Goal: Task Accomplishment & Management: Manage account settings

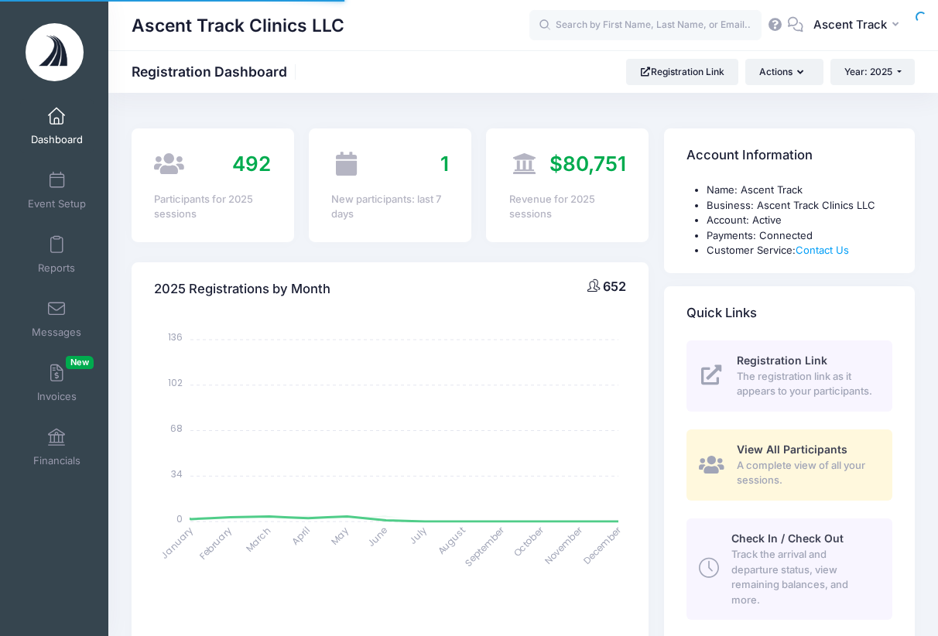
select select
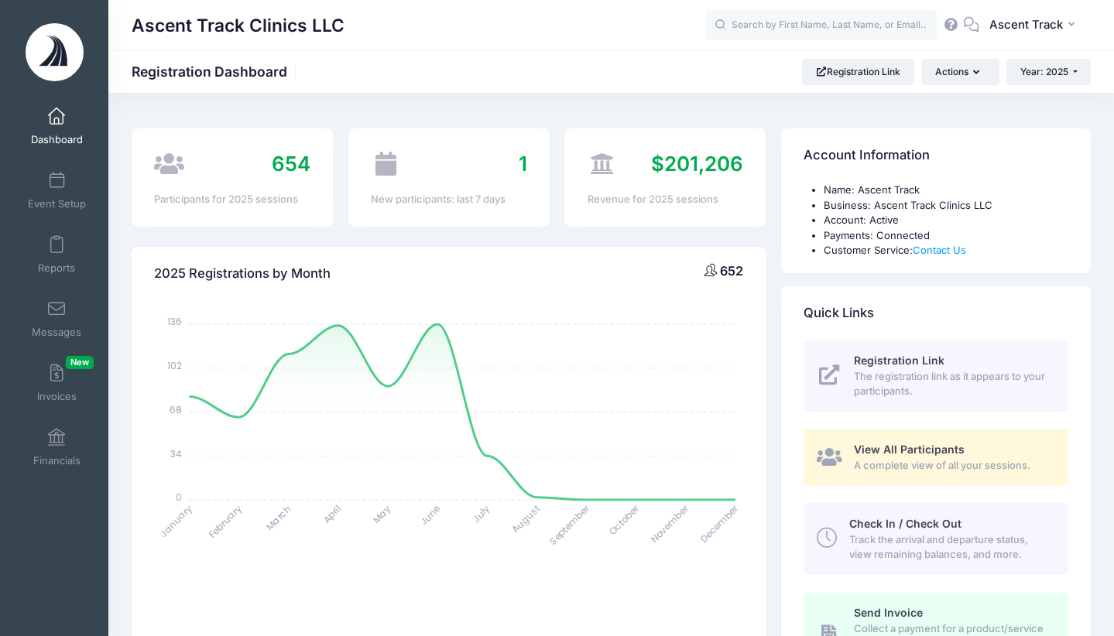
click at [71, 193] on link "Event Setup" at bounding box center [57, 190] width 74 height 54
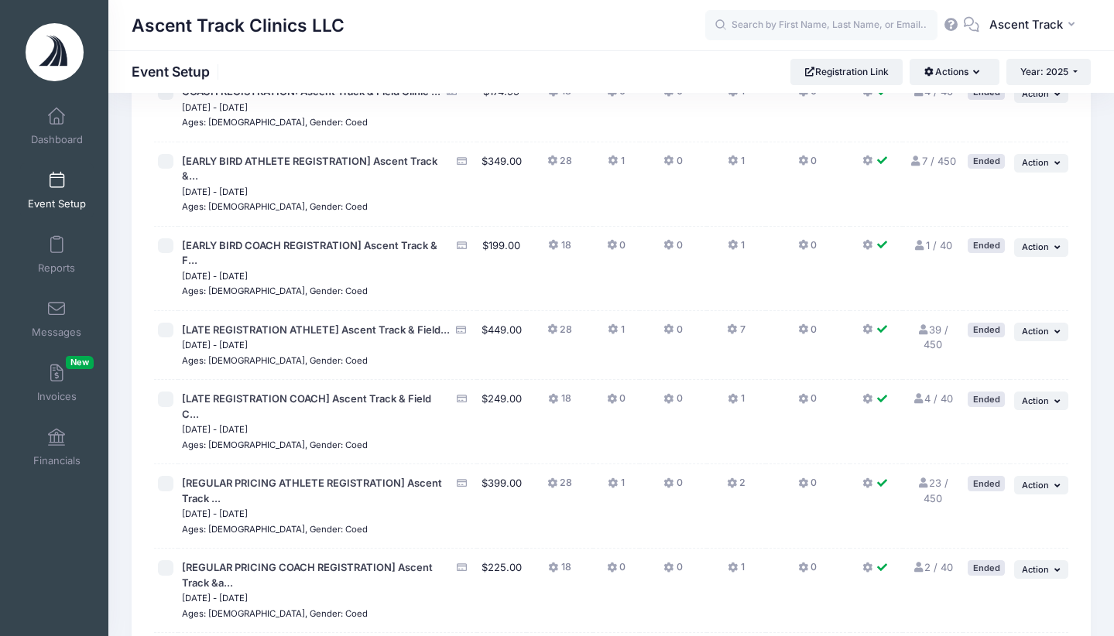
scroll to position [2414, 0]
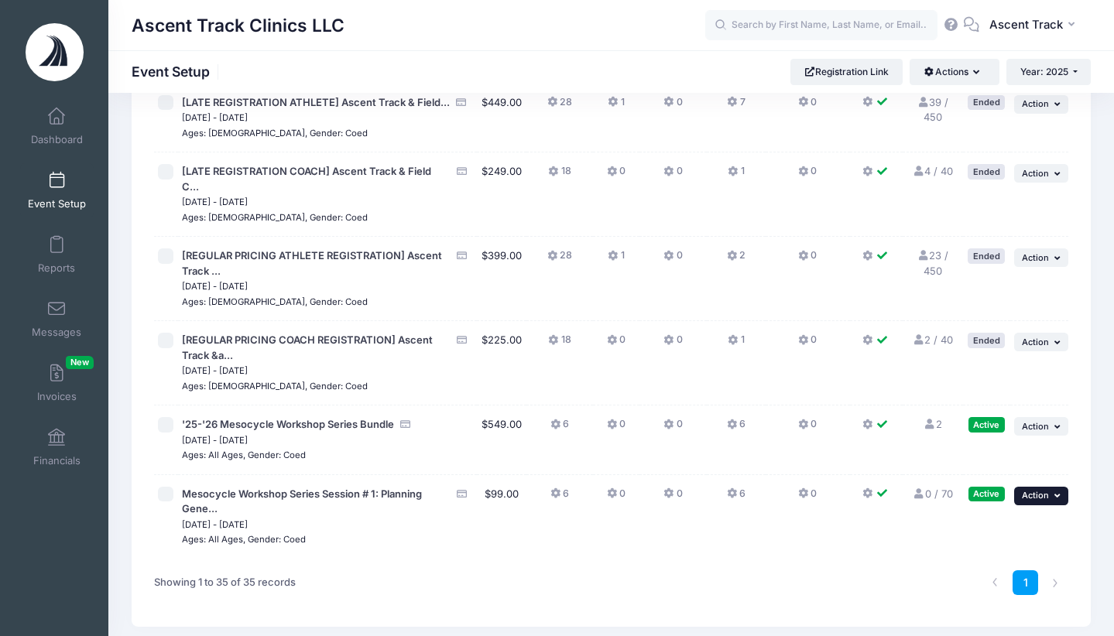
click at [1052, 487] on button "... Action" at bounding box center [1041, 496] width 54 height 19
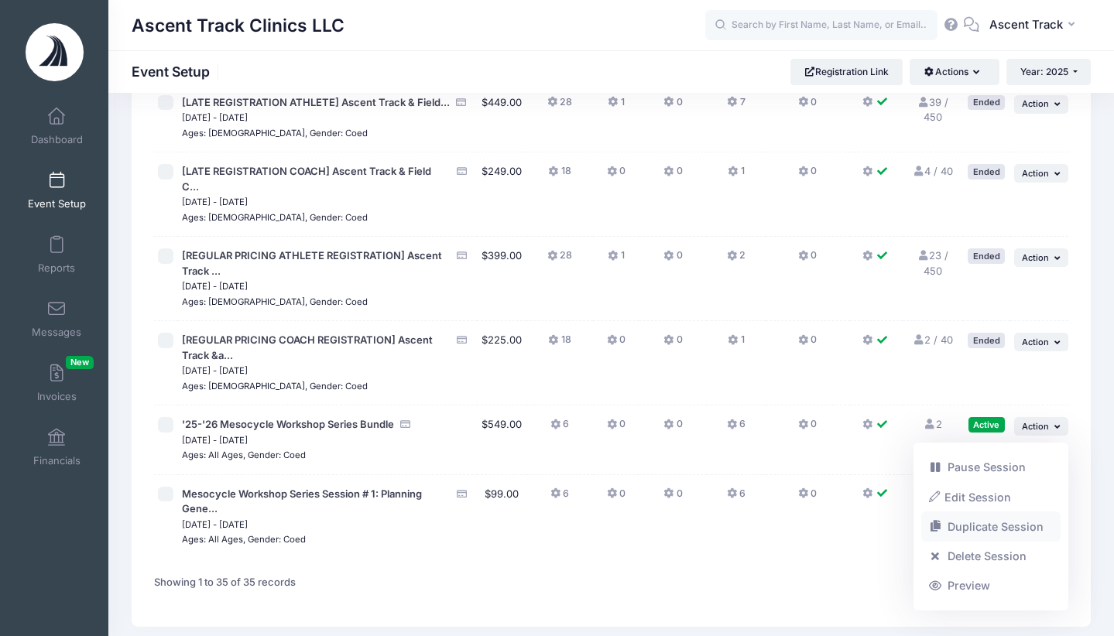
click at [1045, 528] on link "Duplicate Session" at bounding box center [991, 527] width 140 height 29
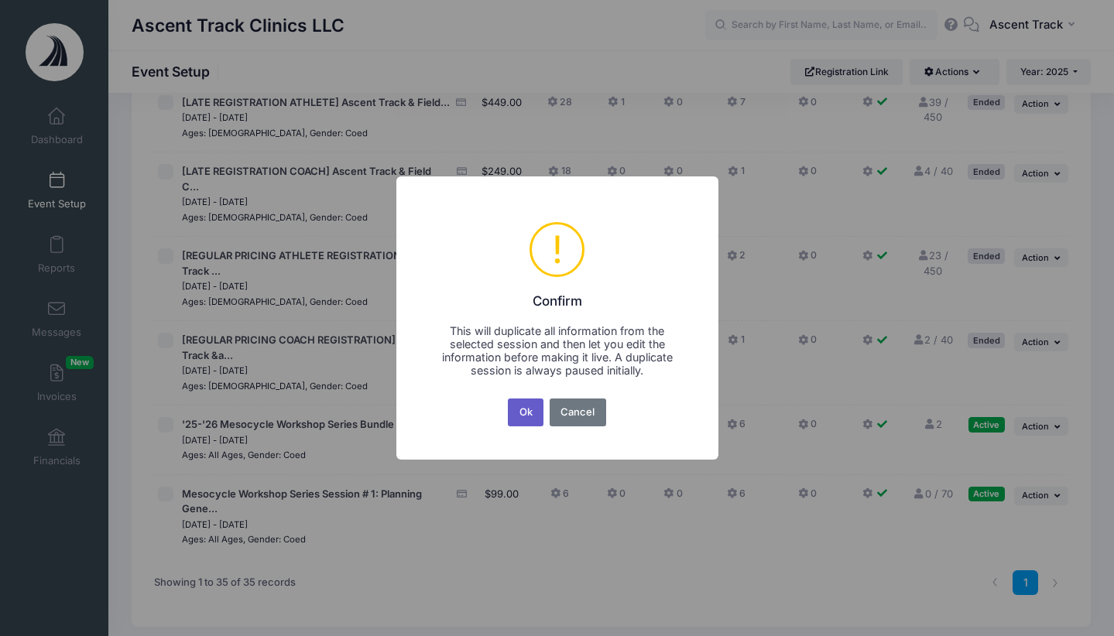
click at [523, 411] on button "Ok" at bounding box center [526, 413] width 36 height 28
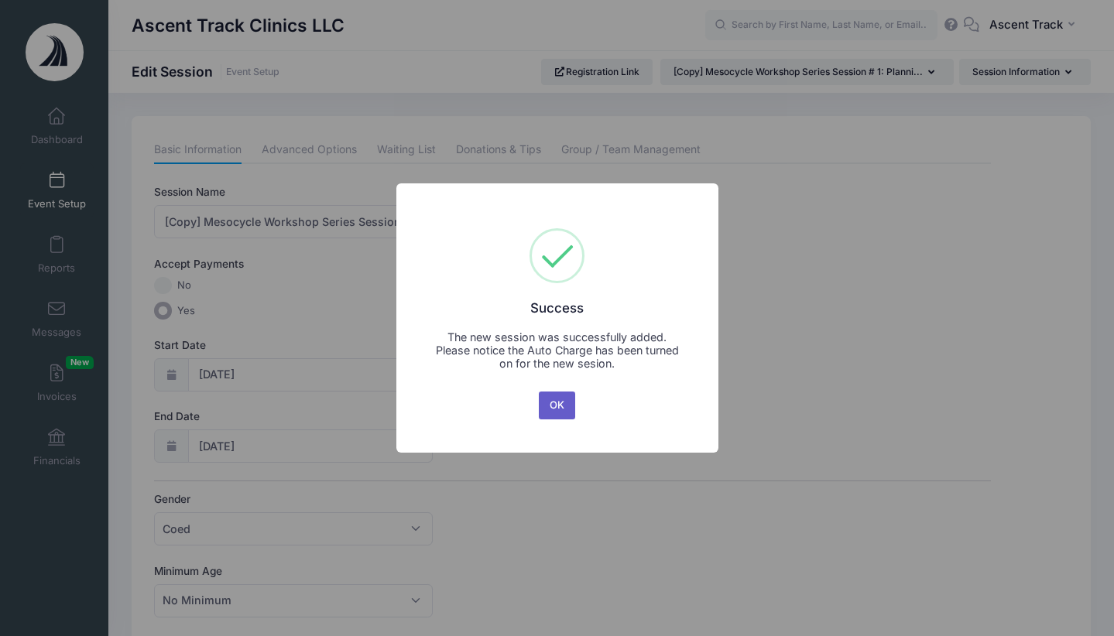
click at [550, 399] on button "OK" at bounding box center [557, 406] width 37 height 28
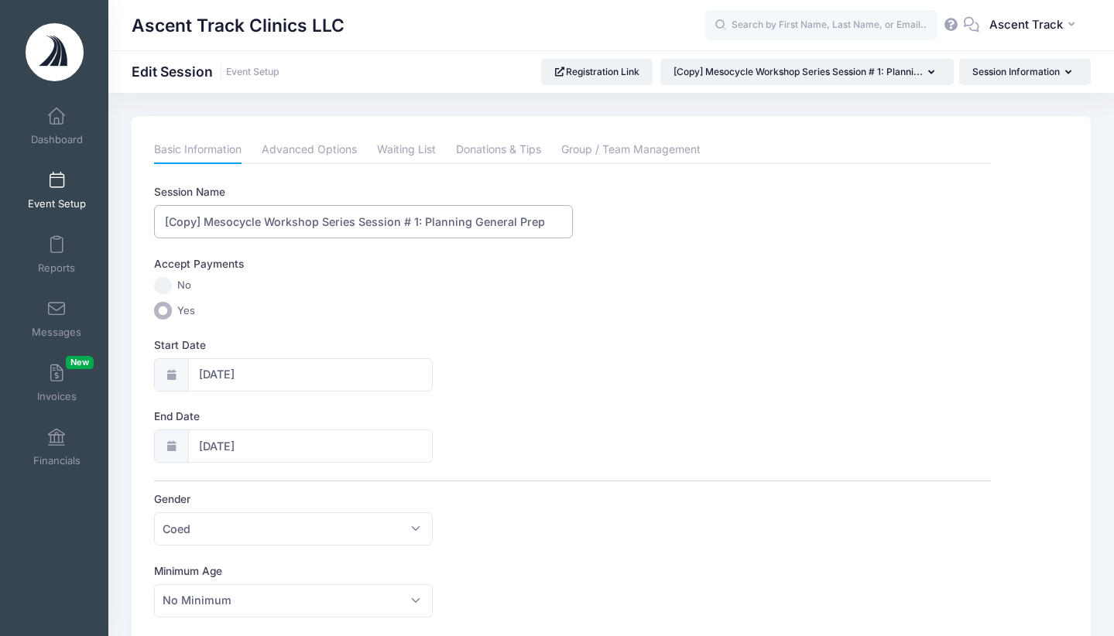
drag, startPoint x: 205, startPoint y: 220, endPoint x: 98, endPoint y: 224, distance: 106.9
click at [98, 224] on div "My Events Dashboard Reports" at bounding box center [557, 648] width 1114 height 1297
drag, startPoint x: 377, startPoint y: 223, endPoint x: 418, endPoint y: 204, distance: 45.4
click at [378, 222] on input "Mesocycle Workshop Series Session # 1: Planning General Prep" at bounding box center [363, 221] width 418 height 33
click at [516, 223] on input "Mesocycle Workshop Series Session # 2: Planning General Prep" at bounding box center [363, 221] width 418 height 33
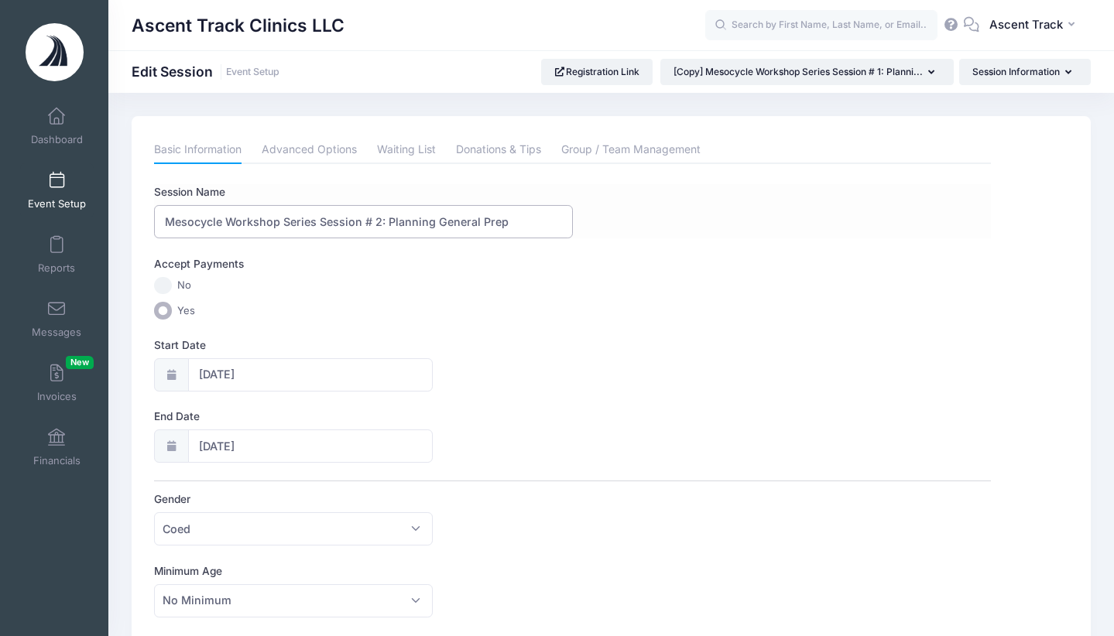
drag, startPoint x: 479, startPoint y: 221, endPoint x: 437, endPoint y: 220, distance: 42.6
click at [437, 220] on input "Mesocycle Workshop Series Session # 2: Planning General Prep" at bounding box center [363, 221] width 418 height 33
type input "Mesocycle Workshop Series Session # 2: Planning Specific Prep"
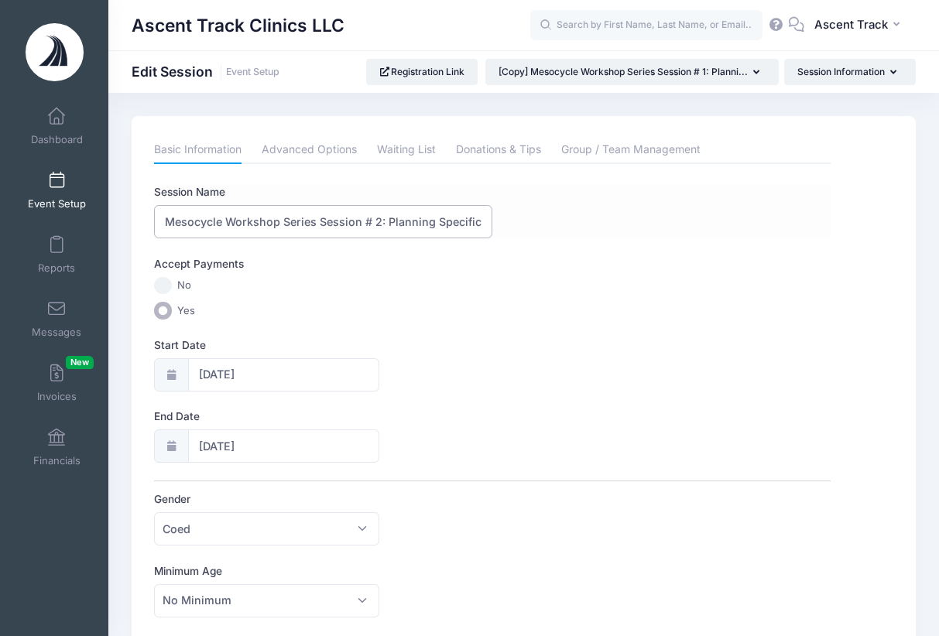
click at [465, 222] on input "Mesocycle Workshop Series Session # 2: Planning Specific Prep" at bounding box center [323, 221] width 338 height 33
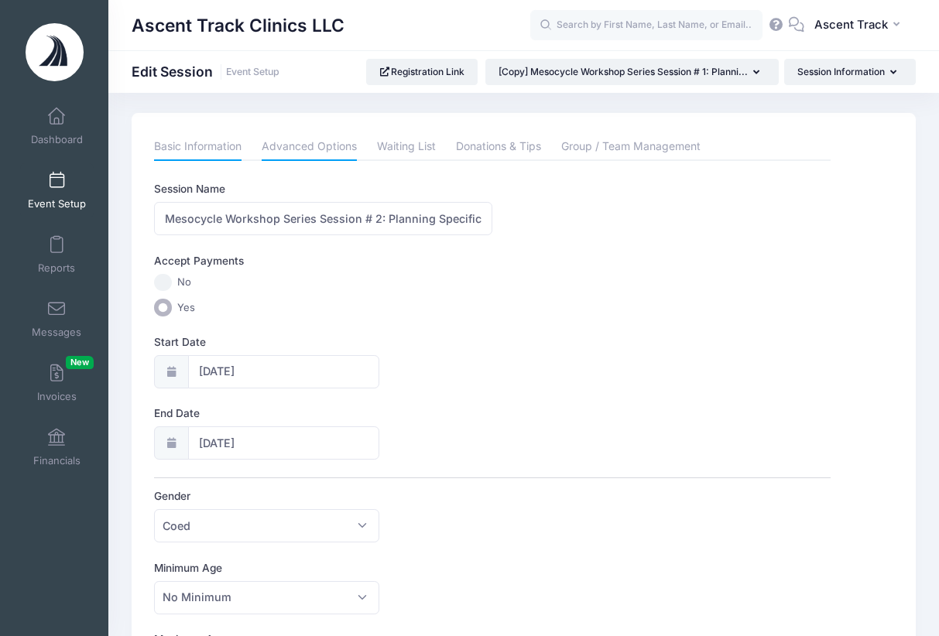
click at [328, 142] on link "Advanced Options" at bounding box center [309, 147] width 95 height 28
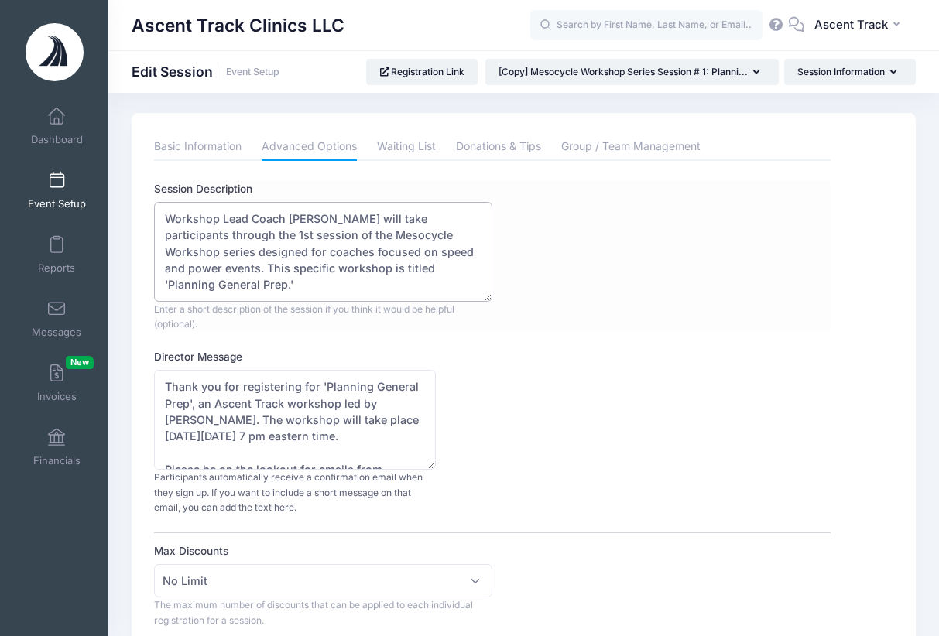
click at [311, 232] on textarea "Workshop Lead Coach Boo Schexnayder will take participants through the 1st sess…" at bounding box center [323, 252] width 338 height 100
drag, startPoint x: 257, startPoint y: 283, endPoint x: 219, endPoint y: 281, distance: 38.0
click at [219, 281] on textarea "Workshop Lead Coach Boo Schexnayder will take participants through the 1st sess…" at bounding box center [323, 252] width 338 height 100
type textarea "Workshop Lead Coach Boo Schexnayder will take participants through the 2nd sess…"
click at [331, 427] on textarea "Thank you for registering for 'Planning General Prep', an Ascent Track workshop…" at bounding box center [295, 420] width 282 height 100
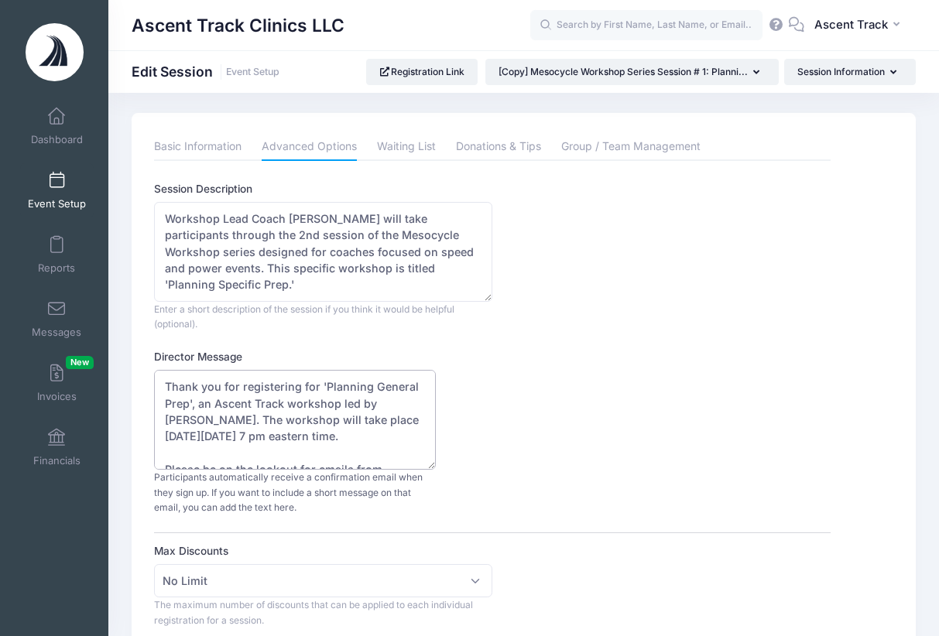
drag, startPoint x: 184, startPoint y: 435, endPoint x: 146, endPoint y: 431, distance: 37.5
drag, startPoint x: 295, startPoint y: 434, endPoint x: 215, endPoint y: 436, distance: 79.8
click at [215, 436] on textarea "Thank you for registering for 'Planning General Prep', an Ascent Track workshop…" at bounding box center [295, 420] width 282 height 100
type textarea "Thank you for registering for 'Planning General Prep', an Ascent Track workshop…"
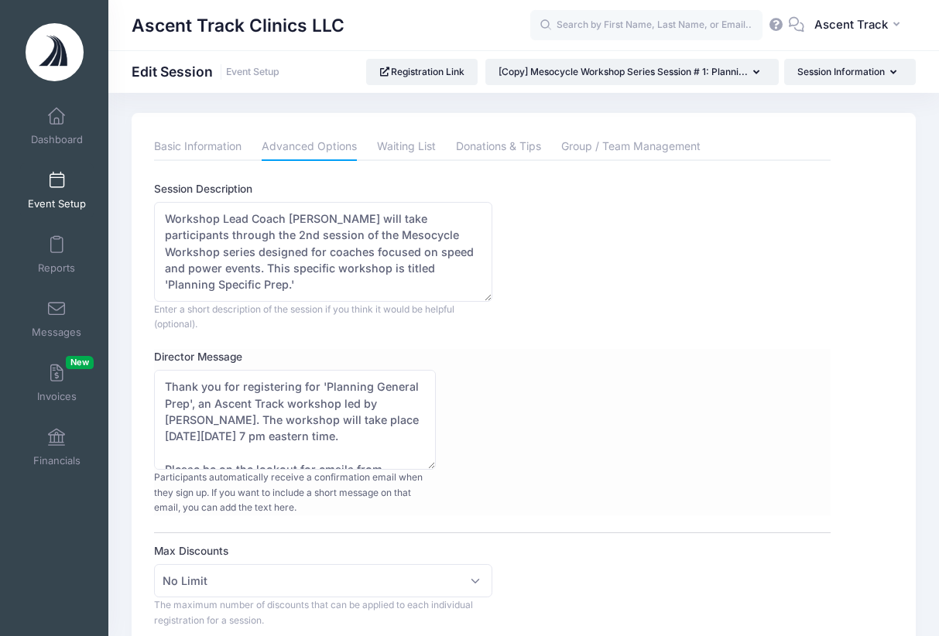
click at [510, 367] on div "Director Message Thank you for registering for 'Planning General Prep', an Asce…" at bounding box center [492, 432] width 676 height 166
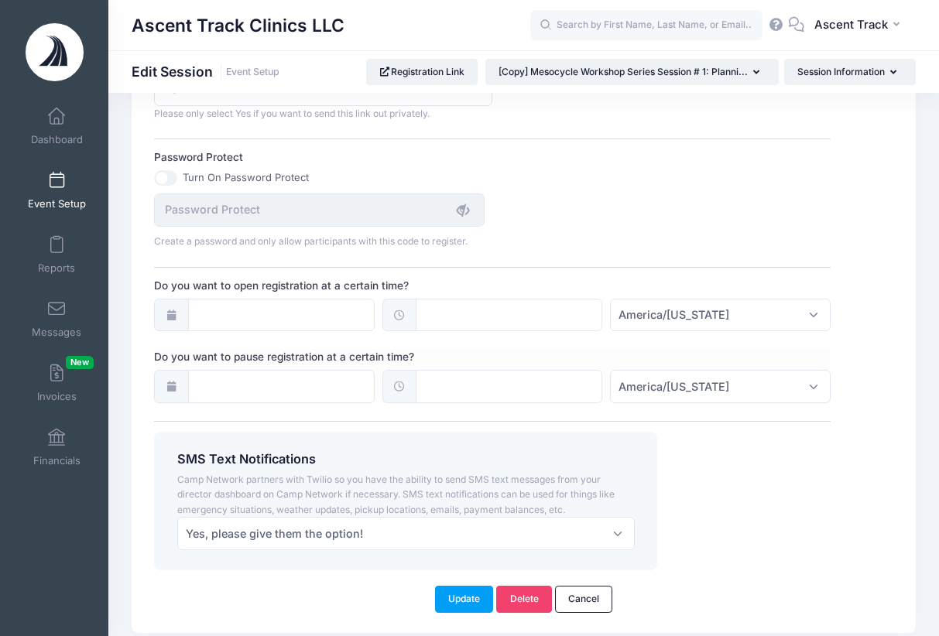
scroll to position [1105, 0]
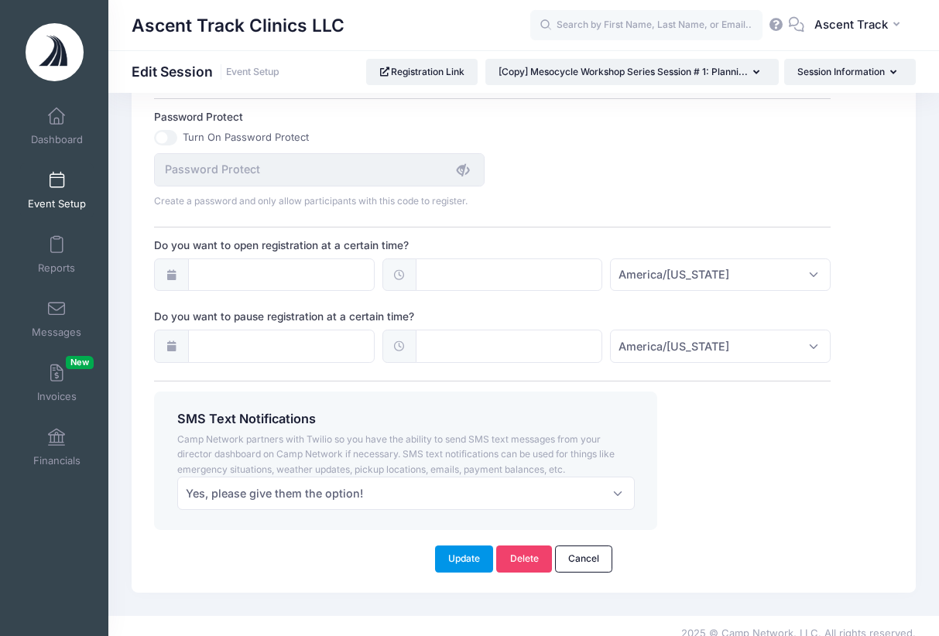
click at [479, 546] on button "Update" at bounding box center [464, 559] width 59 height 26
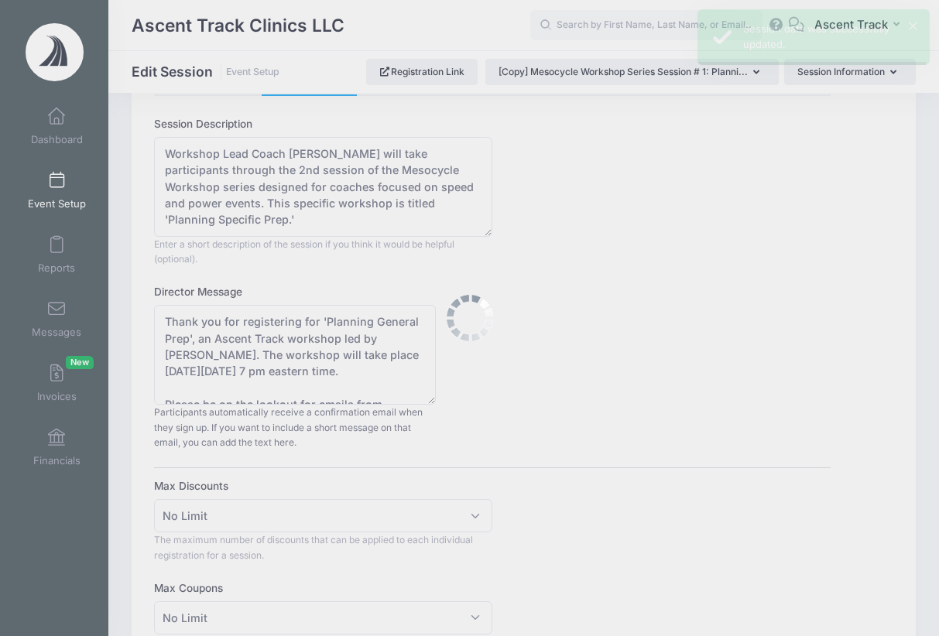
scroll to position [0, 0]
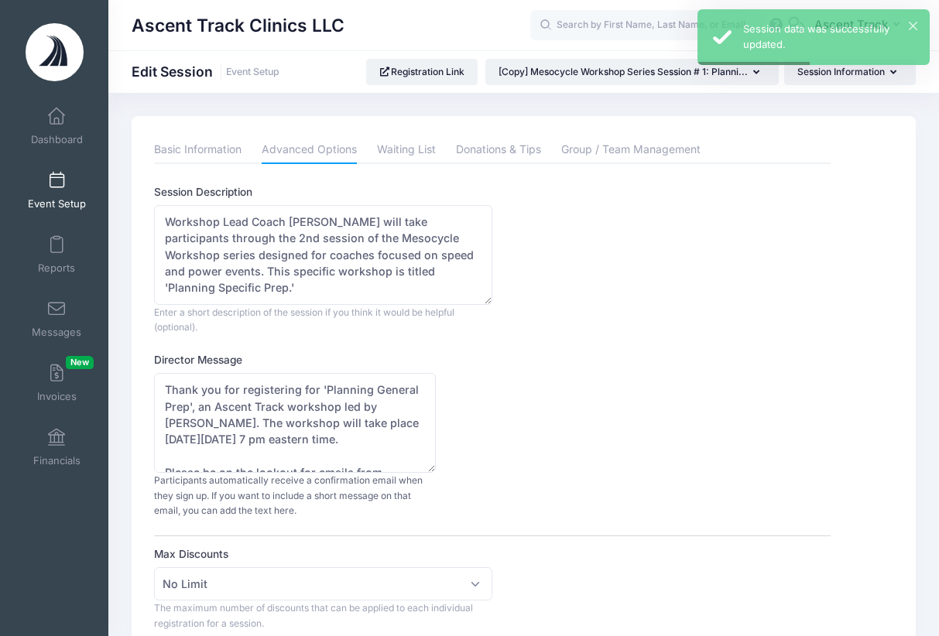
click at [46, 189] on link "Event Setup" at bounding box center [57, 190] width 74 height 54
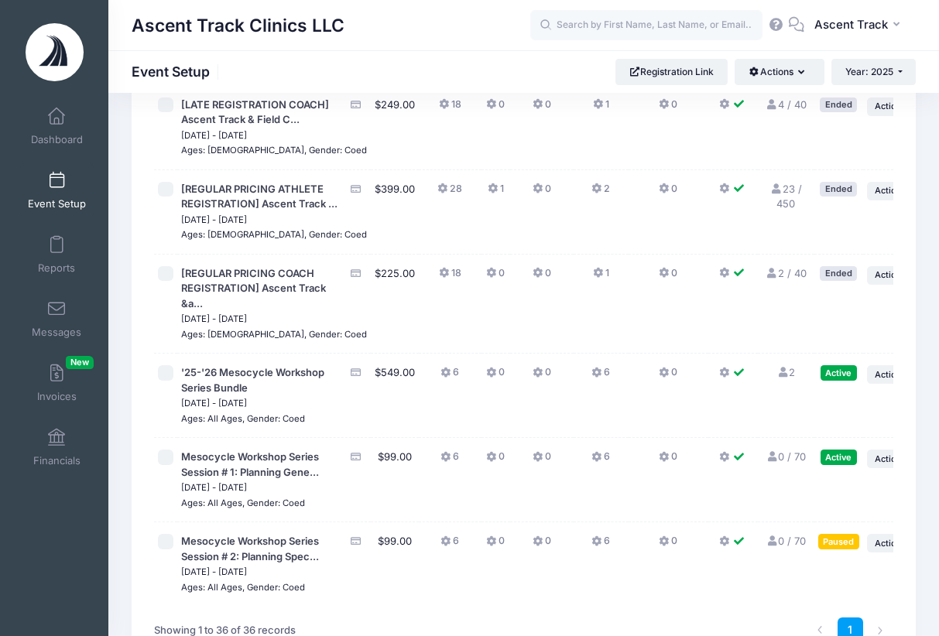
scroll to position [3402, 0]
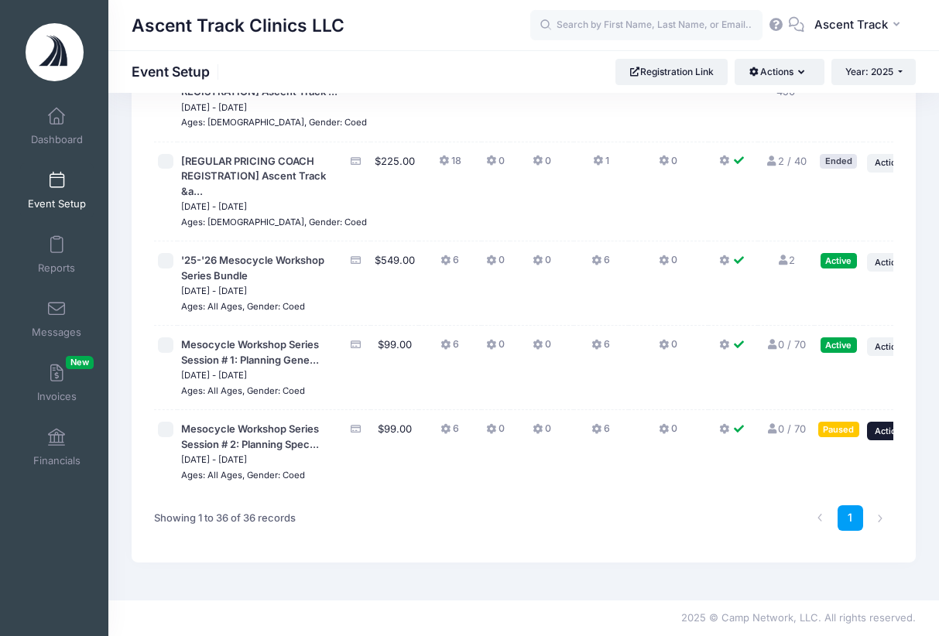
click at [908, 427] on icon "button" at bounding box center [912, 431] width 9 height 9
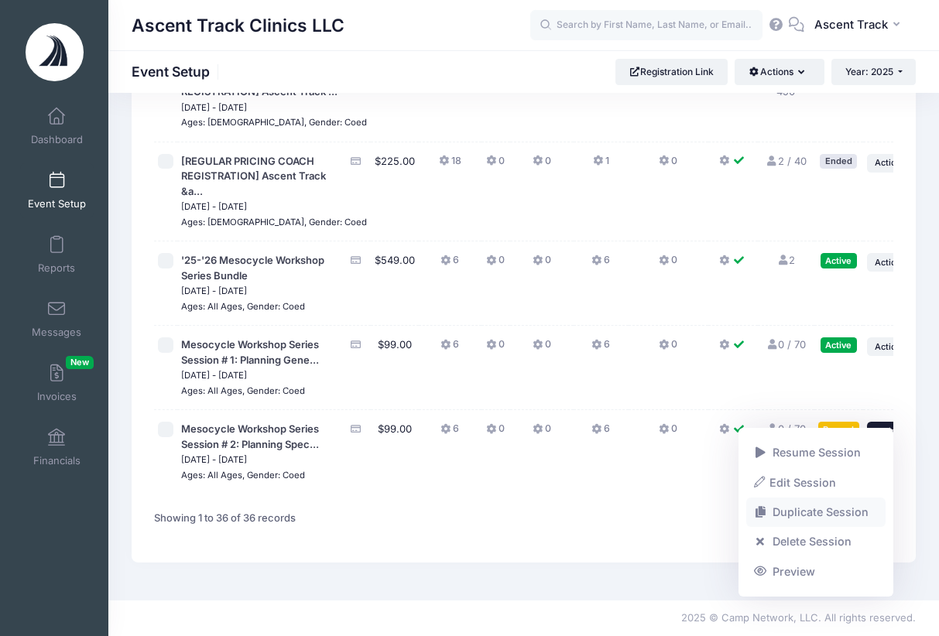
click at [818, 513] on link "Duplicate Session" at bounding box center [816, 512] width 140 height 29
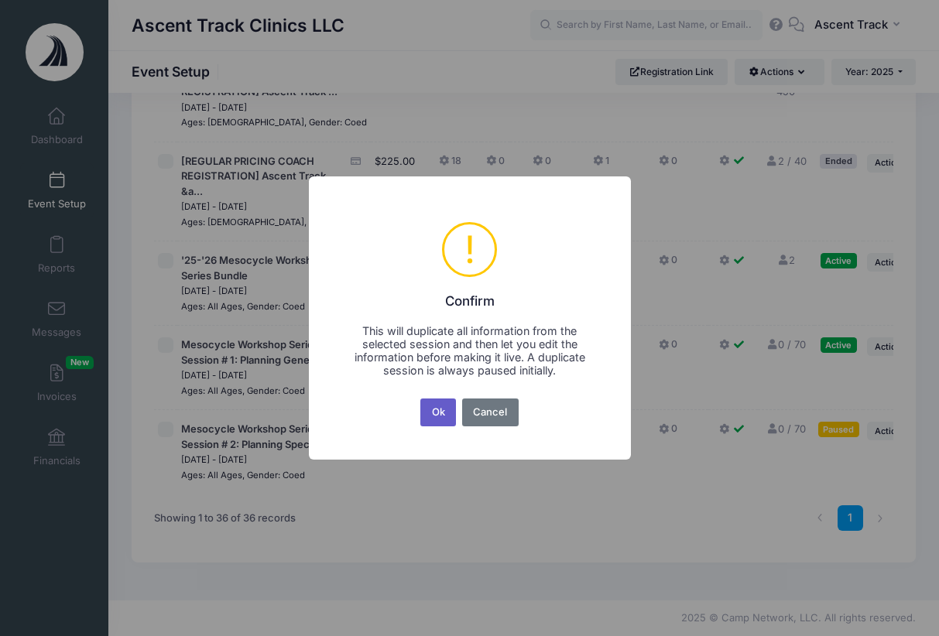
click at [438, 419] on button "Ok" at bounding box center [438, 413] width 36 height 28
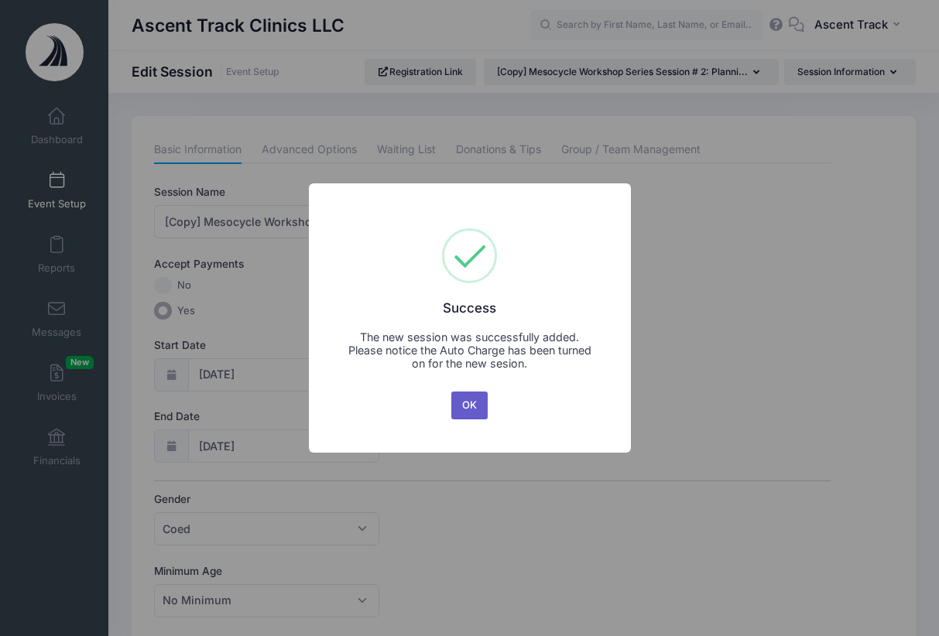
click at [457, 410] on button "OK" at bounding box center [469, 406] width 37 height 28
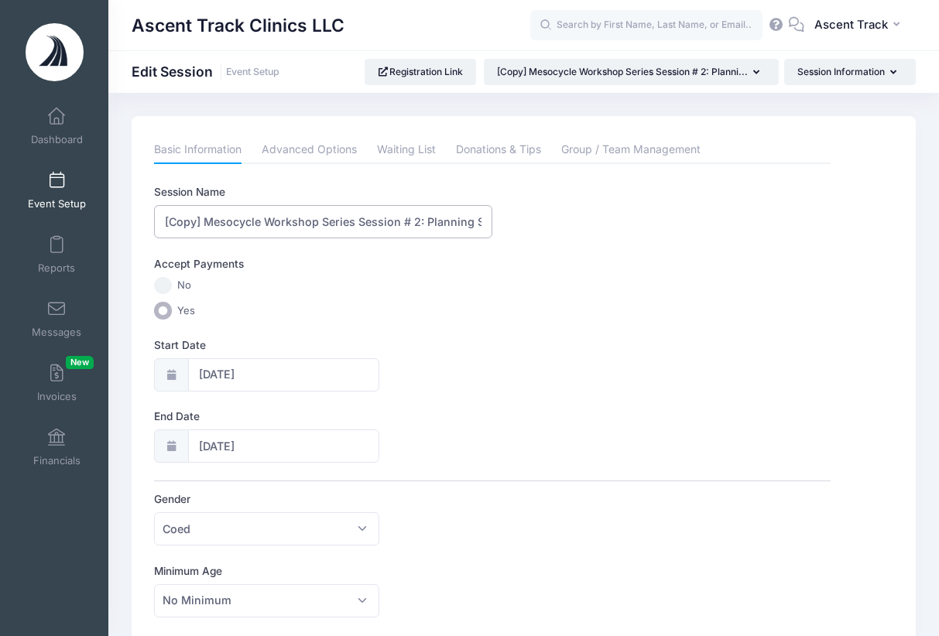
drag, startPoint x: 201, startPoint y: 218, endPoint x: 27, endPoint y: 201, distance: 174.2
click at [379, 218] on input "Mesocycle Workshop Series Session # 2: Planning Specific Prep" at bounding box center [323, 221] width 338 height 33
drag, startPoint x: 386, startPoint y: 223, endPoint x: 481, endPoint y: 220, distance: 94.5
click at [480, 220] on input "Mesocycle Workshop Series Session #3: Planning Specific Prep" at bounding box center [323, 221] width 338 height 33
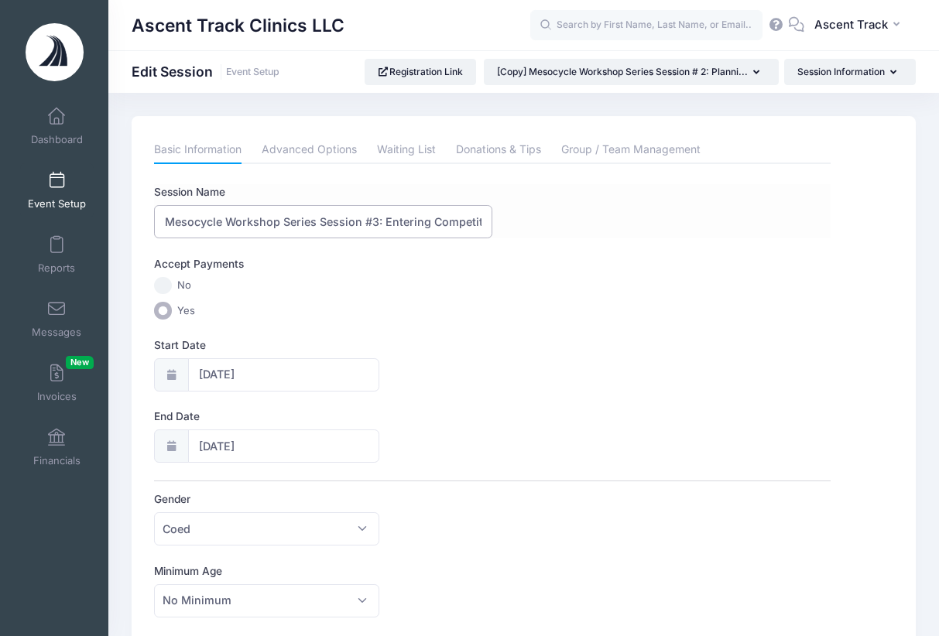
click at [435, 229] on input "Mesocycle Workshop Series Session #3: Entering Competition Mode" at bounding box center [323, 221] width 338 height 33
click at [483, 222] on input "Mesocycle Workshop Series Session #3: Entering Competition Mode" at bounding box center [323, 221] width 338 height 33
click at [435, 225] on input "Mesocycle Workshop Series Session #3: Entering Competition Mode" at bounding box center [323, 221] width 338 height 33
drag, startPoint x: 433, startPoint y: 220, endPoint x: 381, endPoint y: 218, distance: 51.9
click at [381, 218] on input "Mesocycle Workshop Series Session #3: Entering Competition Mode" at bounding box center [323, 221] width 338 height 33
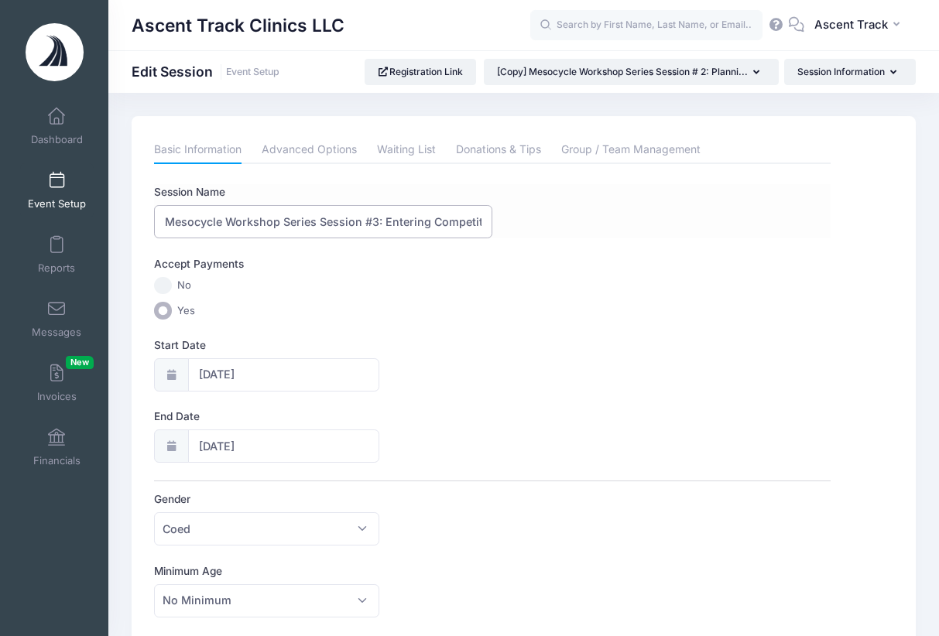
click at [482, 222] on input "Mesocycle Workshop Series Session #3: Entering Competition Mode" at bounding box center [323, 221] width 338 height 33
type input "Mesocycle Workshop Series Session #3: Entering Competition Mode"
click at [422, 263] on div "Accept Payments" at bounding box center [492, 266] width 691 height 21
click at [533, 235] on div "Session Name Mesocycle Workshop Series Session #3: Entering Competition Mode" at bounding box center [492, 211] width 676 height 54
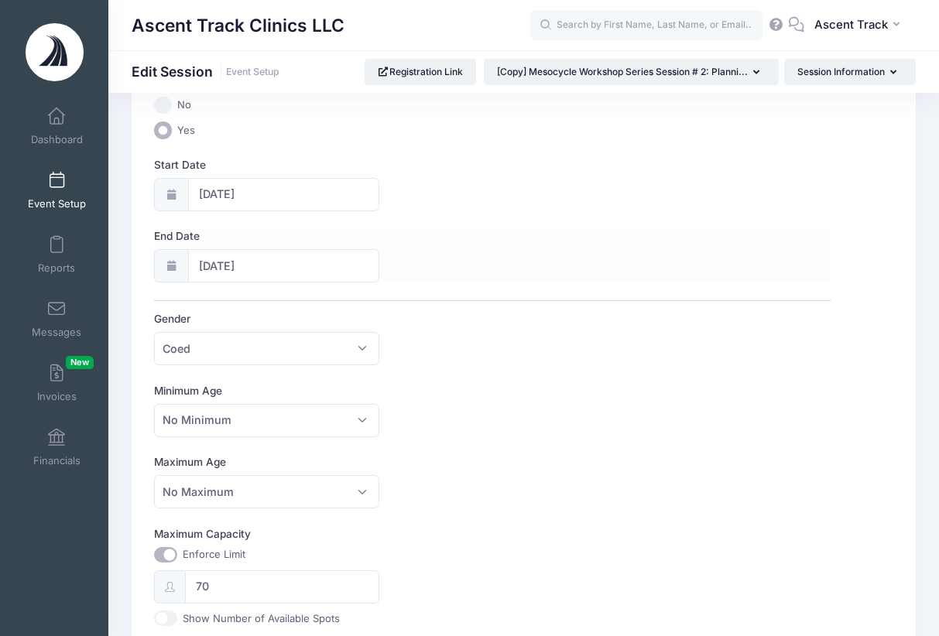
scroll to position [177, 0]
click at [250, 190] on input "09/02/2025" at bounding box center [284, 197] width 192 height 33
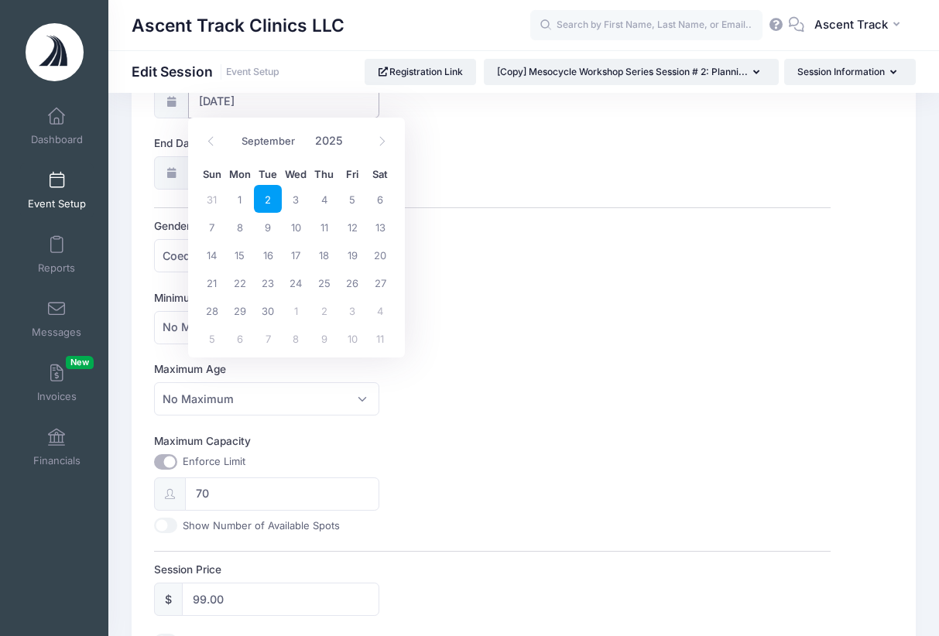
scroll to position [399, 0]
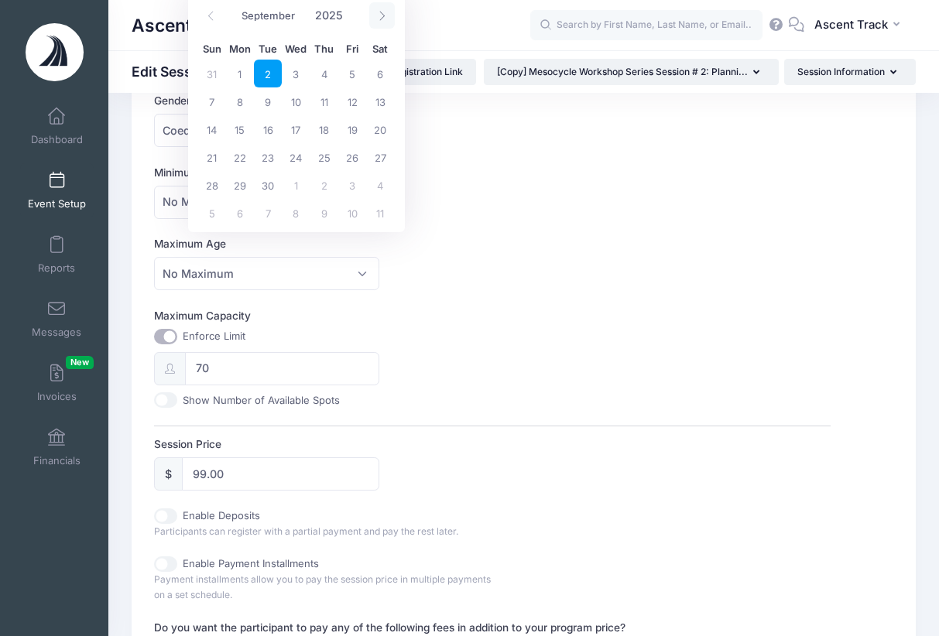
click at [383, 15] on icon at bounding box center [382, 16] width 10 height 10
select select "10"
click at [214, 210] on span "30" at bounding box center [212, 213] width 28 height 28
type input "11/30/2025"
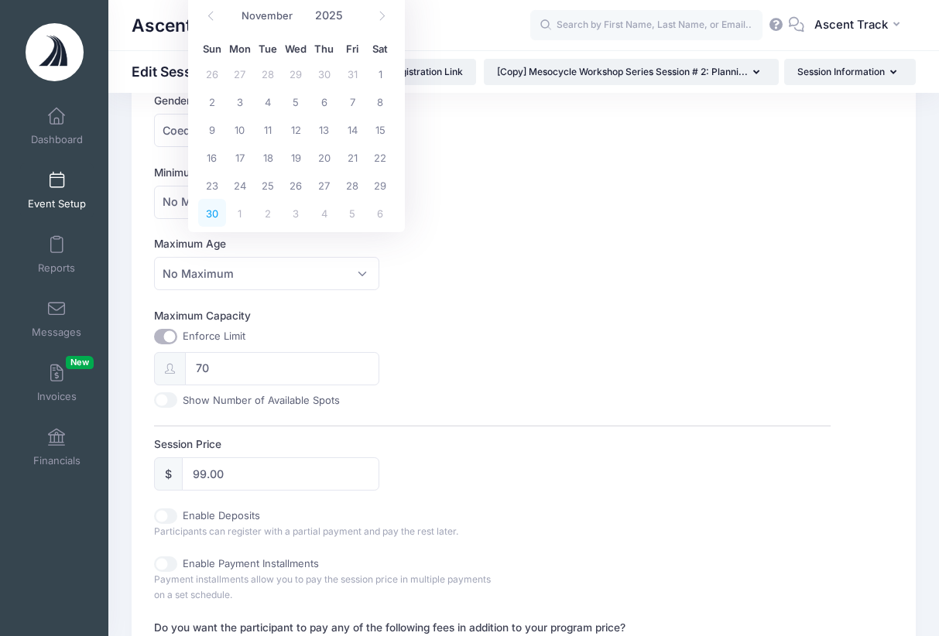
type input "12/01/2025"
select select "11"
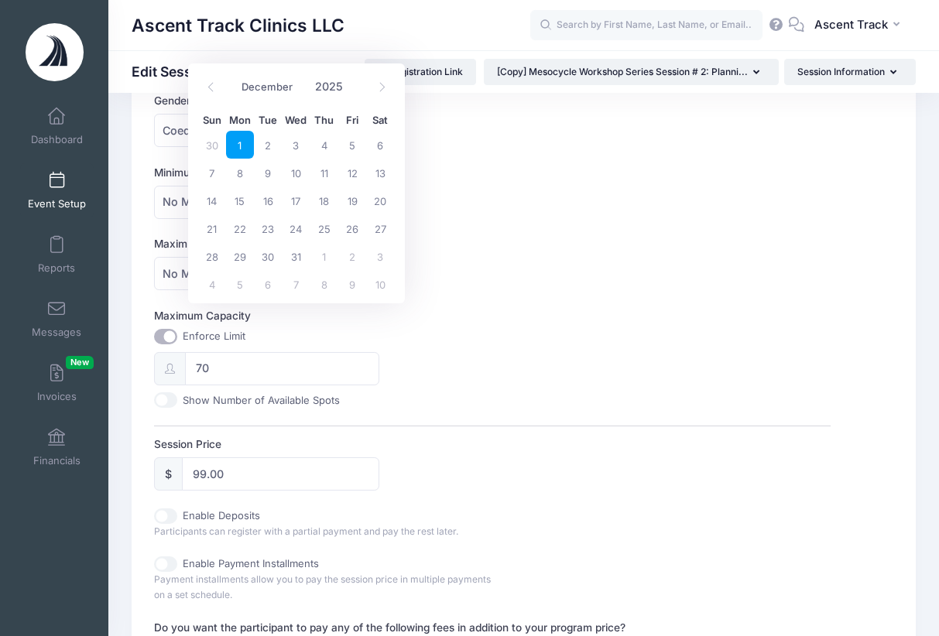
scroll to position [55, 0]
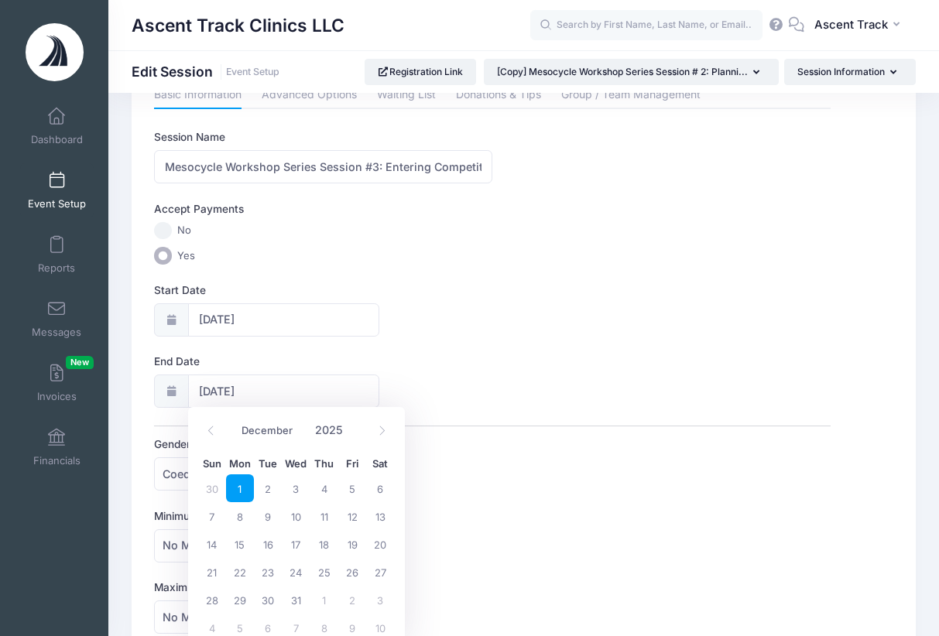
click at [500, 195] on div "Session Name Mesocycle Workshop Series Session #3: Entering Competition Mode Ac…" at bounding box center [492, 624] width 676 height 990
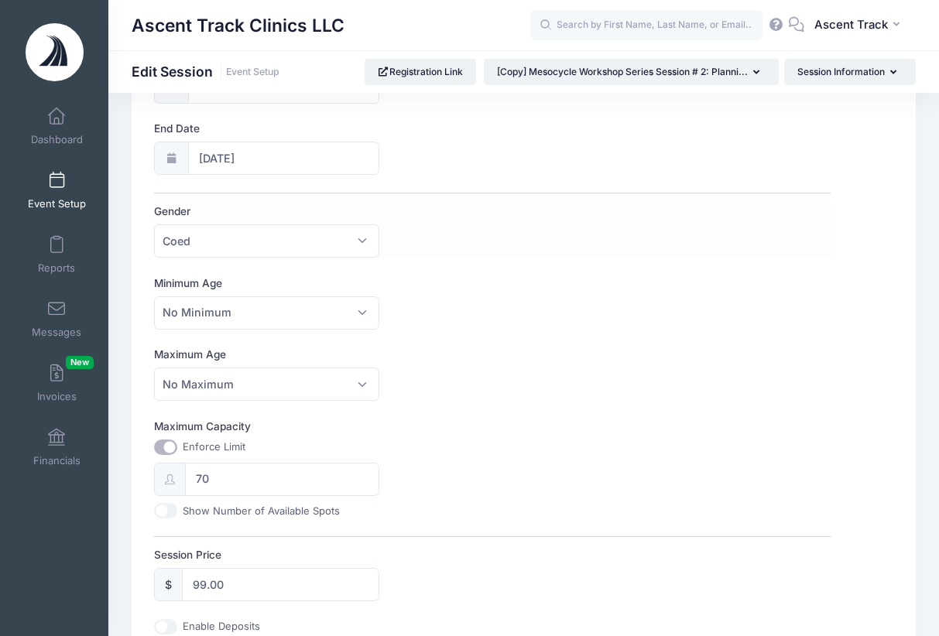
scroll to position [259, 0]
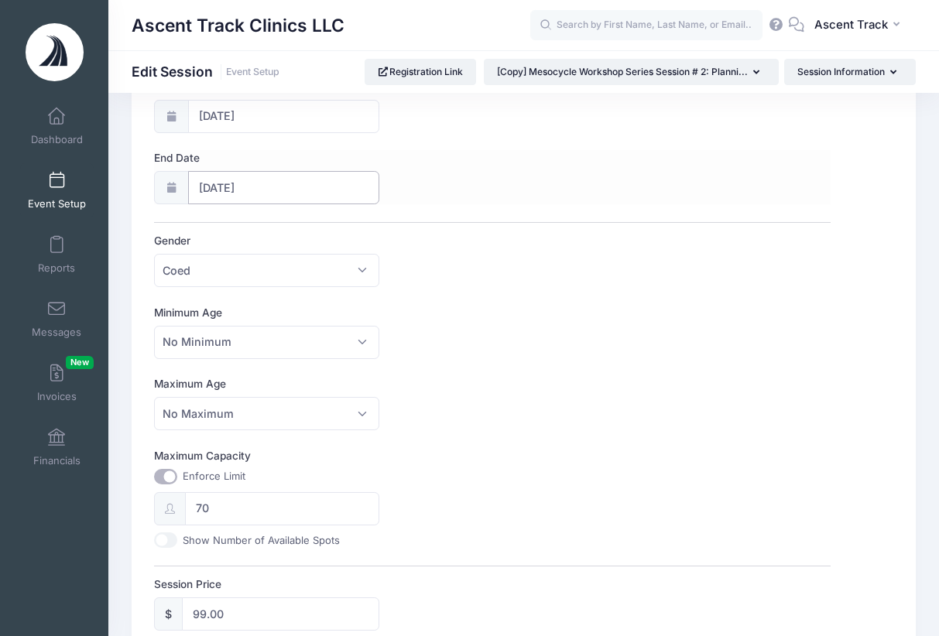
click at [255, 182] on input "12/01/2025" at bounding box center [284, 187] width 192 height 33
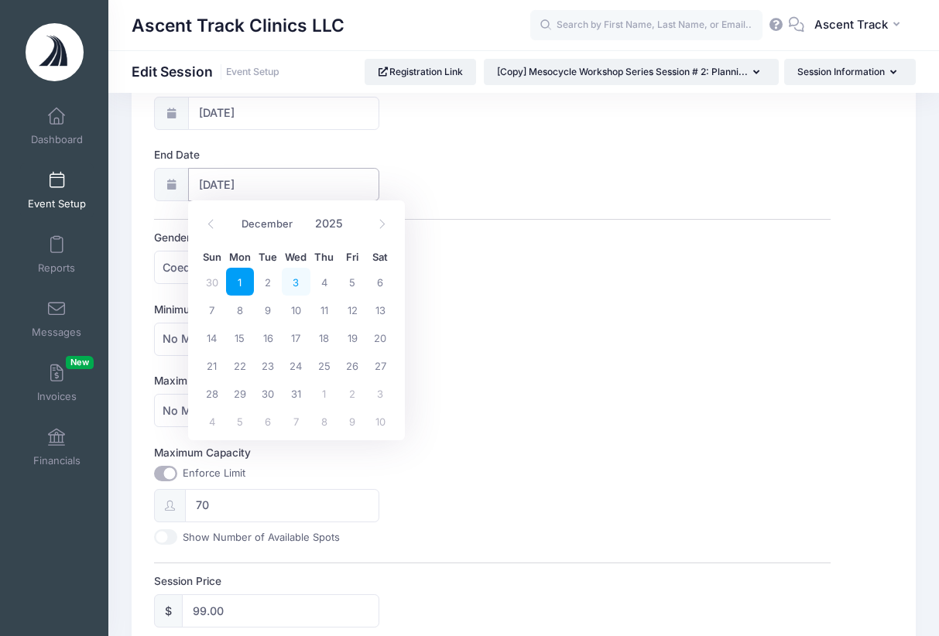
scroll to position [265, 0]
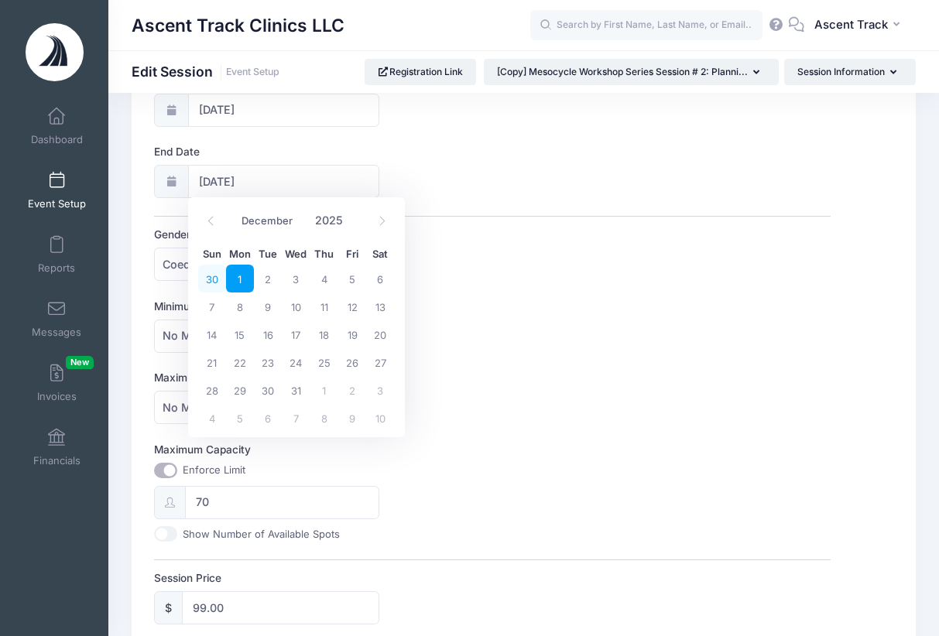
click at [214, 282] on span "30" at bounding box center [212, 279] width 28 height 28
type input "11/30/2025"
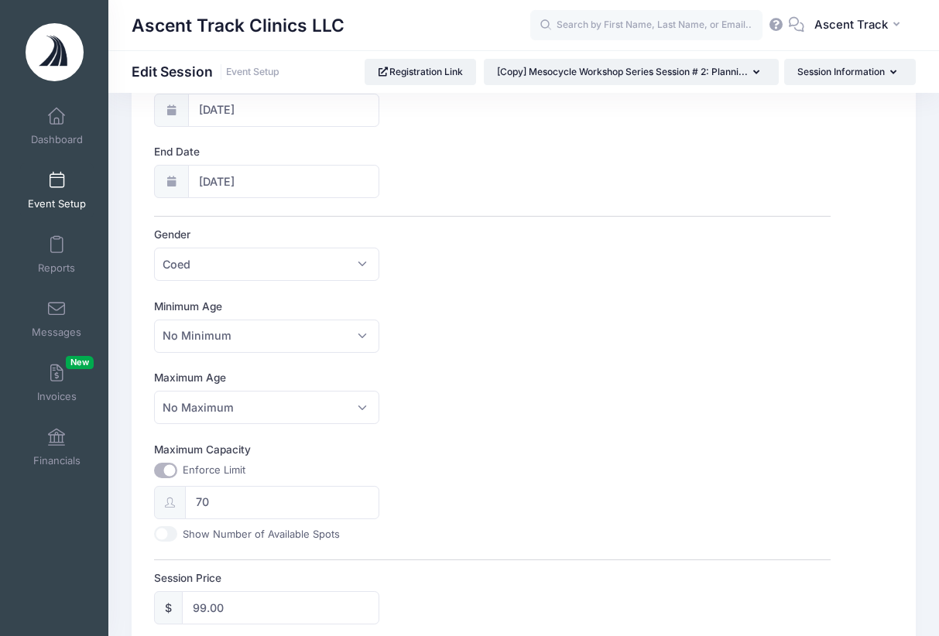
click at [516, 212] on div "Session Name Mesocycle Workshop Series Session #3: Entering Competition Mode Ac…" at bounding box center [492, 414] width 676 height 990
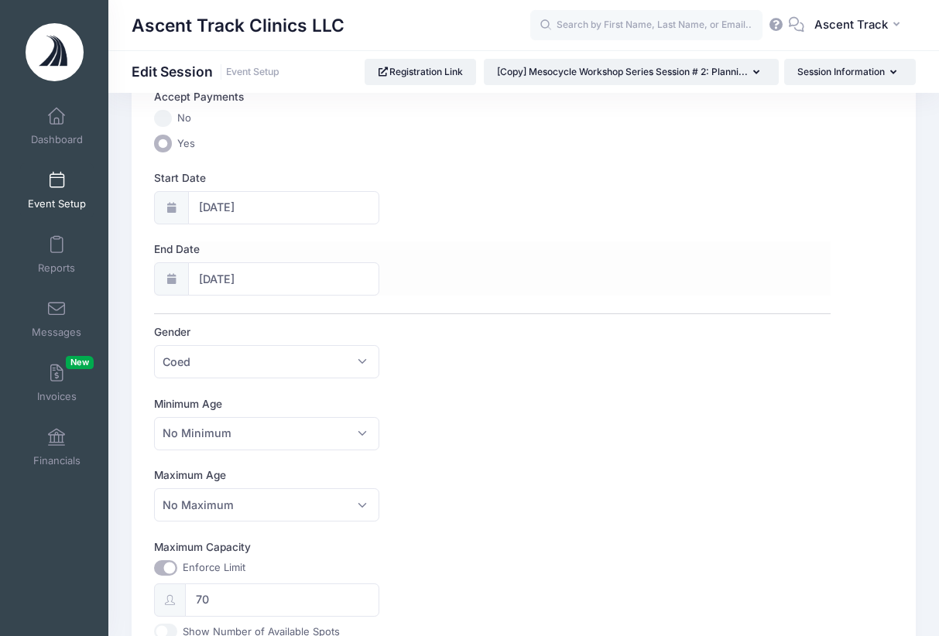
scroll to position [0, 0]
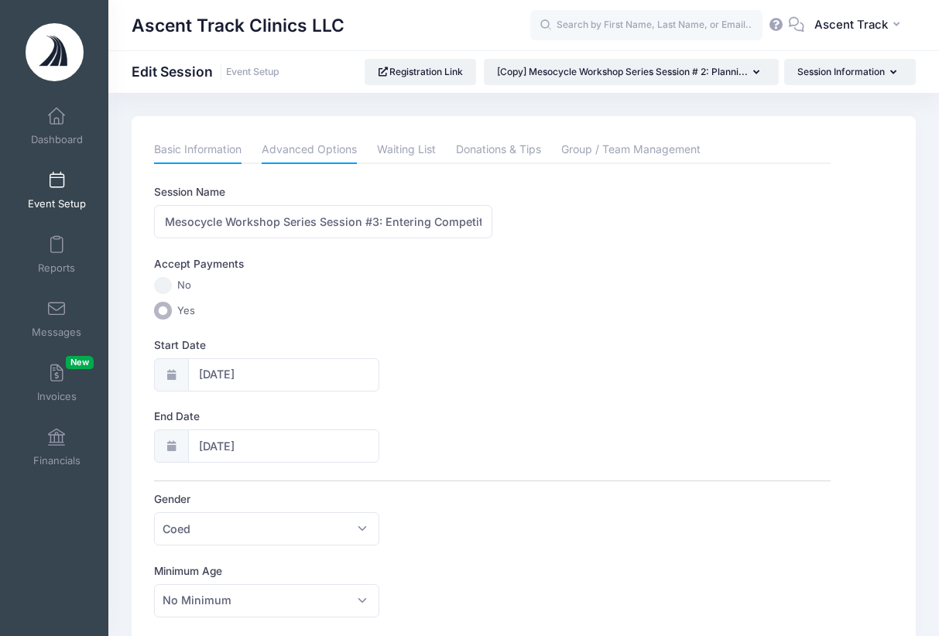
click at [331, 149] on link "Advanced Options" at bounding box center [309, 150] width 95 height 28
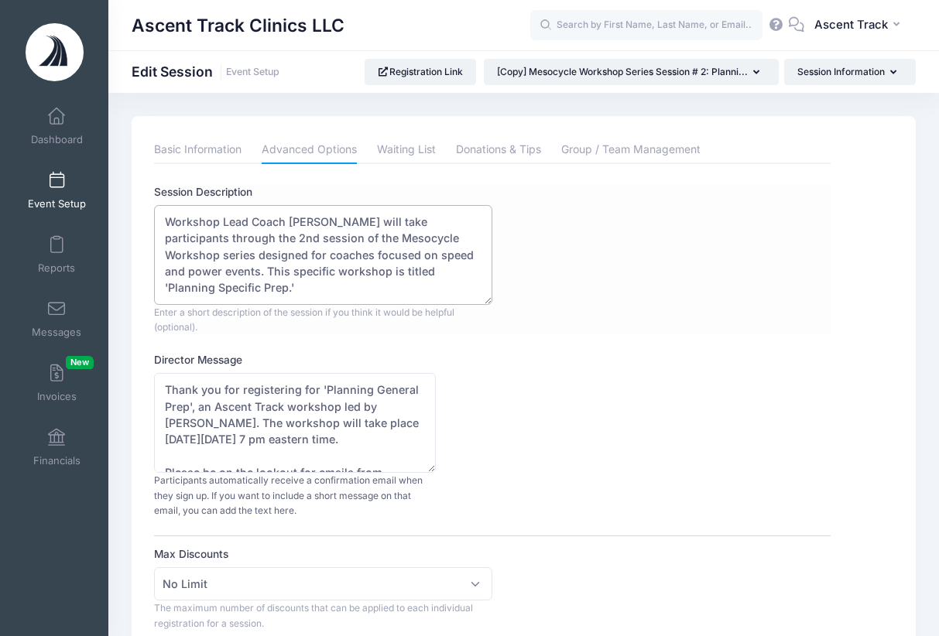
drag, startPoint x: 288, startPoint y: 222, endPoint x: 381, endPoint y: 221, distance: 92.9
click at [381, 221] on textarea "Workshop Lead Coach Boo Schexnayder will take participants through the 2nd sess…" at bounding box center [323, 255] width 338 height 100
click at [242, 237] on textarea "Workshop Lead Coach Boo Schexnayder will take participants through the 2nd sess…" at bounding box center [323, 255] width 338 height 100
drag, startPoint x: 335, startPoint y: 269, endPoint x: 453, endPoint y: 271, distance: 117.7
click at [453, 271] on textarea "Workshop Lead Coach Boo Schexnayder will take participants through the 2nd sess…" at bounding box center [323, 255] width 338 height 100
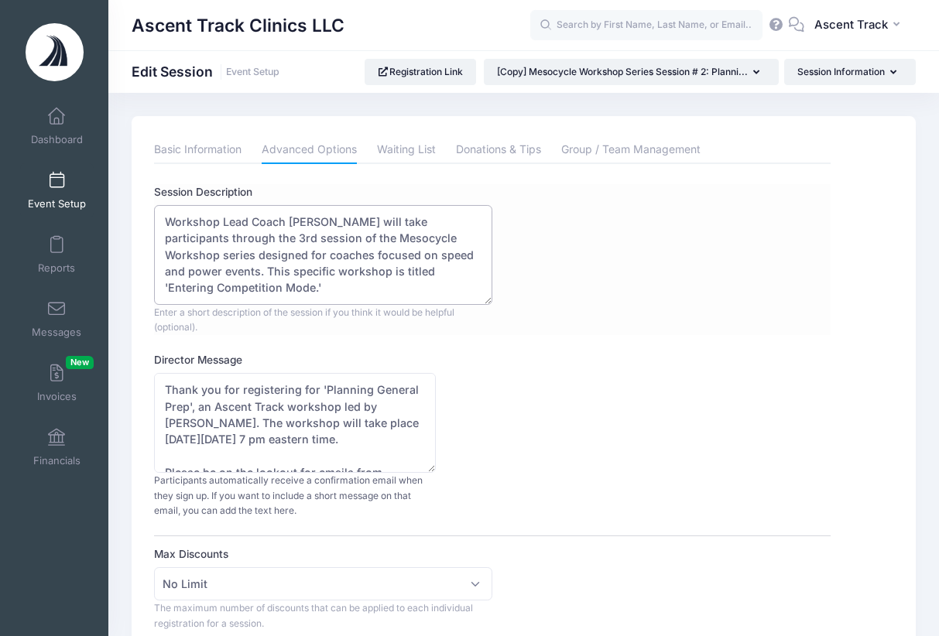
click at [371, 275] on textarea "Workshop Lead Coach Boo Schexnayder will take participants through the 2nd sess…" at bounding box center [323, 255] width 338 height 100
type textarea "Workshop Lead Coach [PERSON_NAME] will take participants through the 3rd sessio…"
click at [283, 307] on span "Enter a short description of the session if you think it would be helpful (opti…" at bounding box center [304, 320] width 300 height 27
drag, startPoint x: 188, startPoint y: 403, endPoint x: 324, endPoint y: 389, distance: 136.1
click at [324, 389] on textarea "Thank you for registering for 'Planning General Prep', an Ascent Track workshop…" at bounding box center [295, 423] width 282 height 100
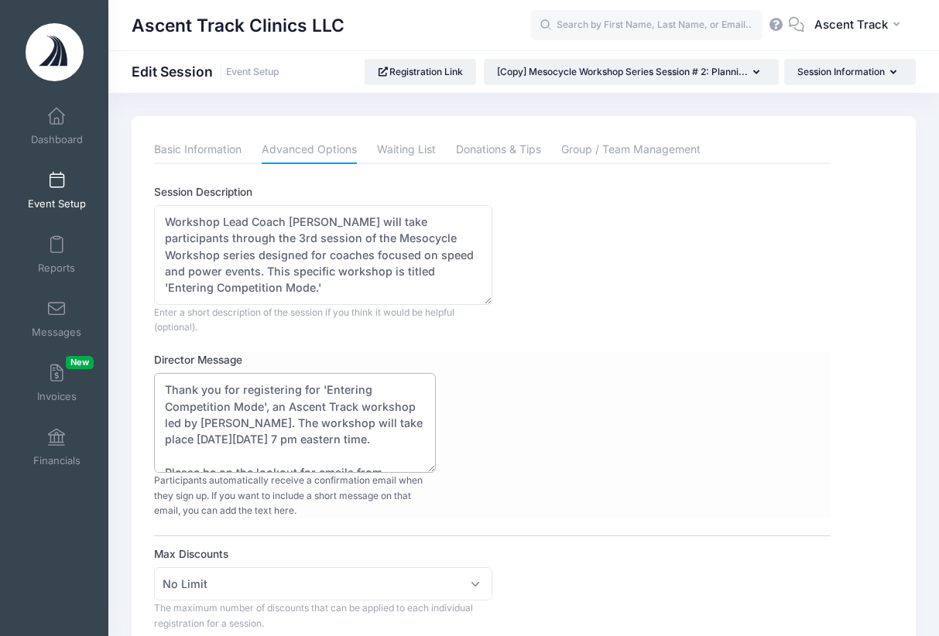
click at [288, 420] on textarea "Thank you for registering for 'Planning General Prep', an Ascent Track workshop…" at bounding box center [295, 423] width 282 height 100
drag, startPoint x: 293, startPoint y: 419, endPoint x: 200, endPoint y: 417, distance: 92.9
click at [200, 417] on textarea "Thank you for registering for 'Planning General Prep', an Ascent Track workshop…" at bounding box center [295, 423] width 282 height 100
drag, startPoint x: 328, startPoint y: 437, endPoint x: 262, endPoint y: 437, distance: 65.8
click at [262, 437] on textarea "Thank you for registering for 'Planning General Prep', an Ascent Track workshop…" at bounding box center [295, 423] width 282 height 100
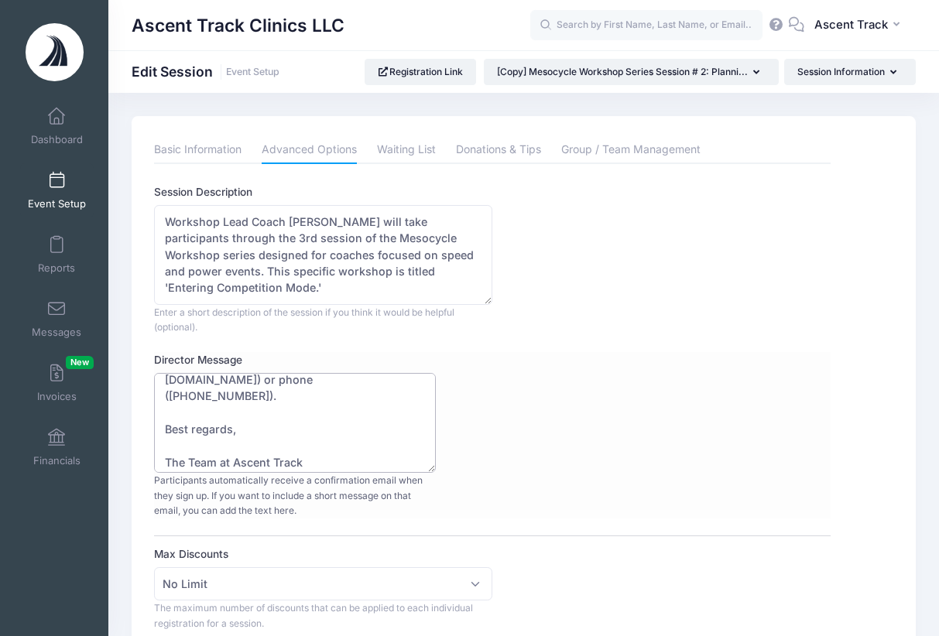
scroll to position [131, 0]
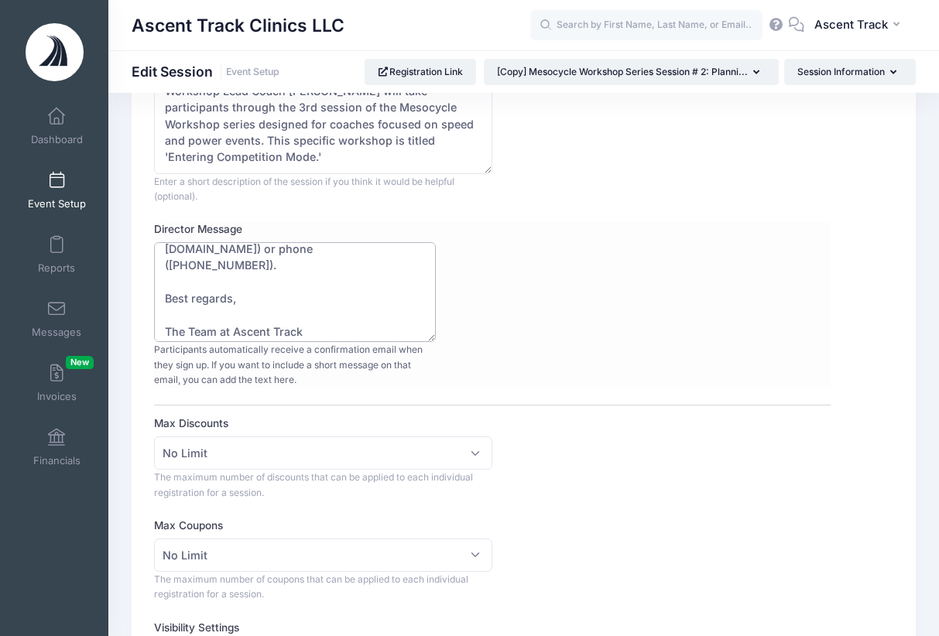
type textarea "Thank you for registering for 'Entering Competition Mode', an Ascent Track work…"
click at [527, 357] on div "Director Message Thank you for registering for 'Planning General Prep', an Asce…" at bounding box center [492, 304] width 676 height 166
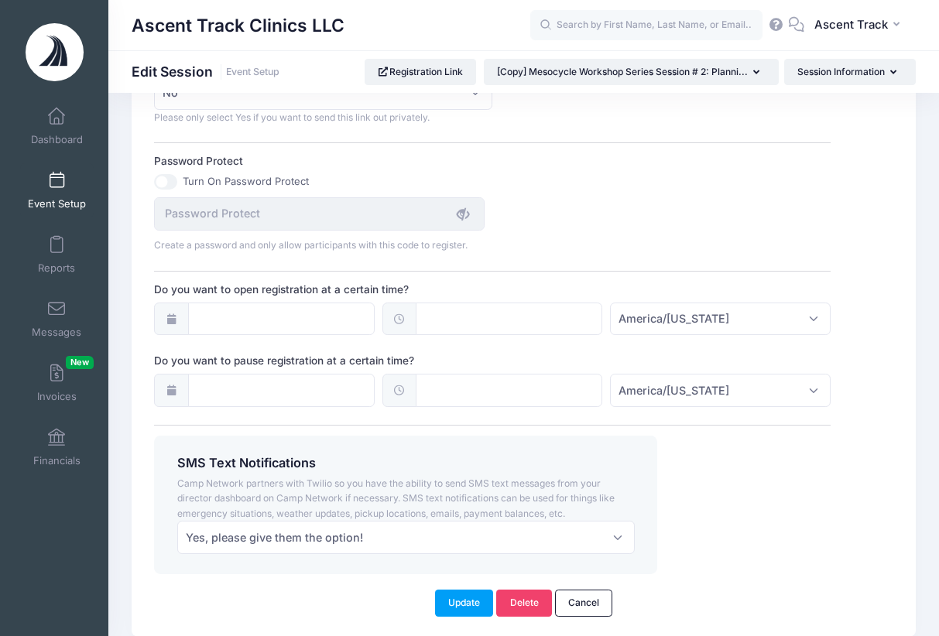
scroll to position [1105, 0]
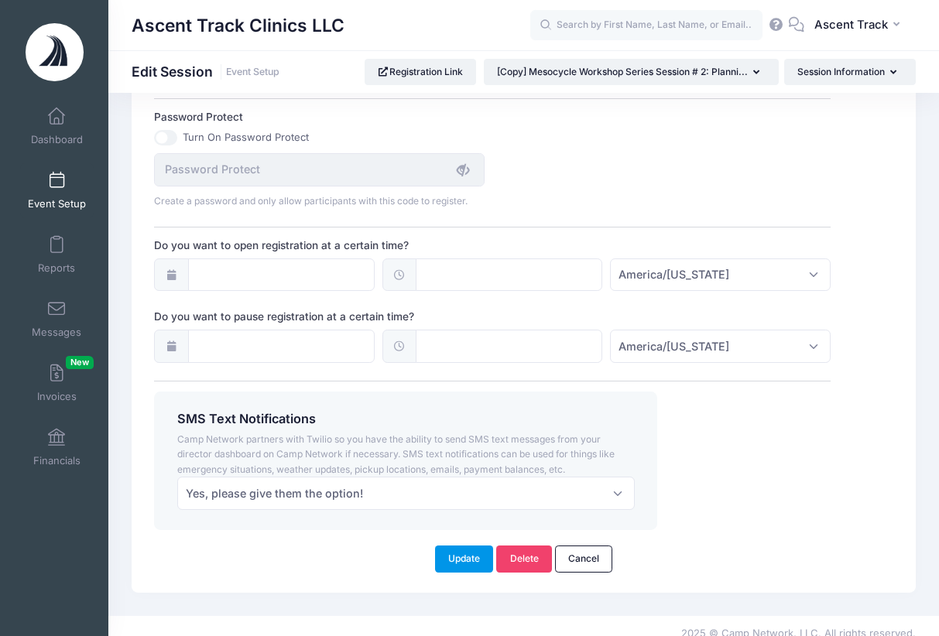
click at [476, 546] on button "Update" at bounding box center [464, 559] width 59 height 26
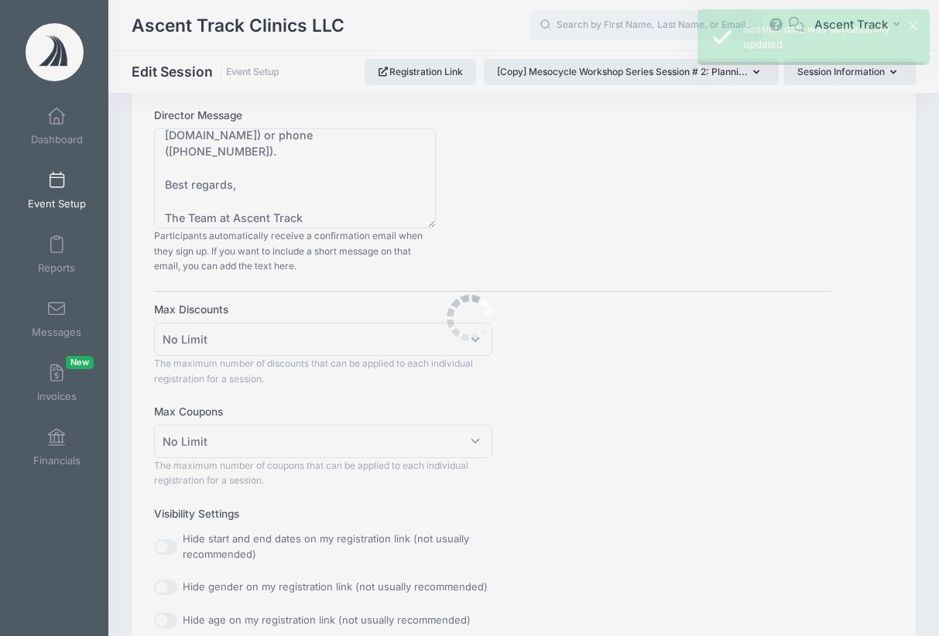
scroll to position [0, 0]
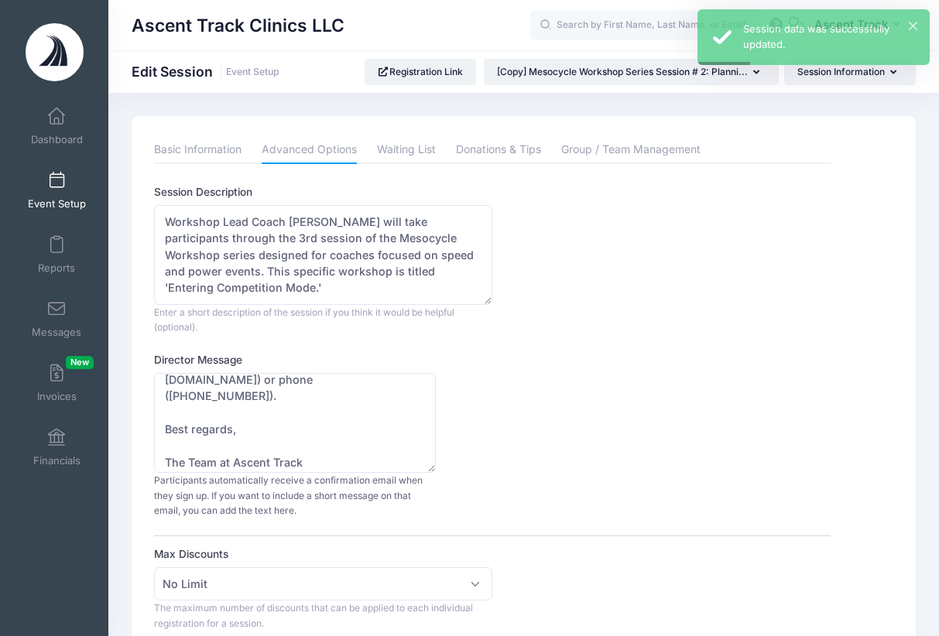
click at [57, 183] on span at bounding box center [57, 181] width 0 height 17
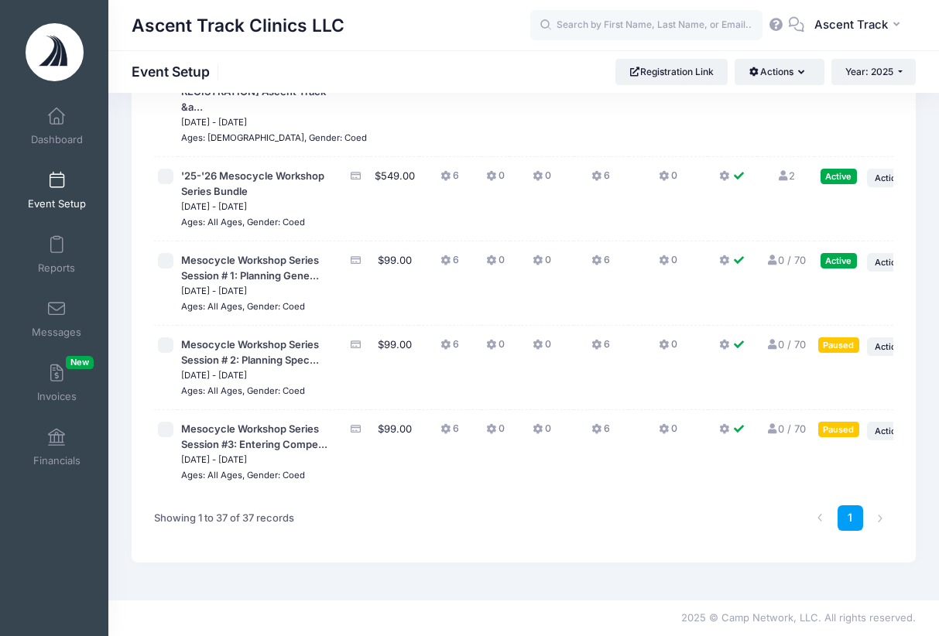
scroll to position [3500, 0]
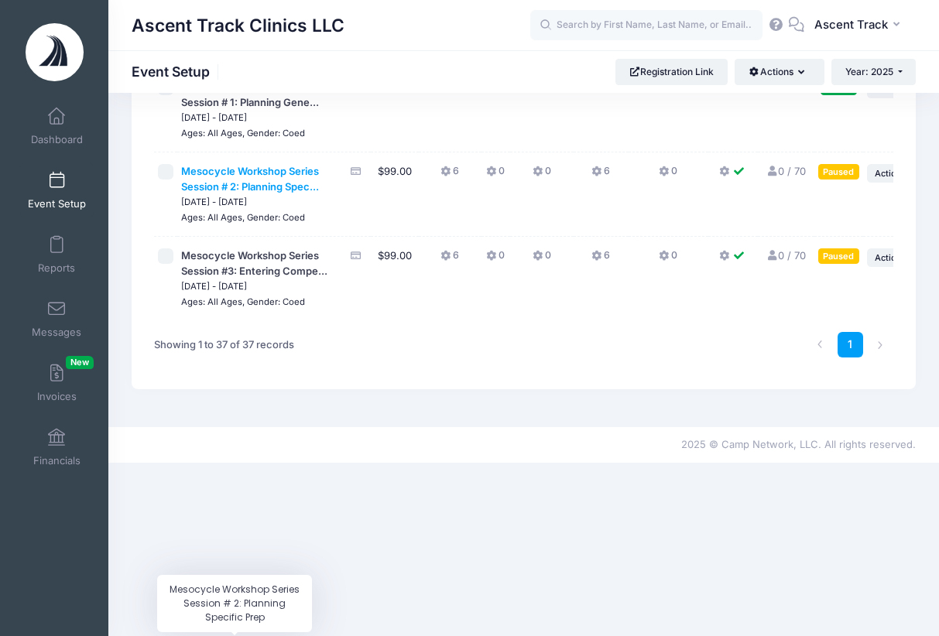
click at [272, 193] on span "Mesocycle Workshop Series Session # 2: Planning Spec..." at bounding box center [250, 179] width 138 height 28
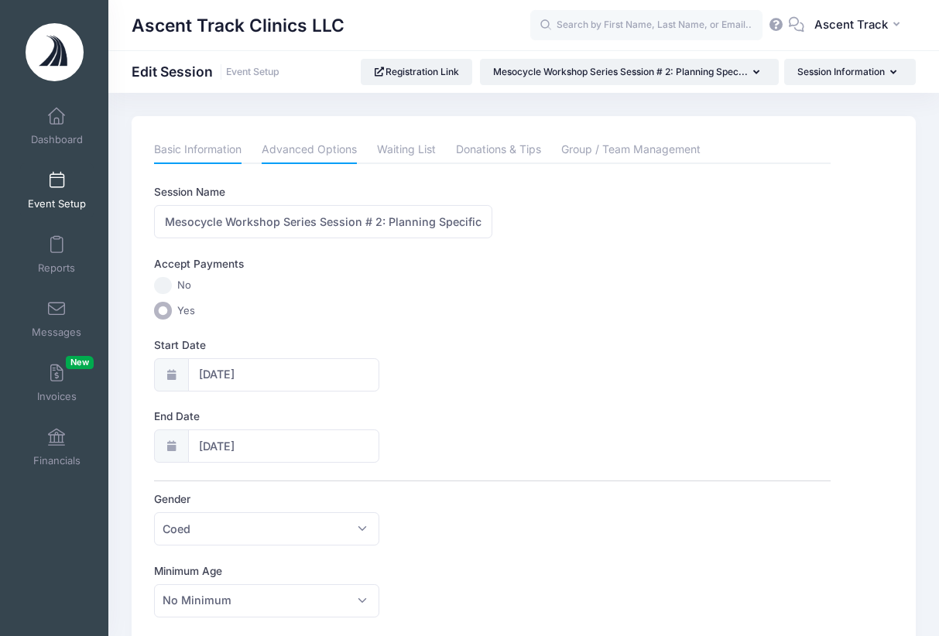
click at [315, 142] on link "Advanced Options" at bounding box center [309, 150] width 95 height 28
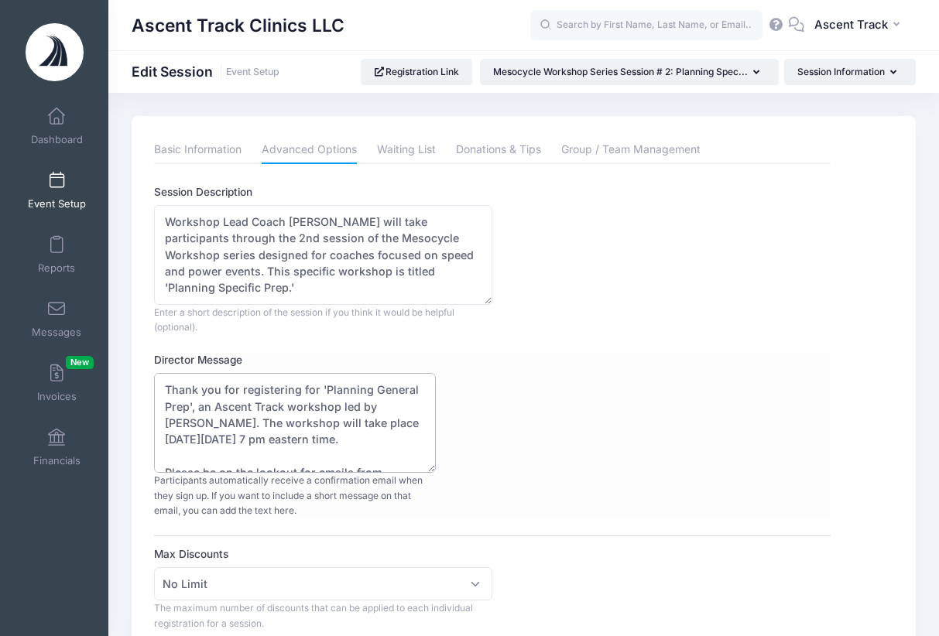
drag, startPoint x: 373, startPoint y: 386, endPoint x: 427, endPoint y: 386, distance: 53.4
click at [427, 386] on textarea "Thank you for registering for 'Planning General Prep', an Ascent Track workshop…" at bounding box center [295, 423] width 282 height 100
click at [352, 427] on textarea "Thank you for registering for 'Planning General Prep', an Ascent Track workshop…" at bounding box center [295, 423] width 282 height 100
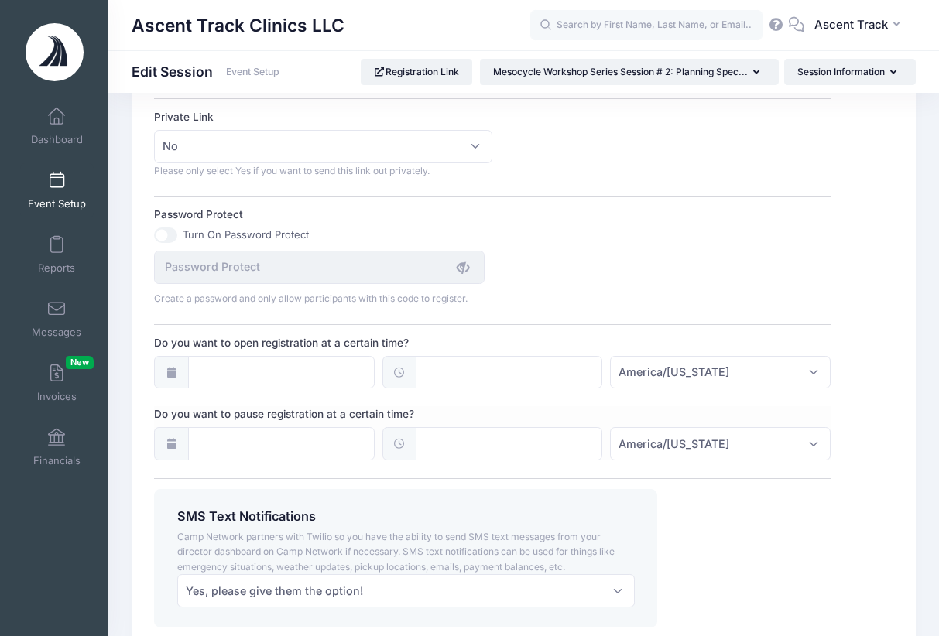
scroll to position [1105, 0]
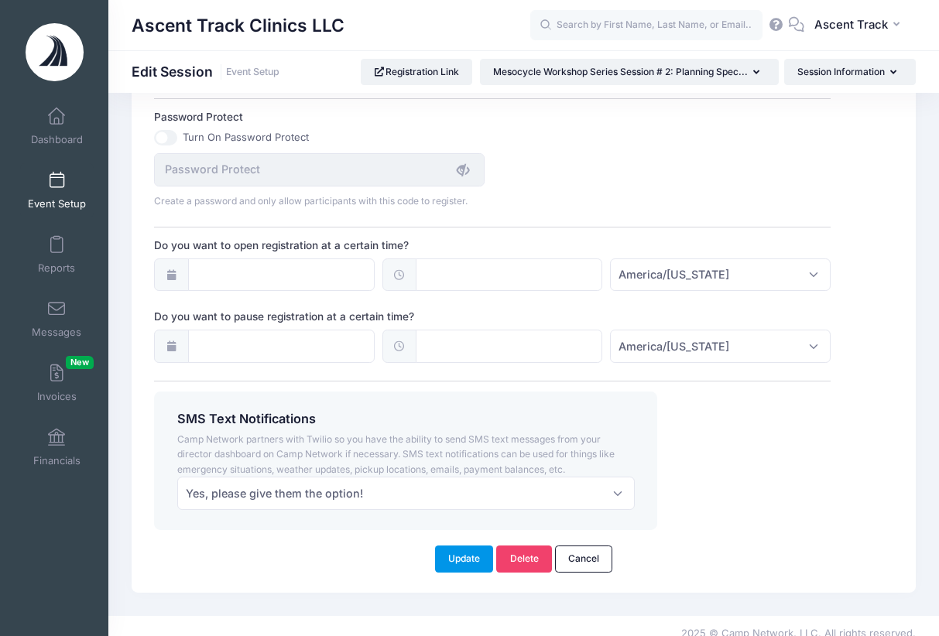
type textarea "Thank you for registering for 'Planning Specific Prep', an Ascent Track worksho…"
click at [459, 546] on button "Update" at bounding box center [464, 559] width 59 height 26
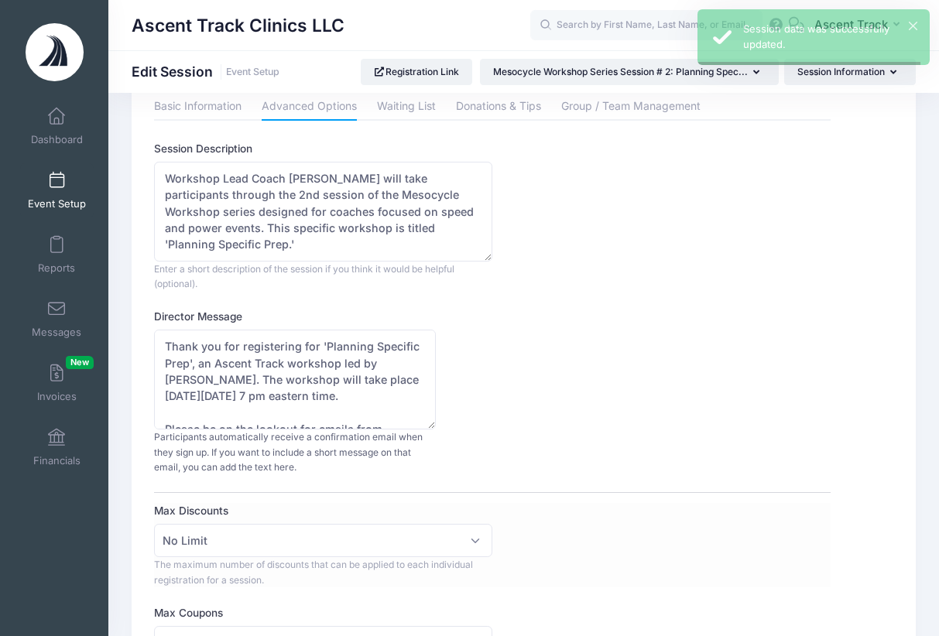
scroll to position [0, 0]
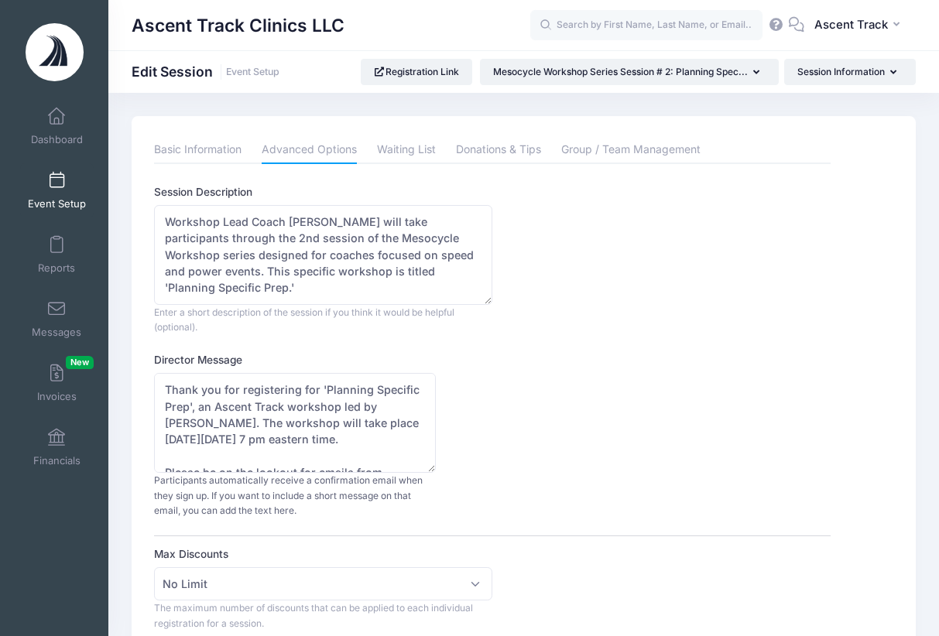
click at [61, 194] on link "Event Setup" at bounding box center [57, 190] width 74 height 54
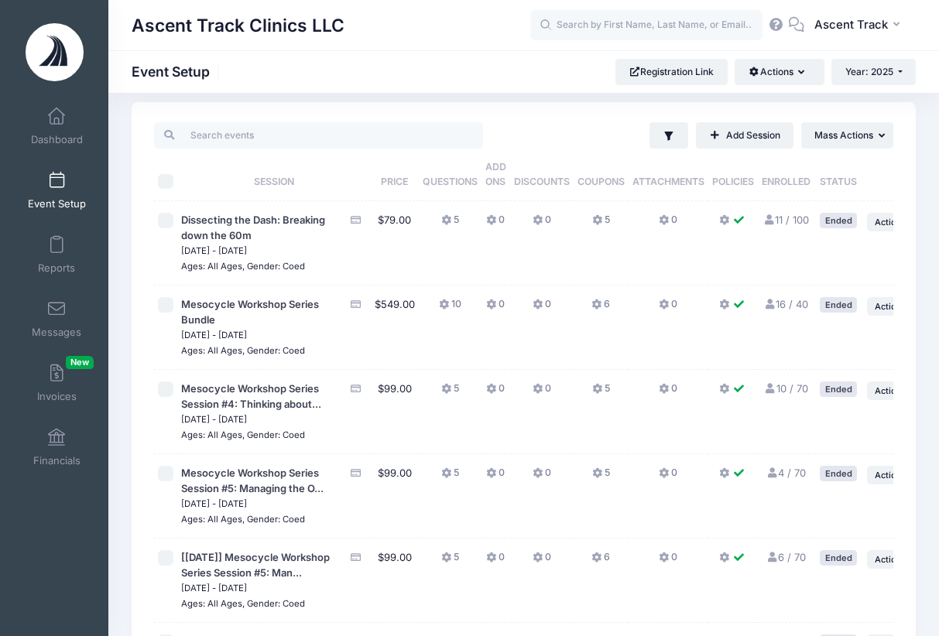
scroll to position [91, 0]
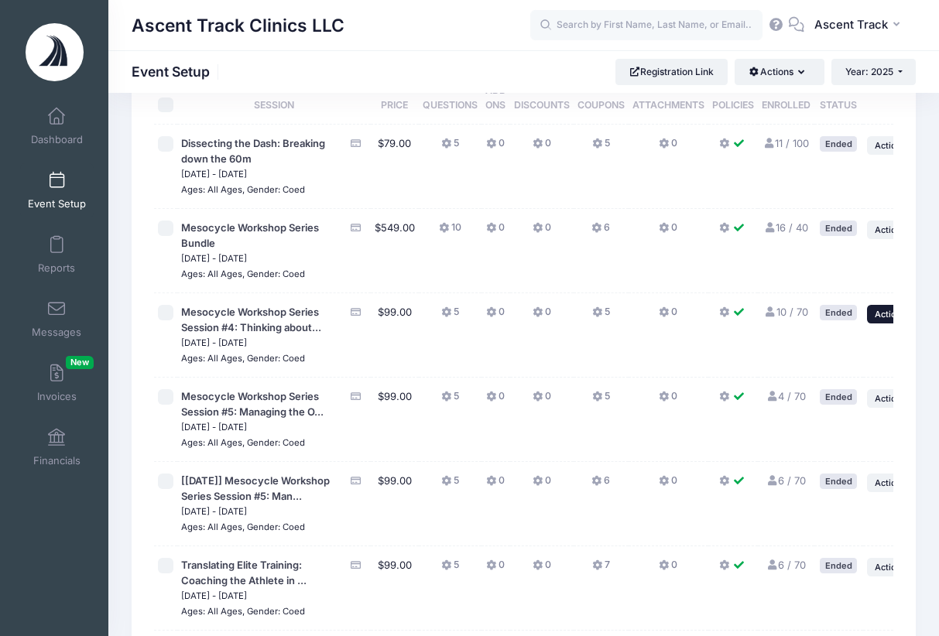
click at [908, 319] on icon "button" at bounding box center [912, 315] width 9 height 9
click at [845, 388] on link "Duplicate Session" at bounding box center [816, 389] width 140 height 29
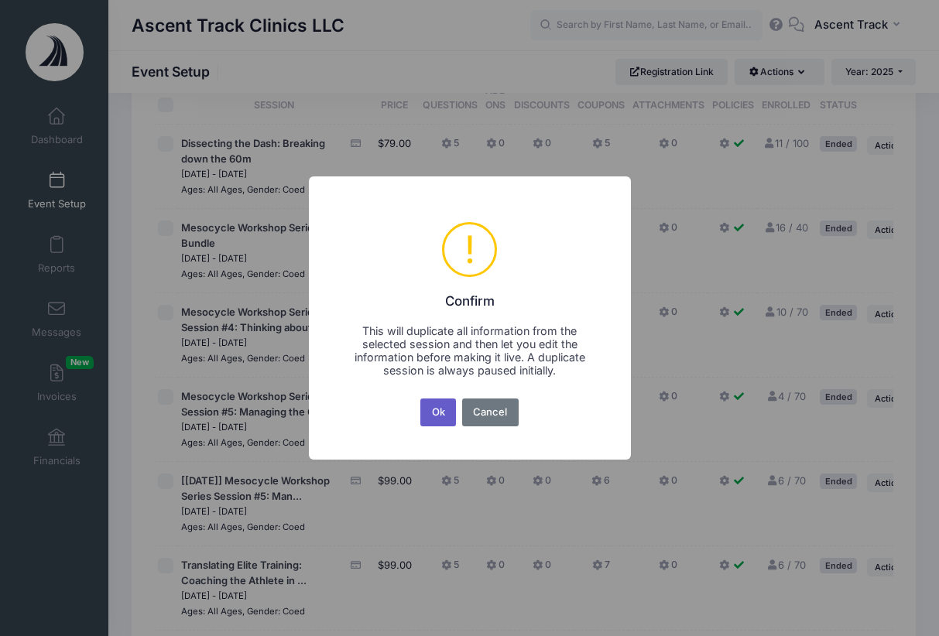
click at [441, 413] on button "Ok" at bounding box center [438, 413] width 36 height 28
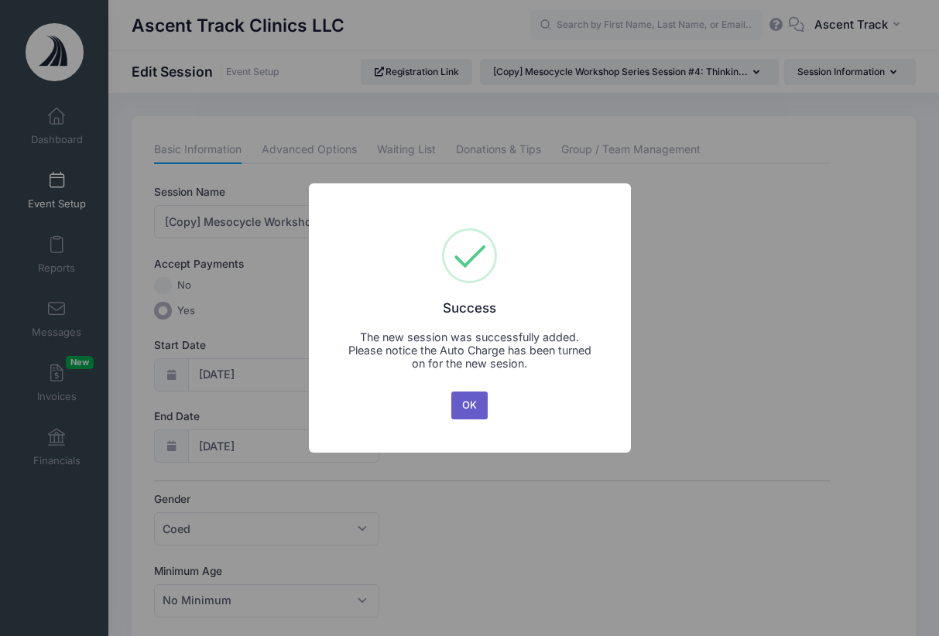
click at [464, 410] on button "OK" at bounding box center [469, 406] width 37 height 28
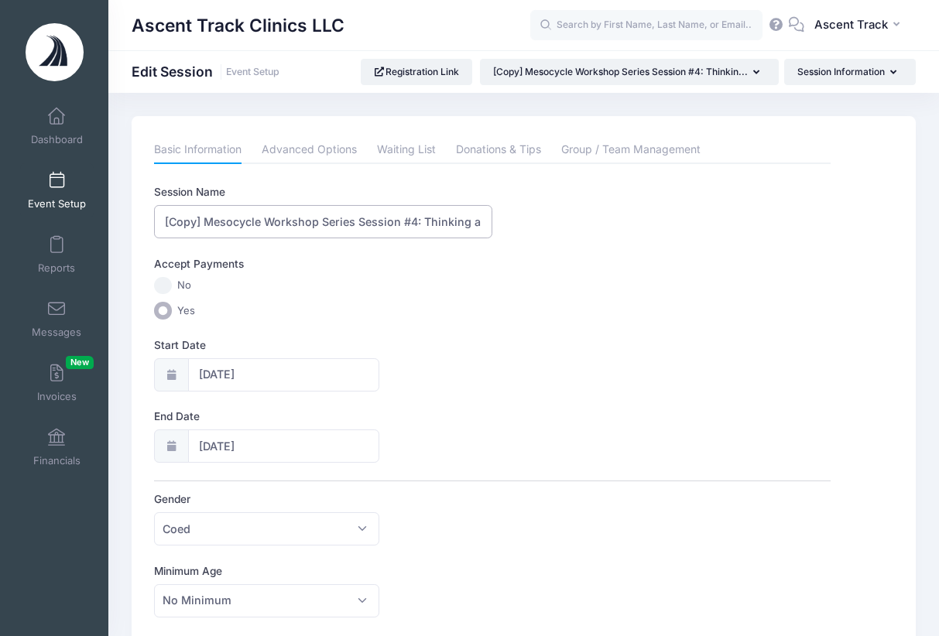
drag, startPoint x: 207, startPoint y: 221, endPoint x: 146, endPoint y: 219, distance: 60.4
drag, startPoint x: 389, startPoint y: 220, endPoint x: 455, endPoint y: 221, distance: 65.1
click at [455, 221] on input "Mesocycle Workshop Series Session #4: Thinking about Peaking and the Indoor to …" at bounding box center [323, 221] width 338 height 33
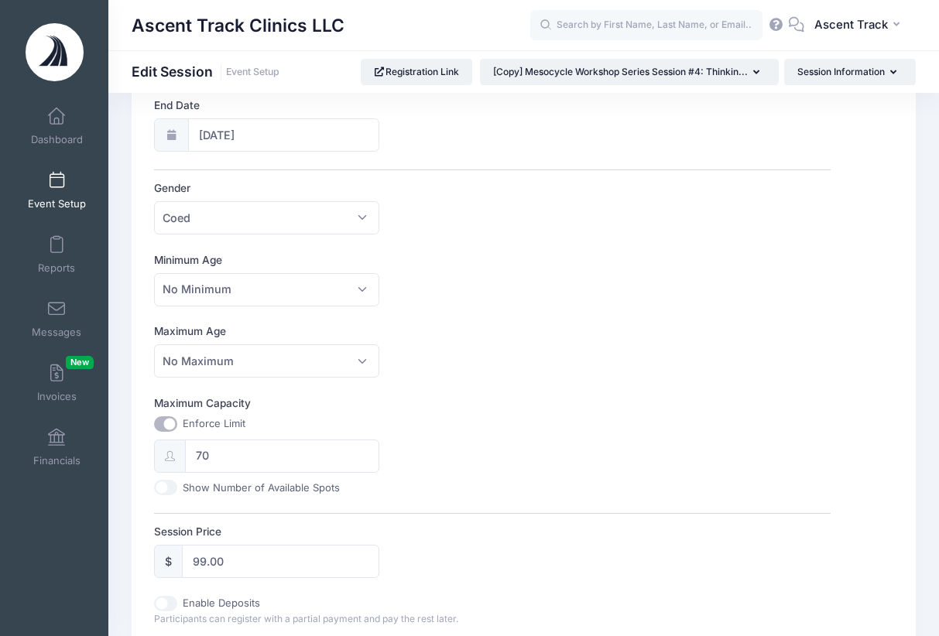
scroll to position [206, 0]
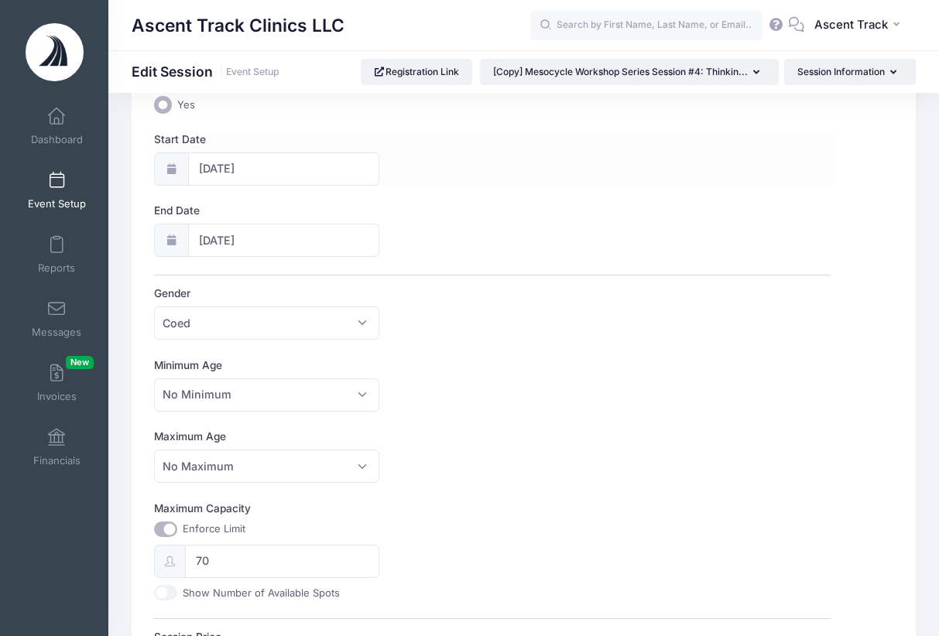
type input "Mesocycle Workshop Series Session #4: Peaking for Indoor and the Outdoor Reboot"
click at [183, 164] on div at bounding box center [171, 169] width 34 height 33
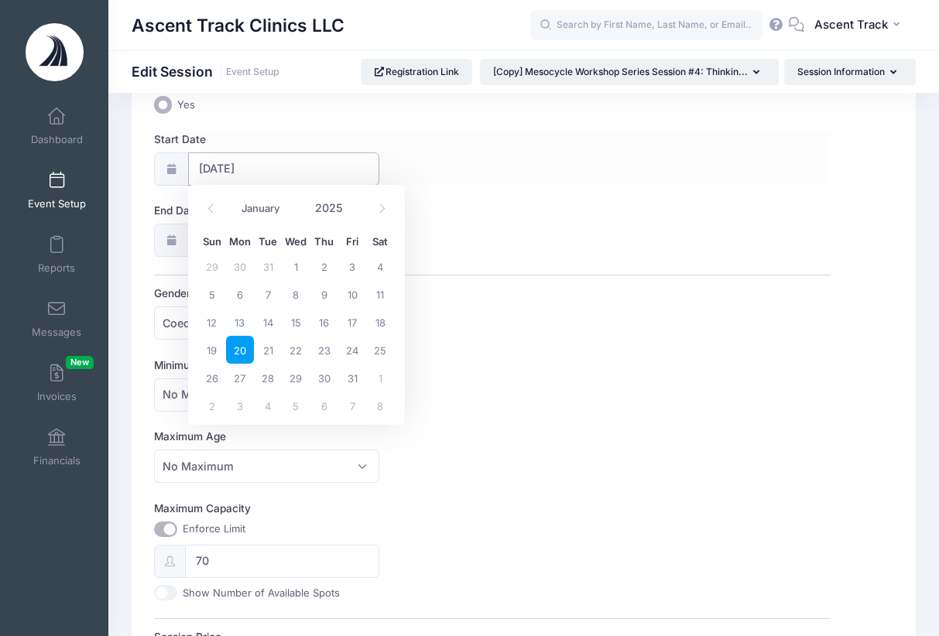
click at [227, 165] on input "[DATE]" at bounding box center [284, 169] width 192 height 33
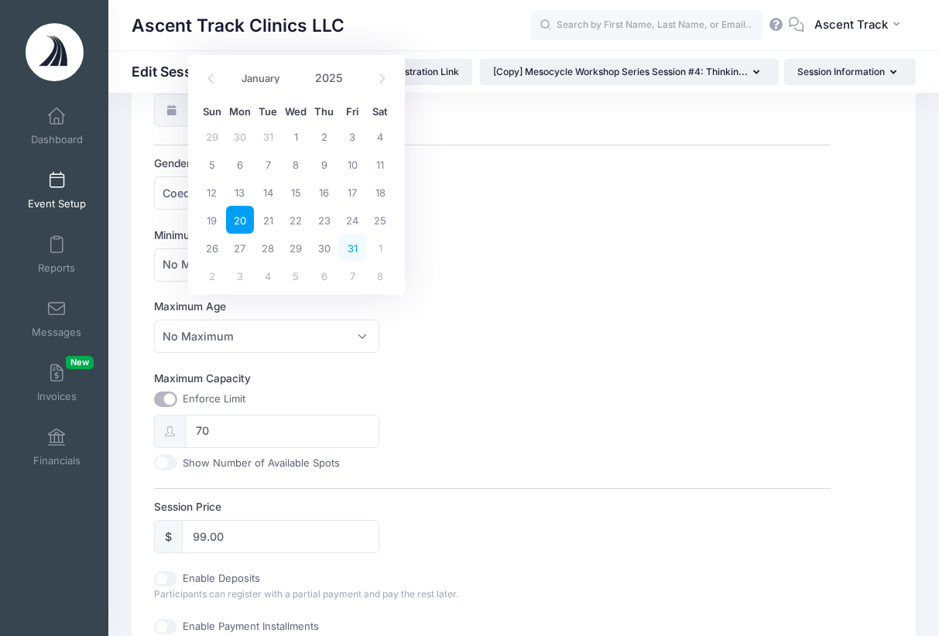
scroll to position [306, 0]
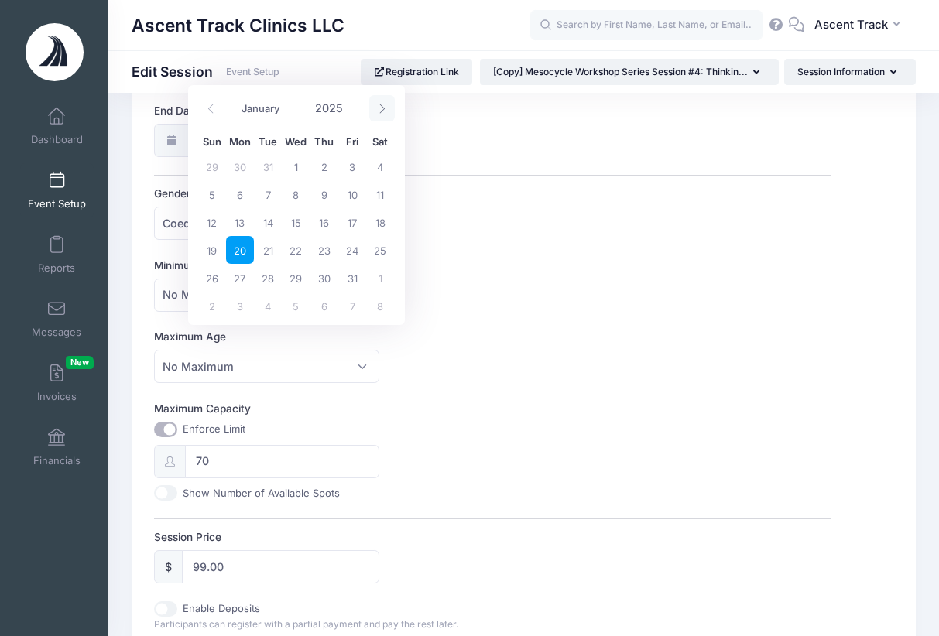
click at [386, 106] on icon at bounding box center [382, 109] width 10 height 10
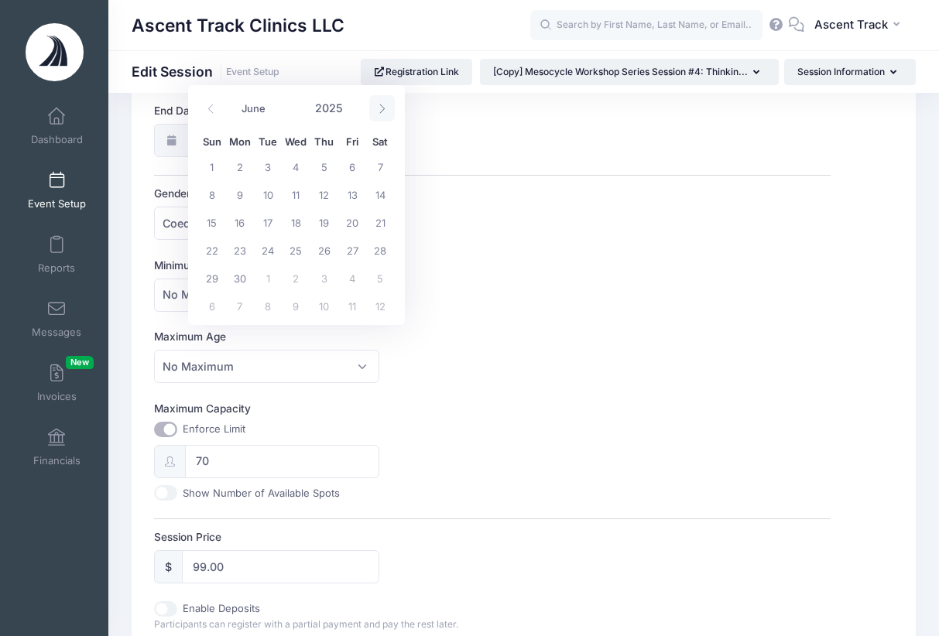
click at [386, 106] on icon at bounding box center [382, 109] width 10 height 10
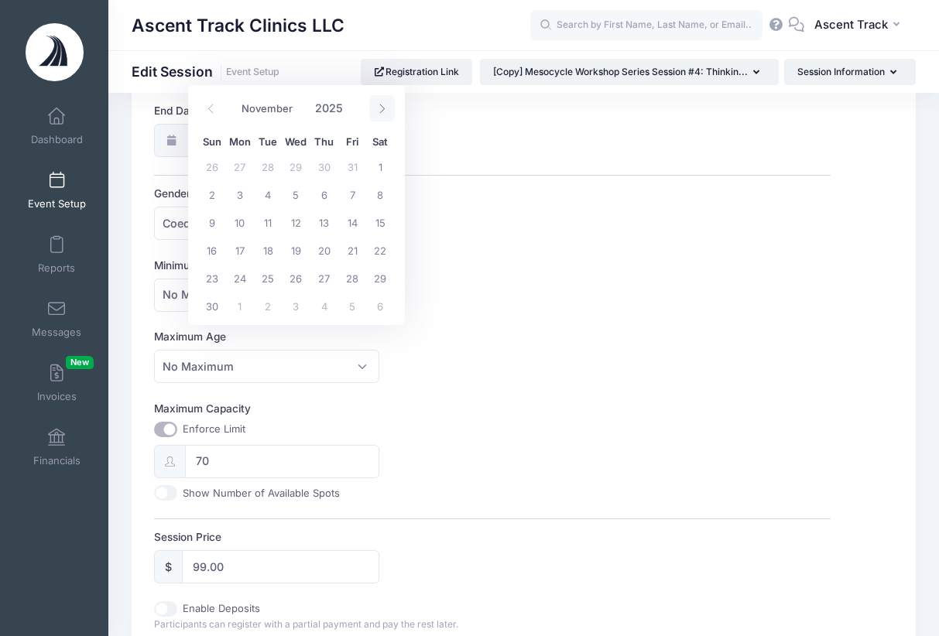
click at [386, 106] on icon at bounding box center [382, 109] width 10 height 10
select select "11"
click at [386, 106] on icon at bounding box center [382, 109] width 10 height 10
type input "2026"
select select "0"
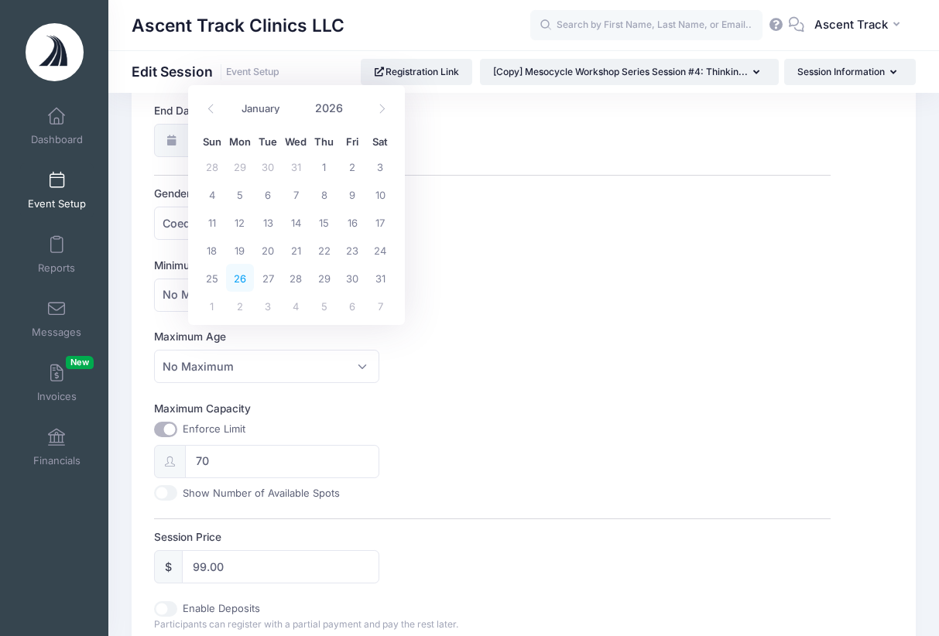
click at [249, 280] on span "26" at bounding box center [240, 278] width 28 height 28
type input "[DATE]"
type input "2026"
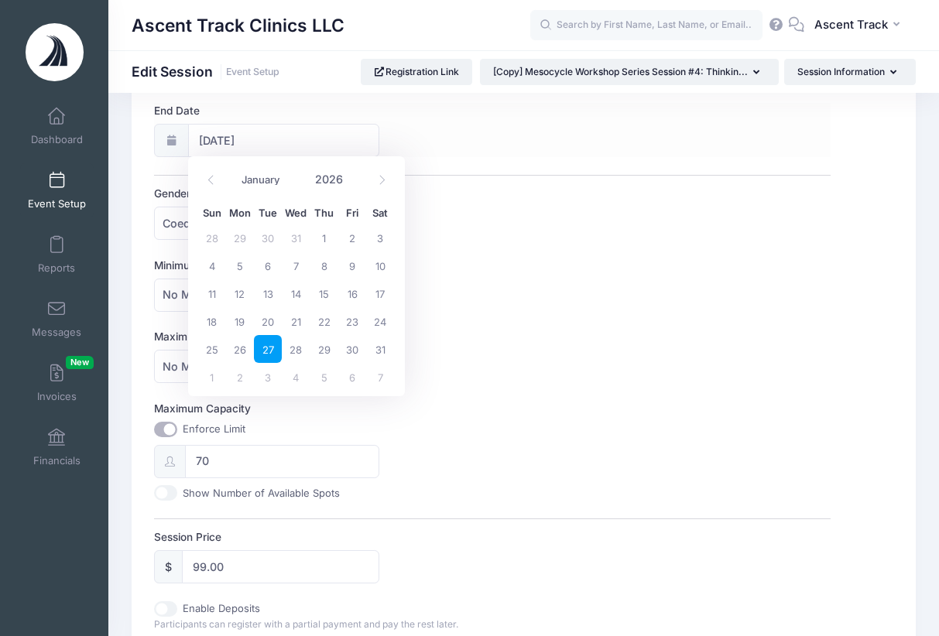
click at [464, 153] on div "End Date [DATE]" at bounding box center [492, 130] width 676 height 54
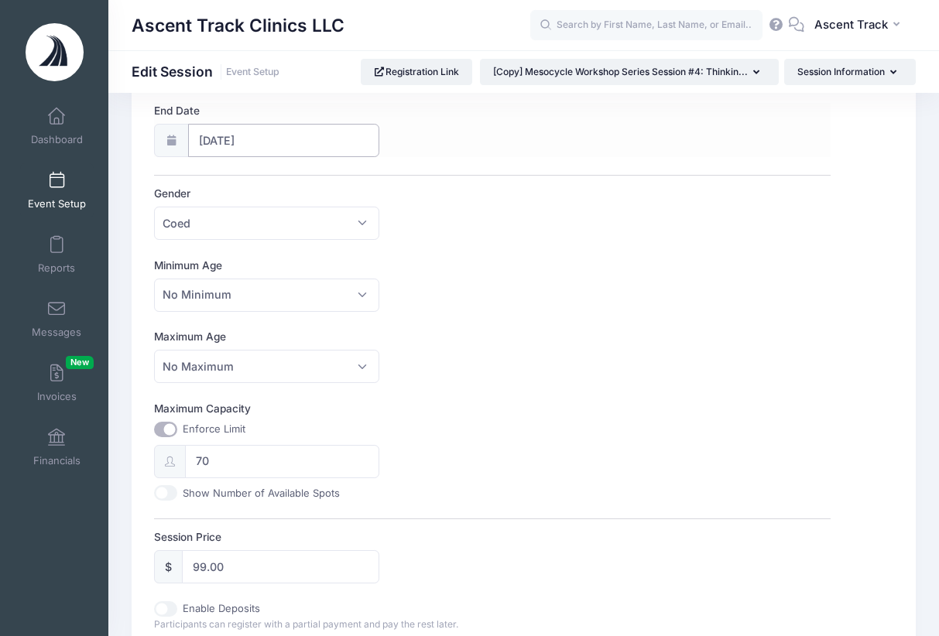
click at [343, 141] on input "[DATE]" at bounding box center [284, 140] width 192 height 33
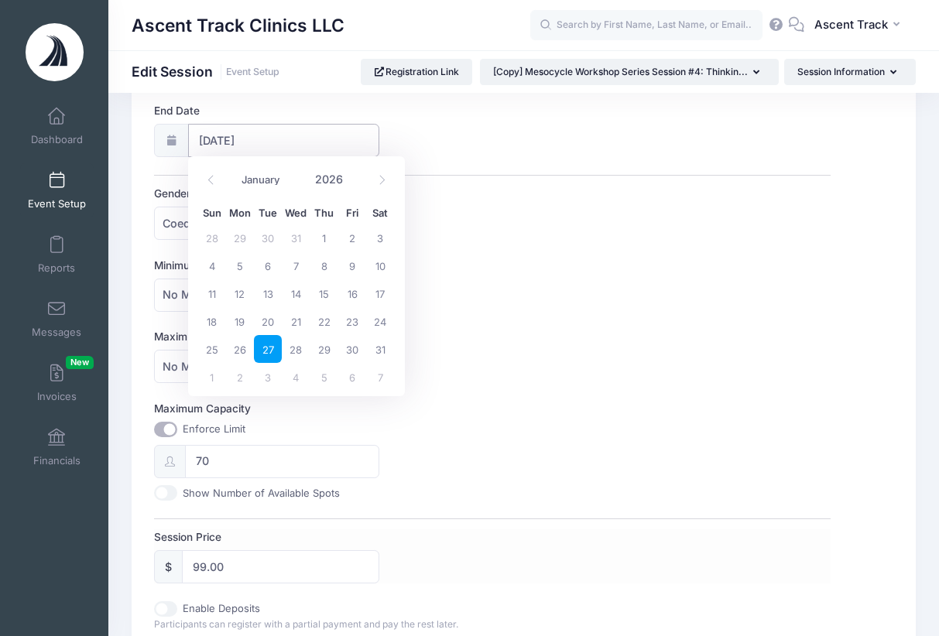
scroll to position [587, 0]
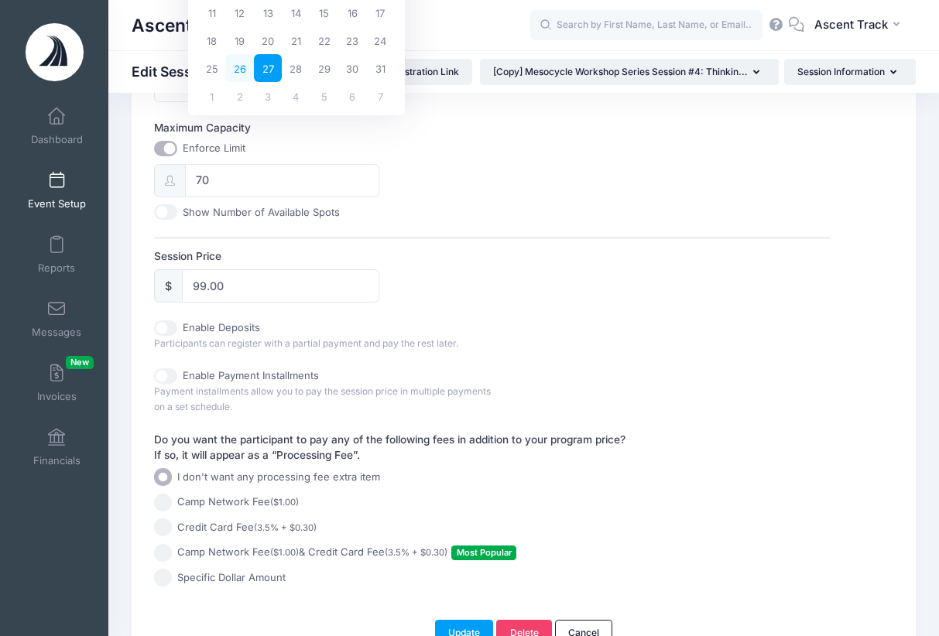
click at [237, 74] on span "26" at bounding box center [240, 68] width 28 height 28
type input "[DATE]"
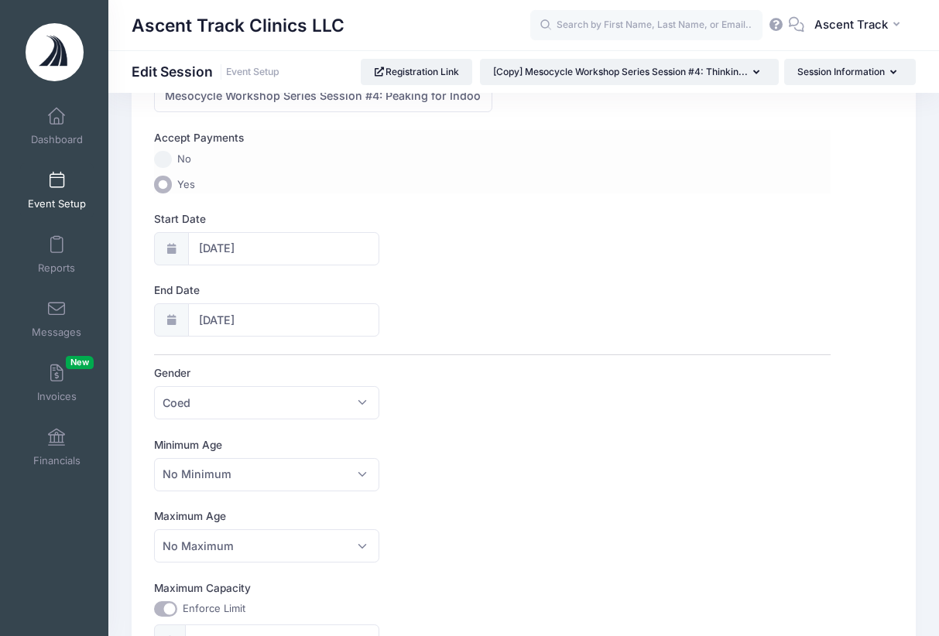
click at [448, 170] on div "Accept Payments No Yes" at bounding box center [492, 161] width 676 height 63
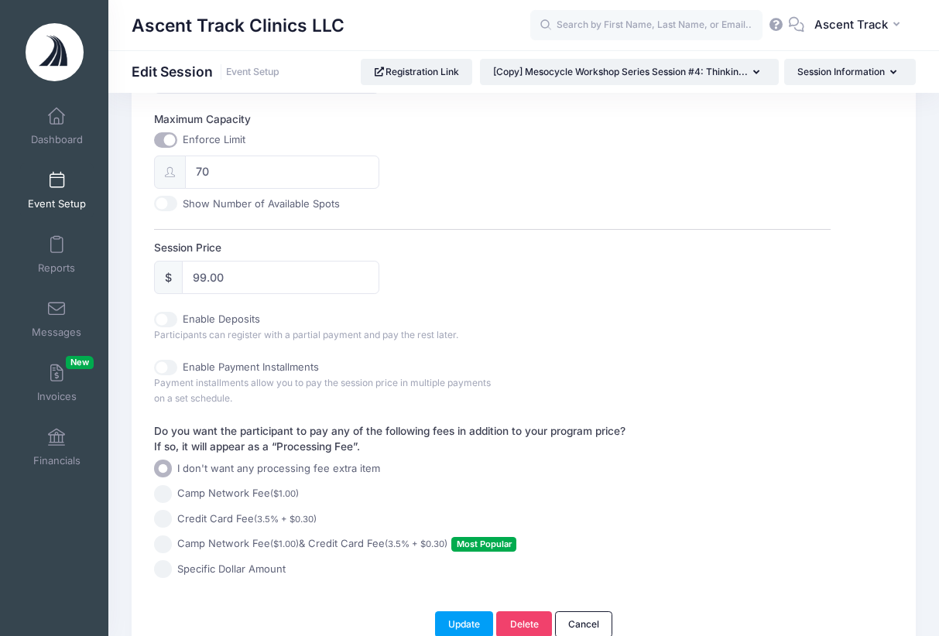
scroll to position [668, 0]
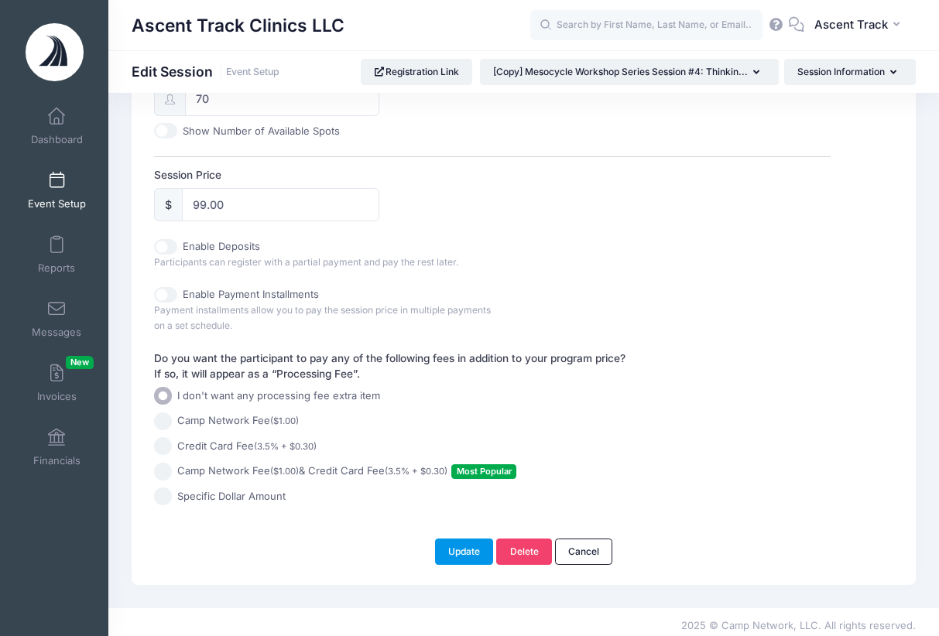
click at [455, 539] on button "Update" at bounding box center [464, 552] width 59 height 26
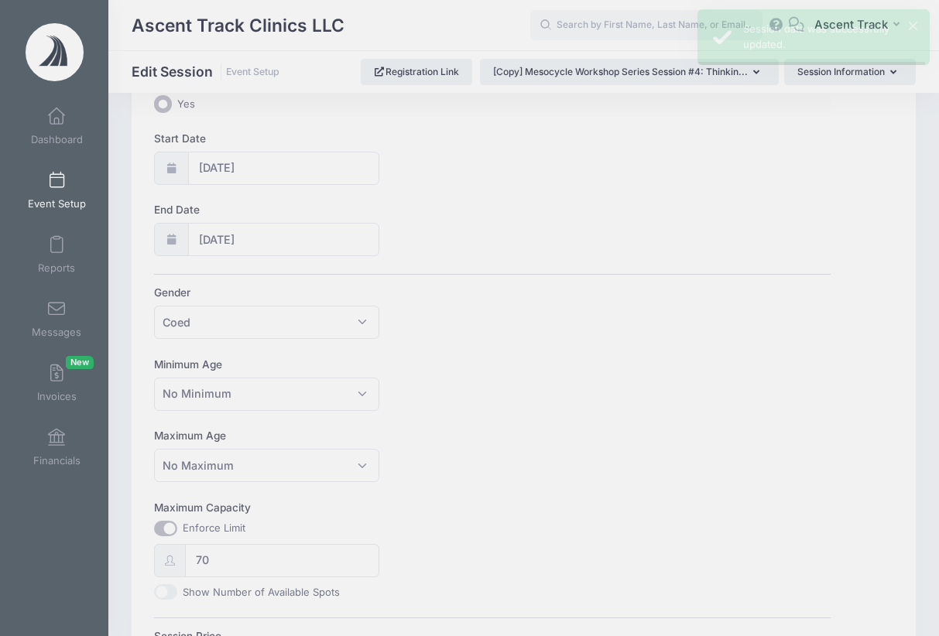
scroll to position [0, 0]
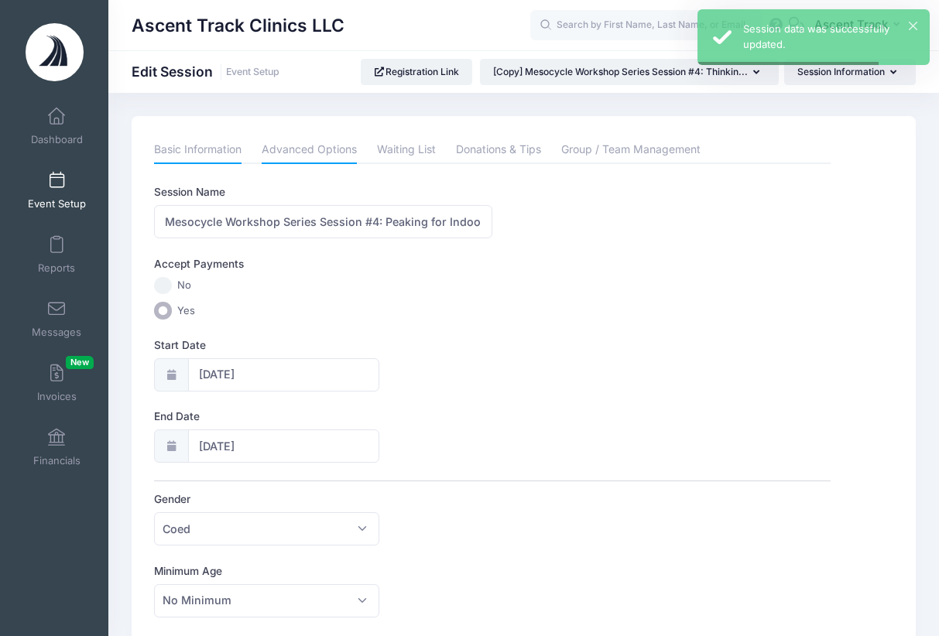
click at [317, 156] on link "Advanced Options" at bounding box center [309, 150] width 95 height 28
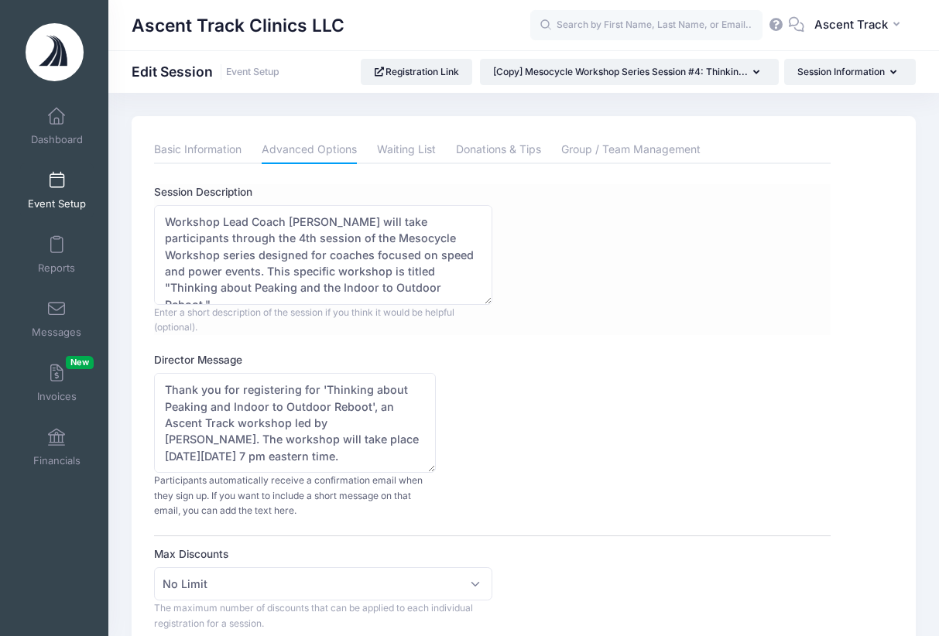
scroll to position [3, 0]
drag, startPoint x: 252, startPoint y: 283, endPoint x: 176, endPoint y: 283, distance: 75.9
click at [176, 283] on textarea "Workshop Lead Coach [PERSON_NAME] will take participants through the 4th sessio…" at bounding box center [323, 255] width 338 height 100
click at [218, 284] on textarea "Workshop Lead Coach [PERSON_NAME] will take participants through the 4th sessio…" at bounding box center [323, 255] width 338 height 100
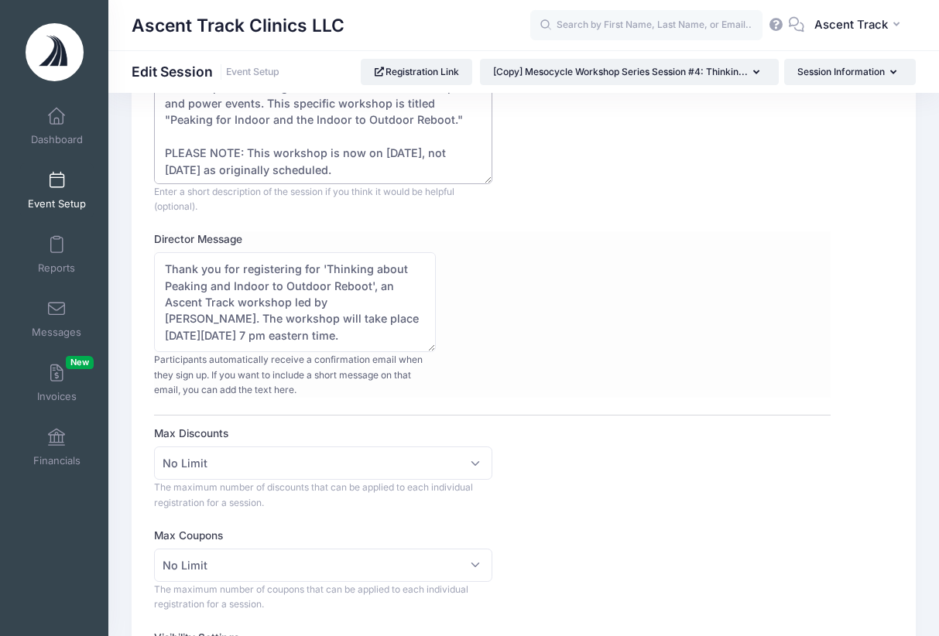
scroll to position [118, 0]
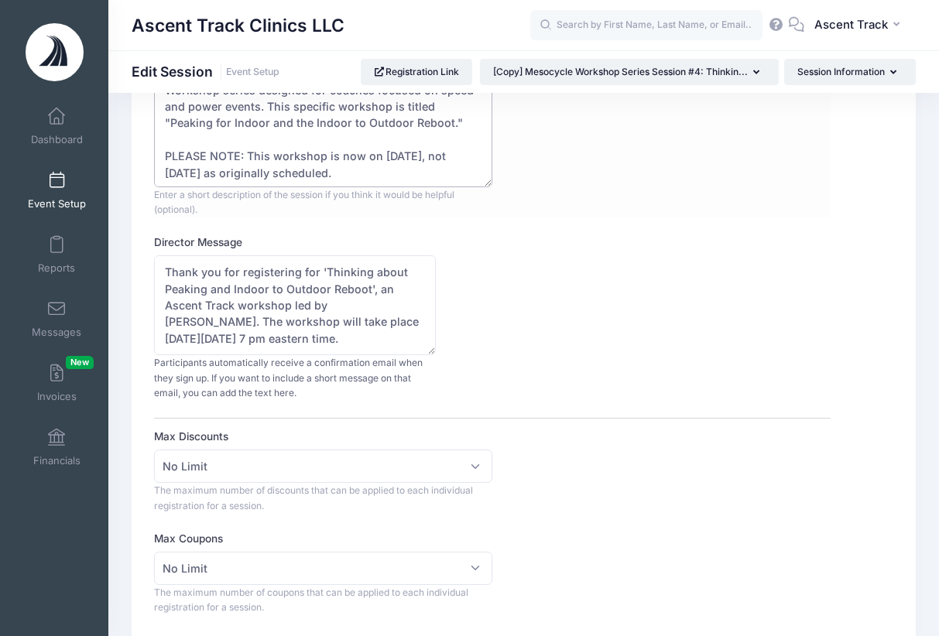
drag, startPoint x: 249, startPoint y: 153, endPoint x: 170, endPoint y: 153, distance: 79.0
click at [170, 153] on textarea "Workshop Lead Coach [PERSON_NAME] will take participants through the 4th sessio…" at bounding box center [323, 137] width 338 height 100
drag, startPoint x: 460, startPoint y: 152, endPoint x: 248, endPoint y: 155, distance: 212.2
click at [248, 155] on textarea "Workshop Lead Coach [PERSON_NAME] will take participants through the 4th sessio…" at bounding box center [323, 137] width 338 height 100
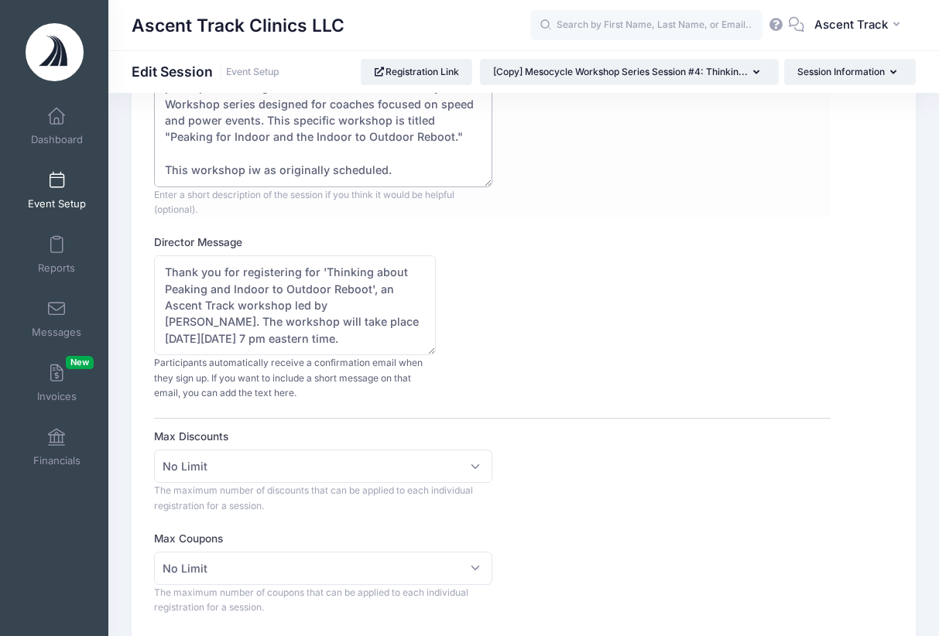
scroll to position [31, 0]
drag, startPoint x: 274, startPoint y: 180, endPoint x: 410, endPoint y: 173, distance: 135.7
click at [409, 173] on textarea "Workshop Lead Coach [PERSON_NAME] will take participants through the 4th sessio…" at bounding box center [323, 137] width 338 height 100
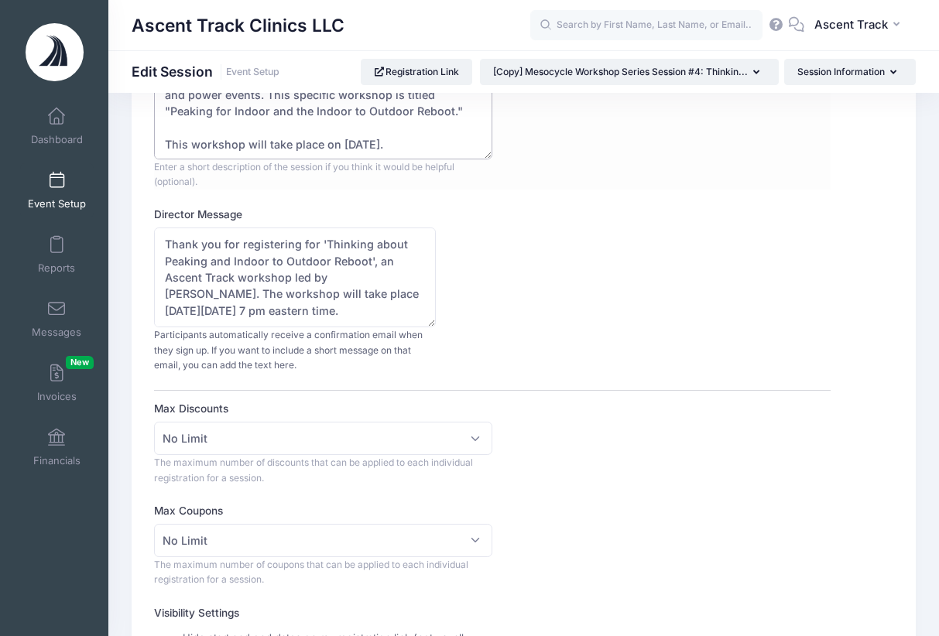
scroll to position [171, 0]
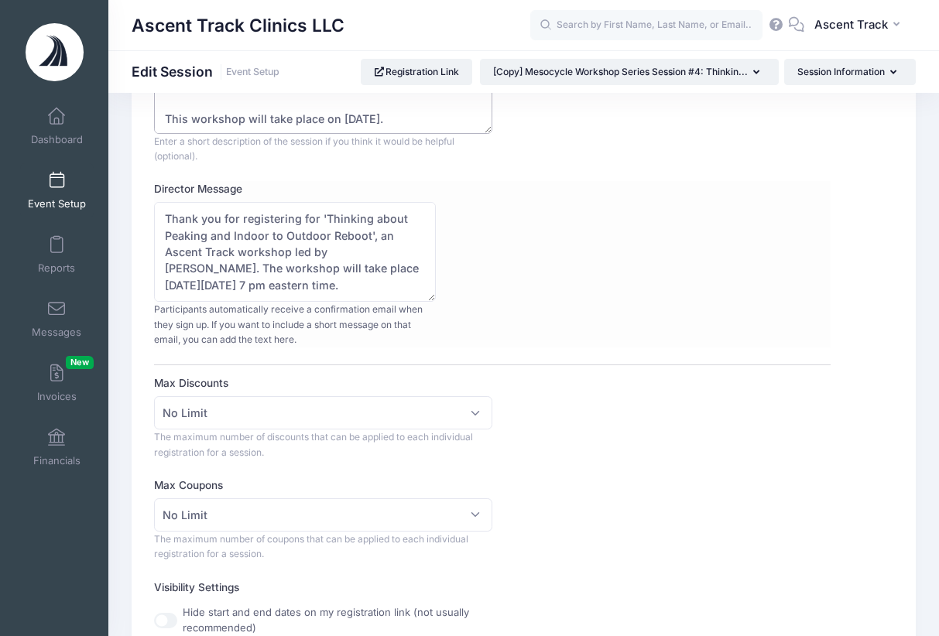
type textarea "Workshop Lead Coach [PERSON_NAME] will take participants through the 4th sessio…"
drag, startPoint x: 276, startPoint y: 282, endPoint x: 164, endPoint y: 278, distance: 112.3
click at [164, 278] on textarea "Thank you for registering for 'Thinking about Peaking and Indoor to Outdoor Reb…" at bounding box center [295, 252] width 282 height 100
drag, startPoint x: 359, startPoint y: 218, endPoint x: 325, endPoint y: 218, distance: 34.1
click at [325, 218] on textarea "Thank you for registering for 'Thinking about Peaking and Indoor to Outdoor Reb…" at bounding box center [295, 252] width 282 height 100
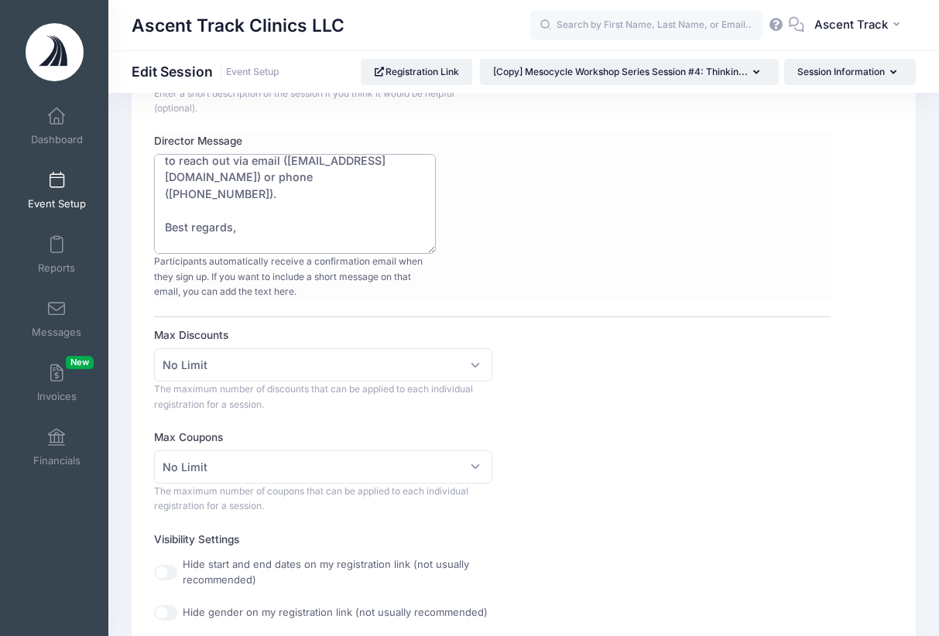
scroll to position [302, 0]
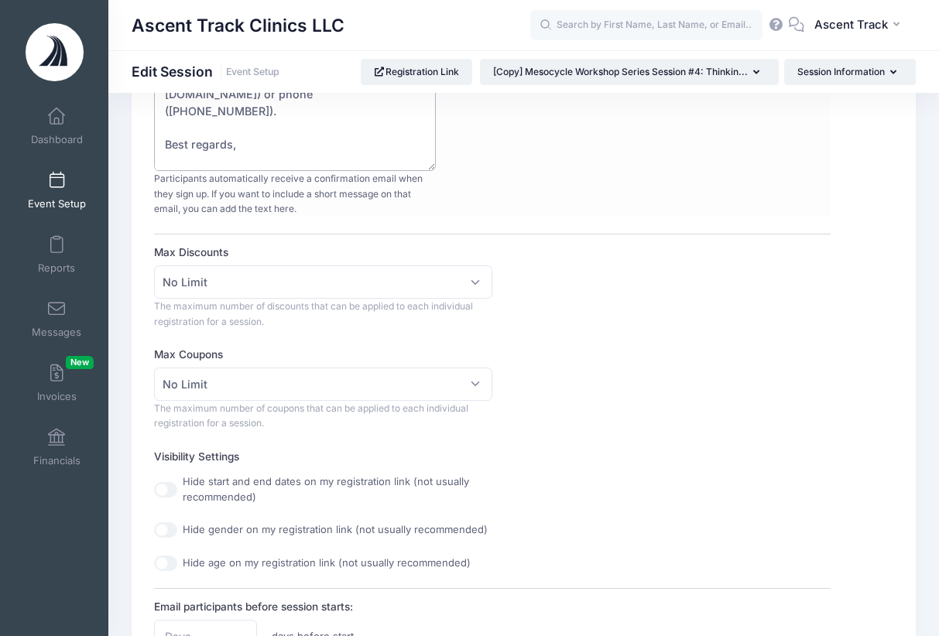
click at [234, 126] on textarea "Thank you for registering for 'Thinking about Peaking and Indoor to Outdoor Reb…" at bounding box center [295, 121] width 282 height 100
type textarea "Thank you for registering for 'Peaking for Indoor and the Indoor to Outdoor Reb…"
click at [499, 169] on div "Director Message Thank you for registering for 'Thinking about Peaking and Indo…" at bounding box center [492, 133] width 676 height 166
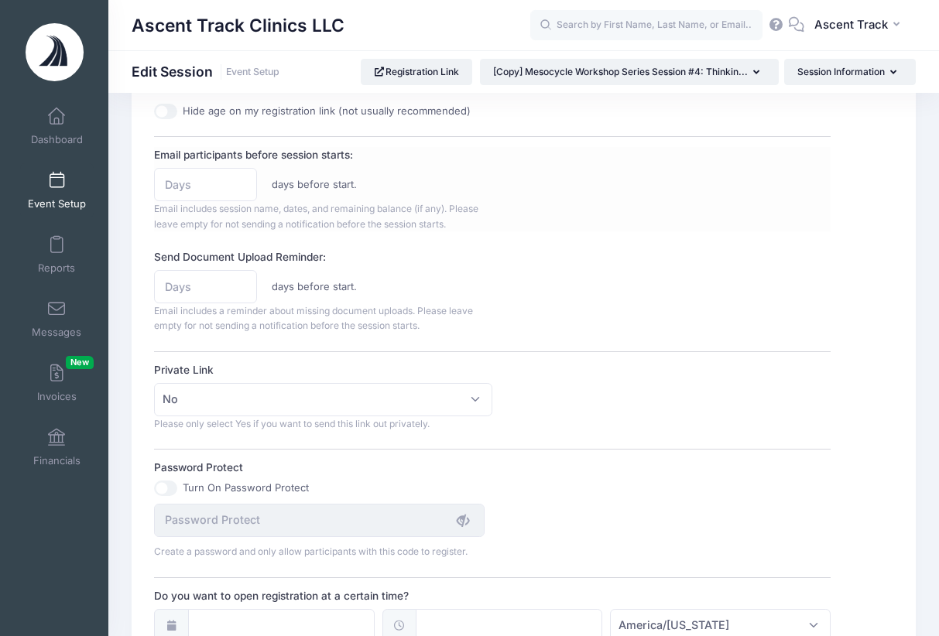
scroll to position [1105, 0]
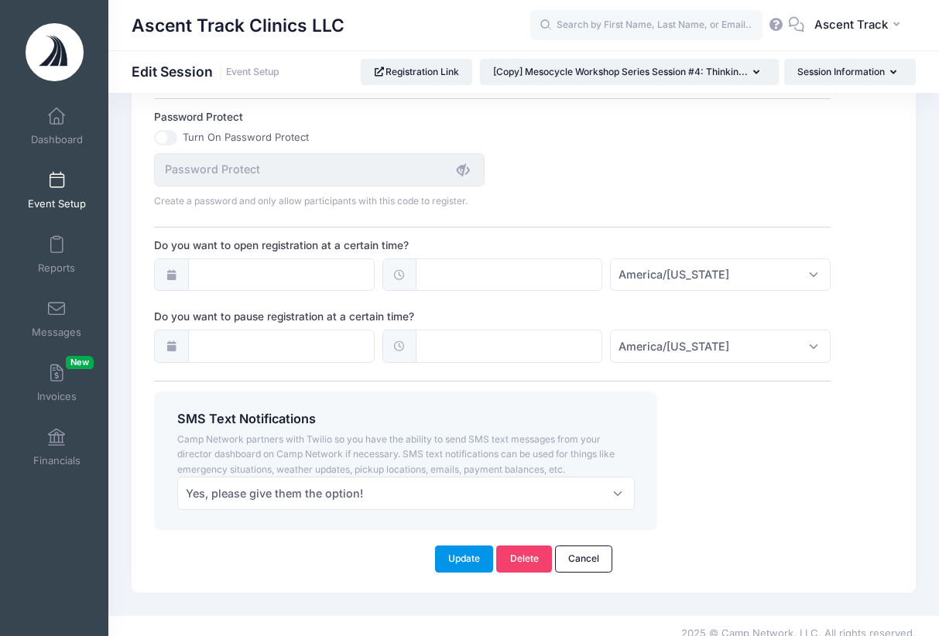
click at [465, 546] on button "Update" at bounding box center [464, 559] width 59 height 26
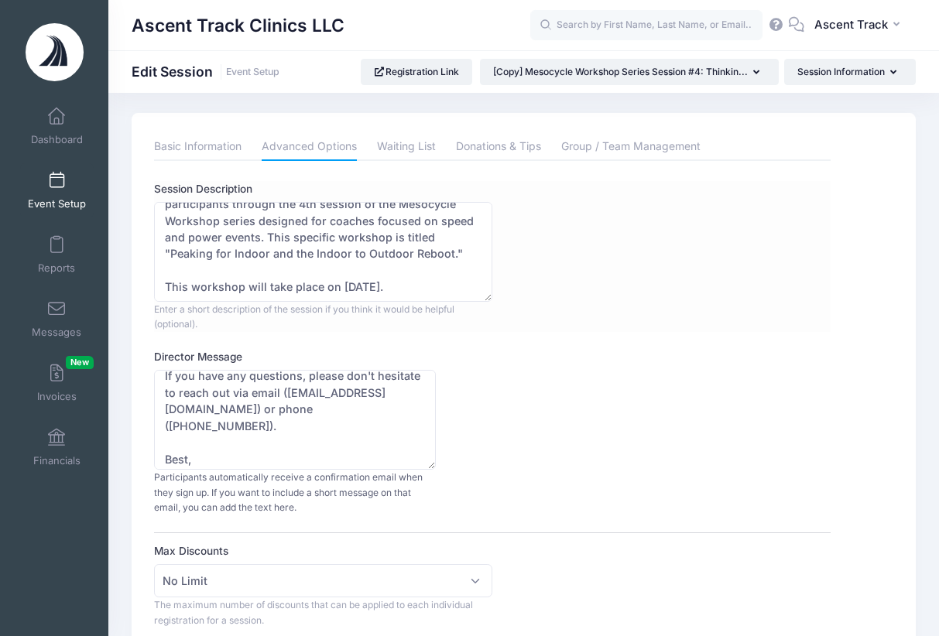
scroll to position [6, 0]
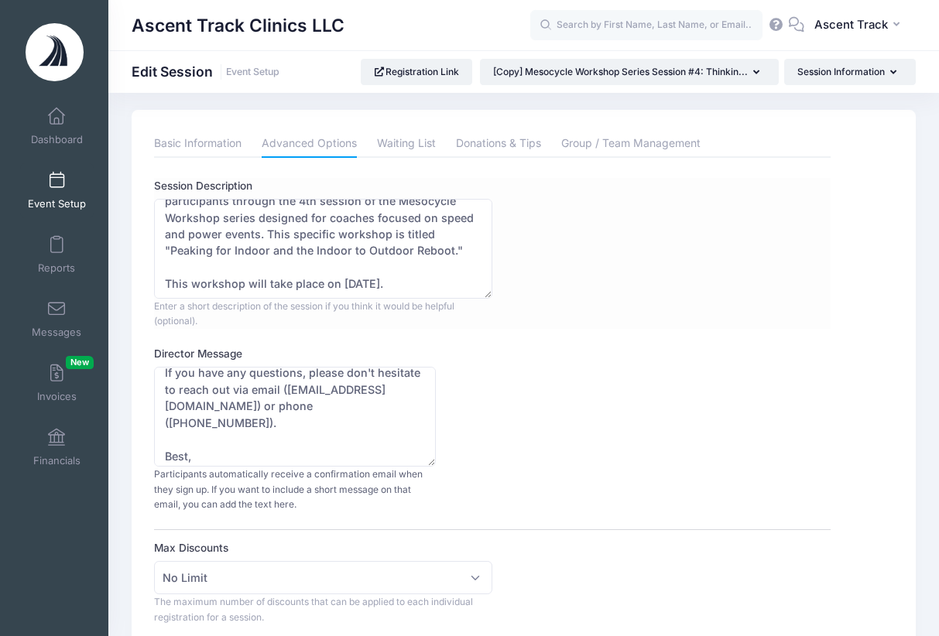
click at [568, 284] on div "Session Description Workshop Lead Coach Boo Schexnayder will take participants …" at bounding box center [492, 253] width 676 height 151
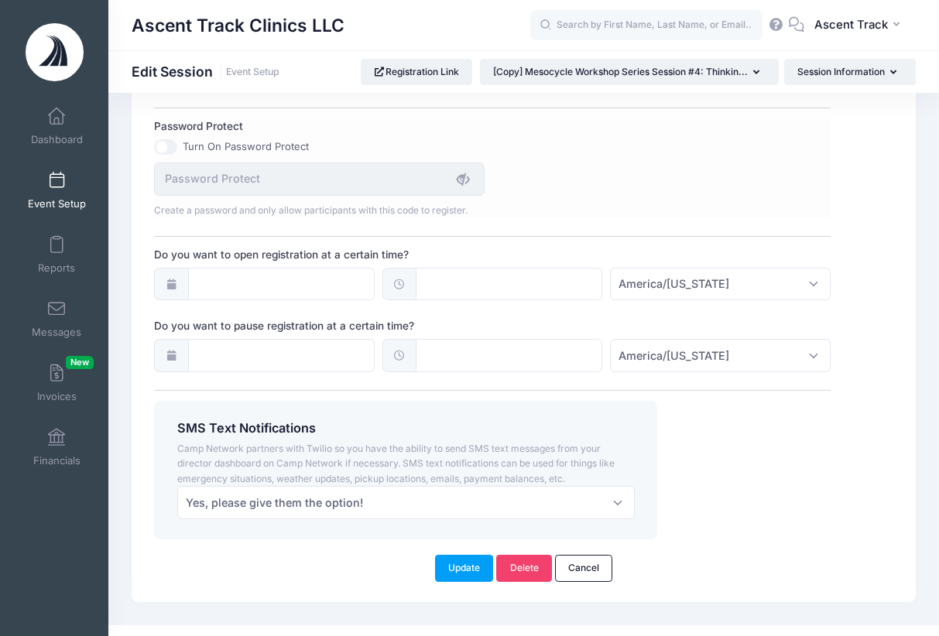
scroll to position [1105, 0]
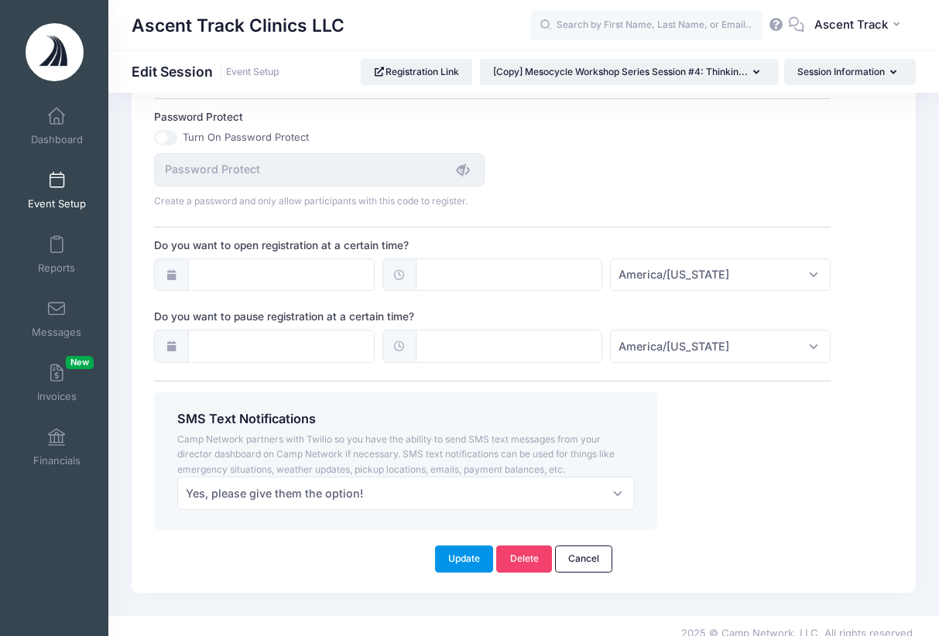
click at [453, 546] on button "Update" at bounding box center [464, 559] width 59 height 26
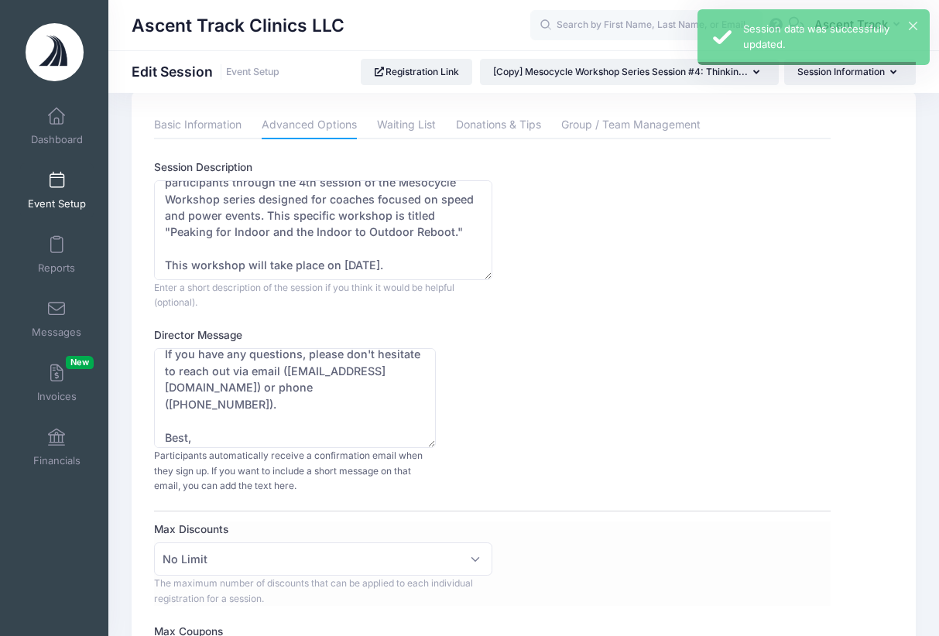
scroll to position [0, 0]
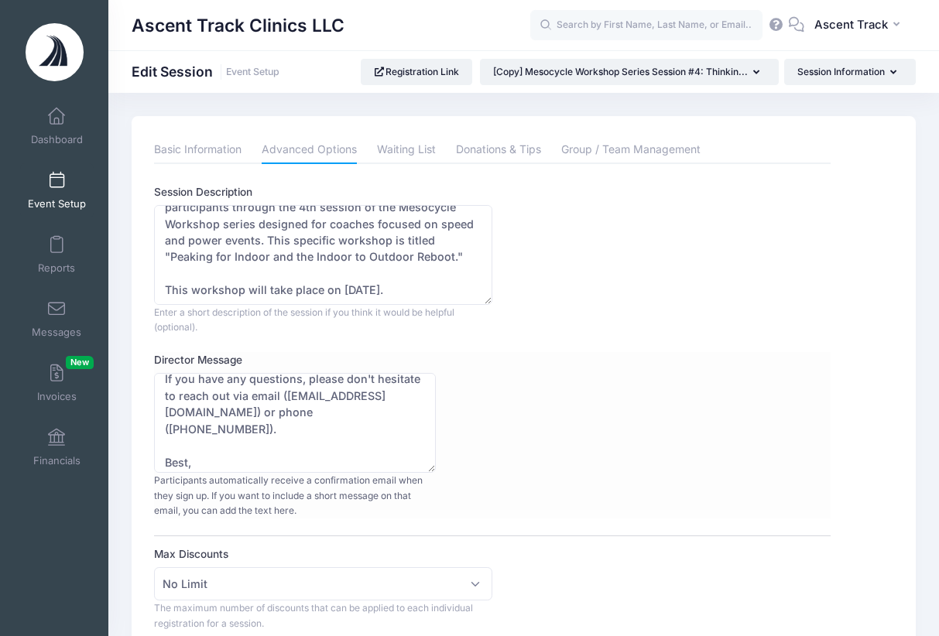
click at [498, 369] on div "Director Message Thank you for registering for 'Thinking about Peaking and Indo…" at bounding box center [492, 435] width 676 height 166
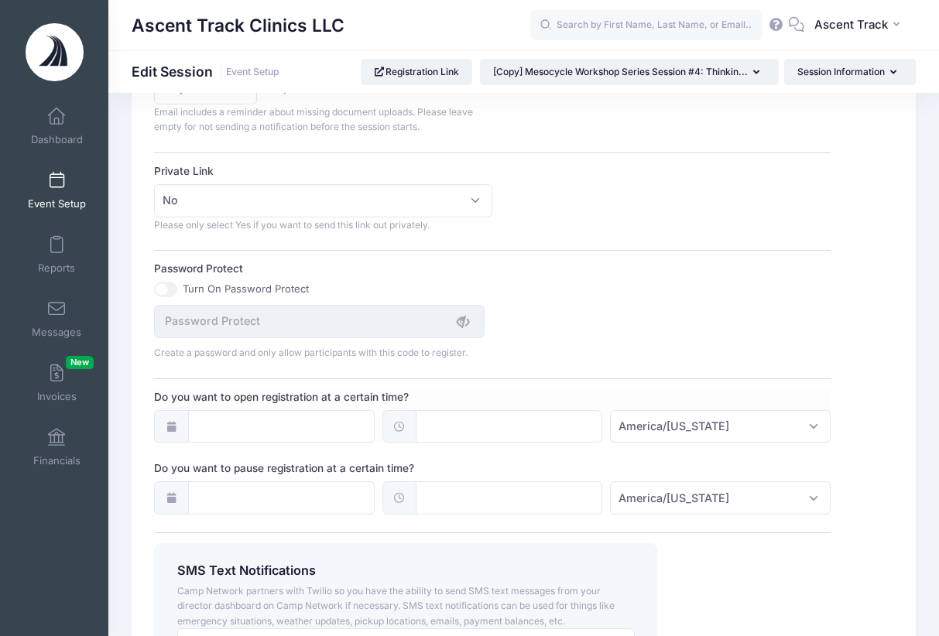
scroll to position [1105, 0]
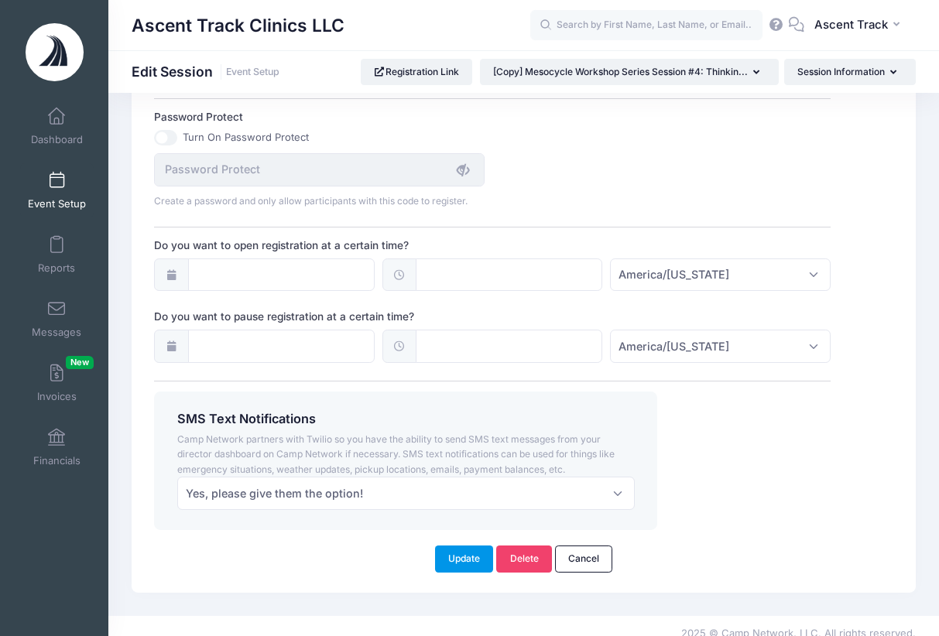
click at [459, 546] on button "Update" at bounding box center [464, 559] width 59 height 26
click at [451, 546] on button "Update" at bounding box center [464, 559] width 59 height 26
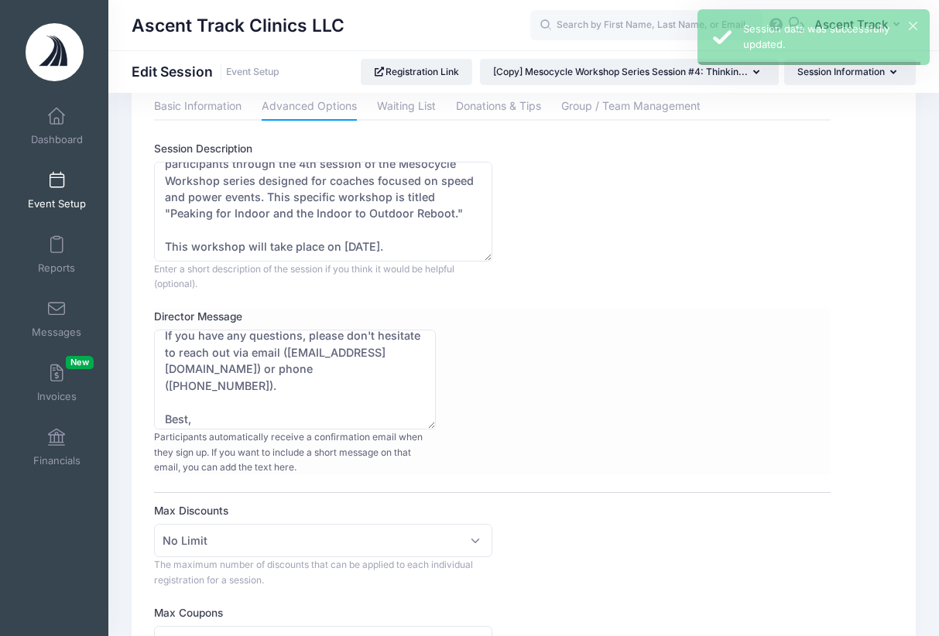
scroll to position [0, 0]
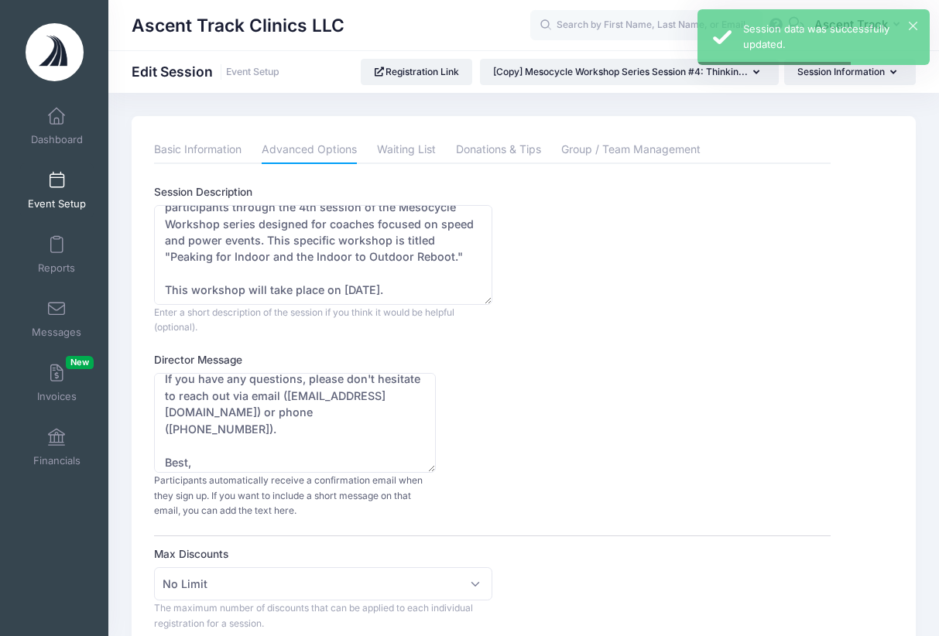
click at [57, 180] on span at bounding box center [57, 181] width 0 height 17
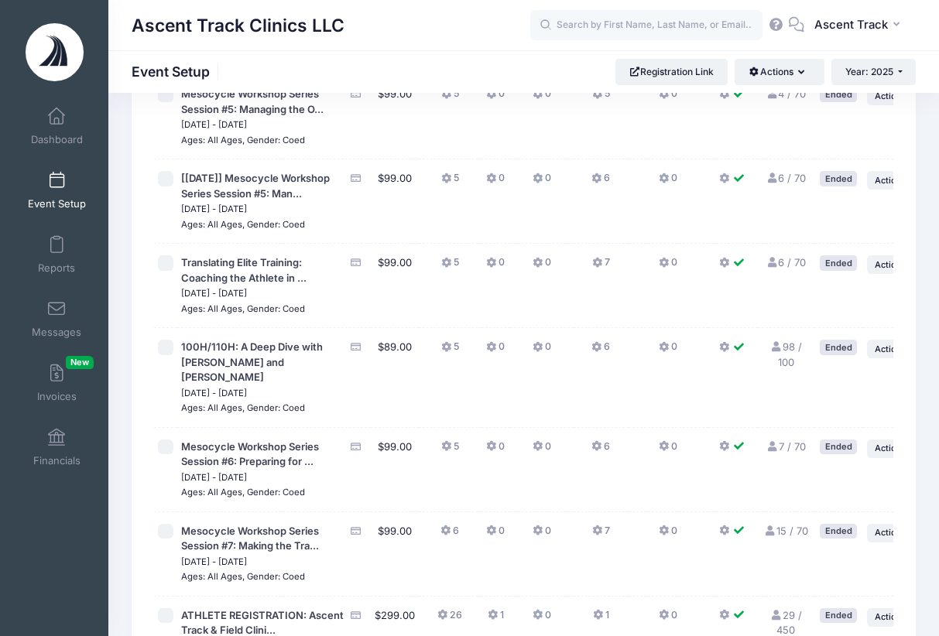
scroll to position [320, 0]
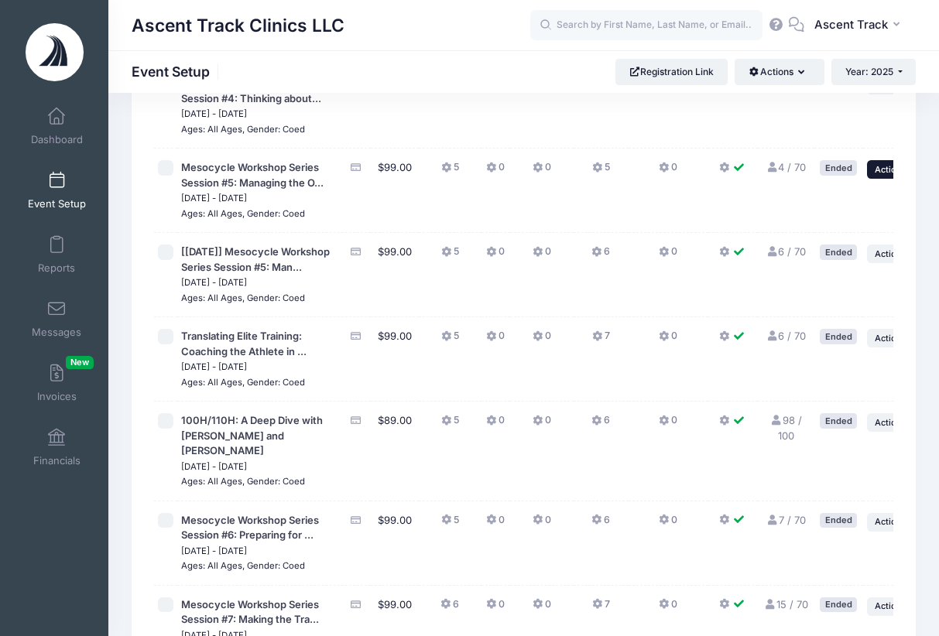
click at [889, 179] on button "... Action" at bounding box center [894, 169] width 54 height 19
click at [826, 264] on link "Duplicate Session" at bounding box center [816, 257] width 140 height 29
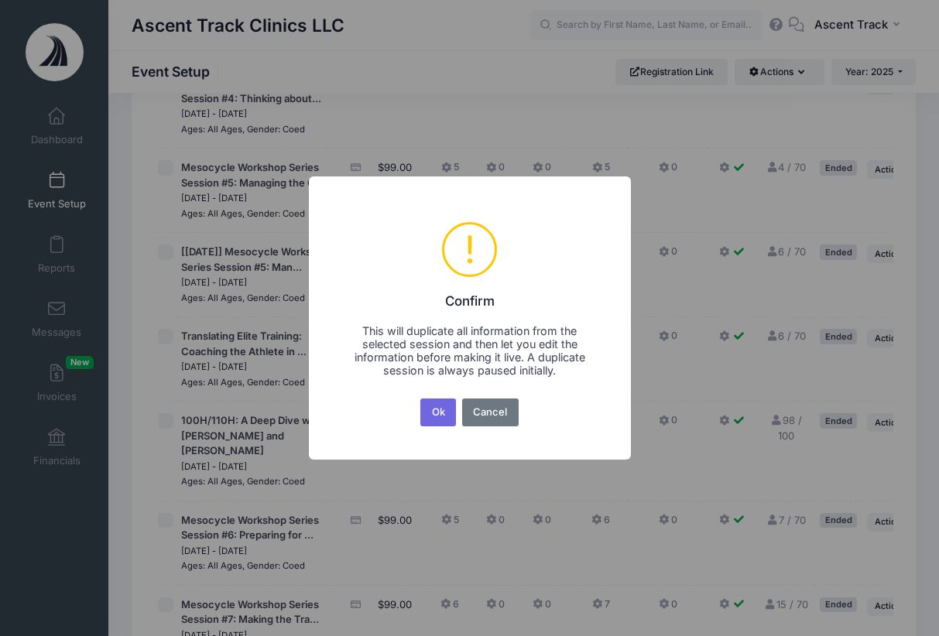
click at [419, 412] on div "Ok No Cancel" at bounding box center [469, 413] width 104 height 34
click at [429, 410] on button "Ok" at bounding box center [438, 413] width 36 height 28
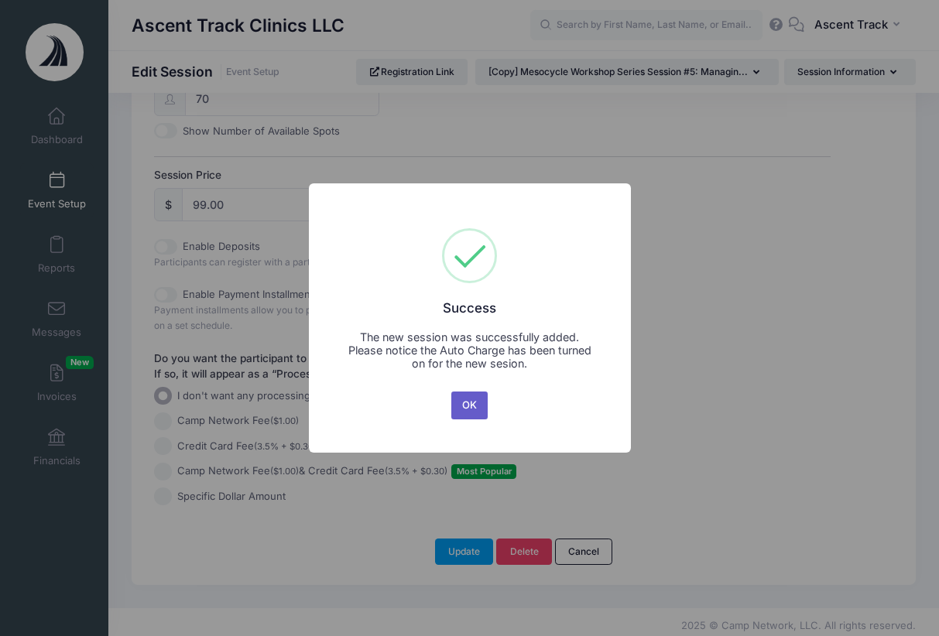
click at [466, 408] on button "OK" at bounding box center [469, 406] width 37 height 28
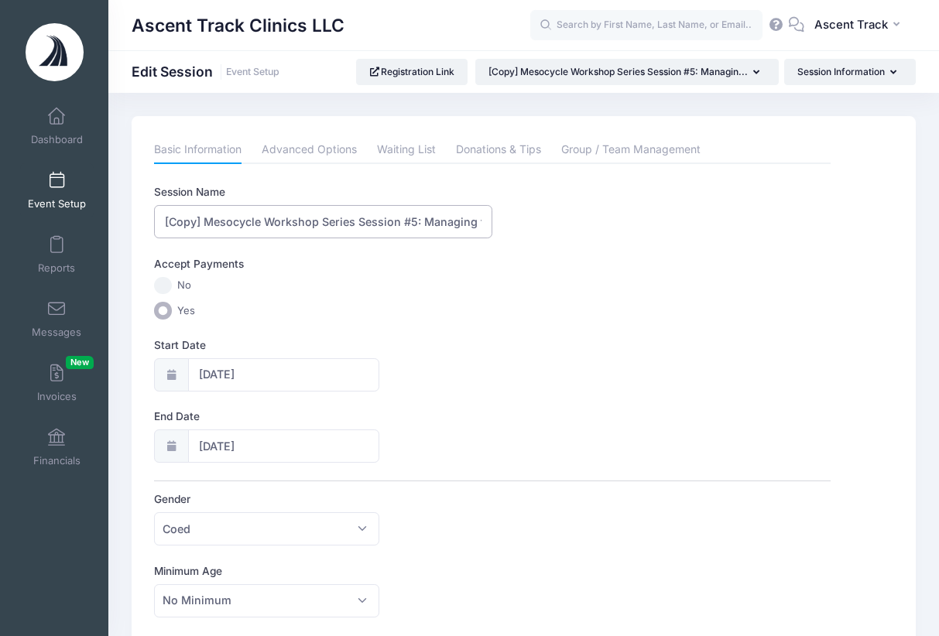
drag, startPoint x: 204, startPoint y: 219, endPoint x: 100, endPoint y: 214, distance: 104.7
type input "Mesocycle Workshop Series Session #5: Managing the Outdoor Season"
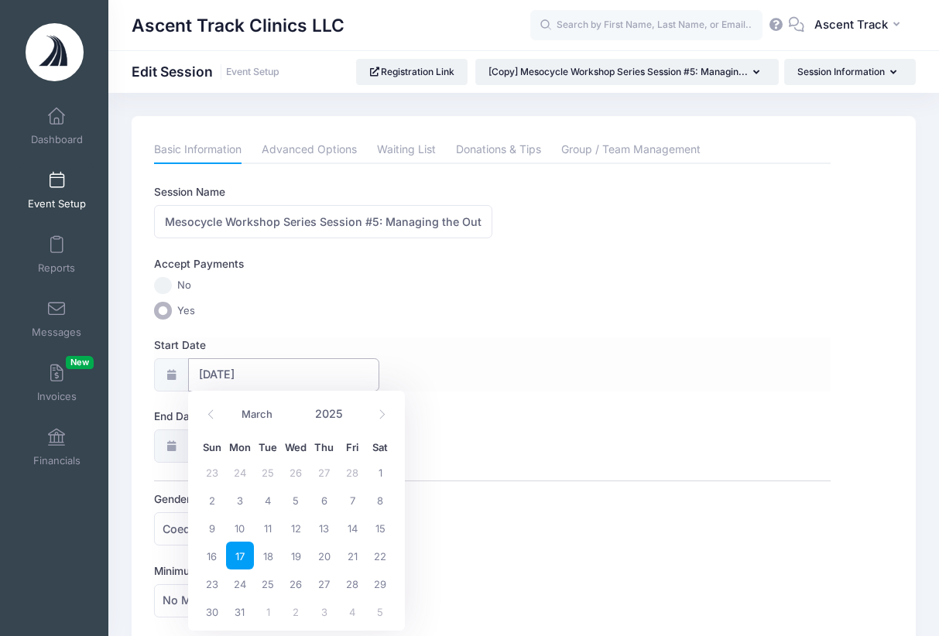
click at [266, 370] on input "[DATE]" at bounding box center [284, 375] width 192 height 33
click at [387, 409] on span at bounding box center [382, 414] width 26 height 26
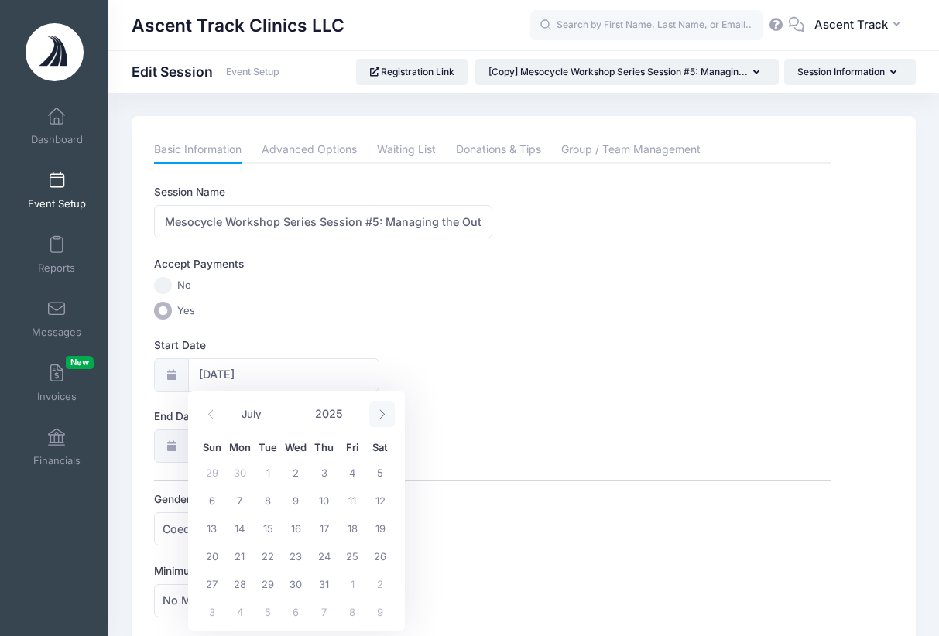
click at [387, 409] on span at bounding box center [382, 414] width 26 height 26
click at [388, 414] on span at bounding box center [382, 414] width 26 height 26
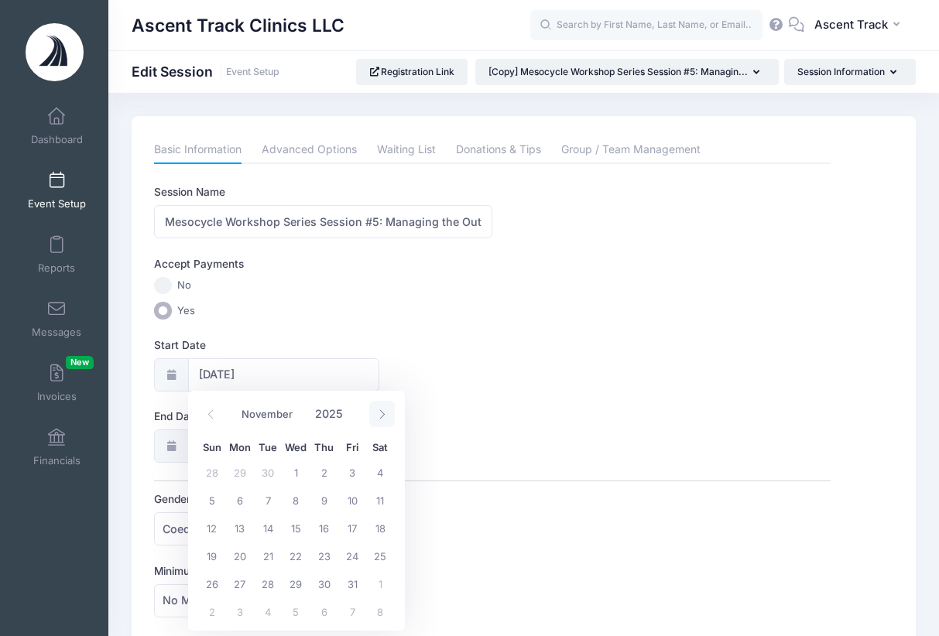
select select "11"
click at [388, 414] on span at bounding box center [382, 414] width 26 height 26
type input "2026"
click at [388, 414] on span at bounding box center [382, 414] width 26 height 26
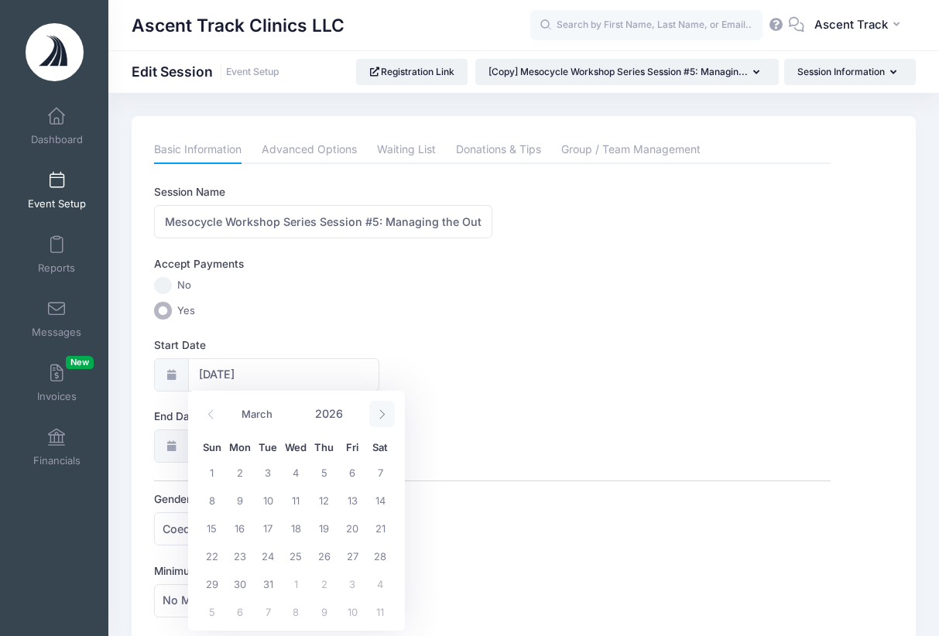
click at [388, 414] on span at bounding box center [382, 414] width 26 height 26
click at [219, 412] on span at bounding box center [211, 414] width 26 height 26
select select "2"
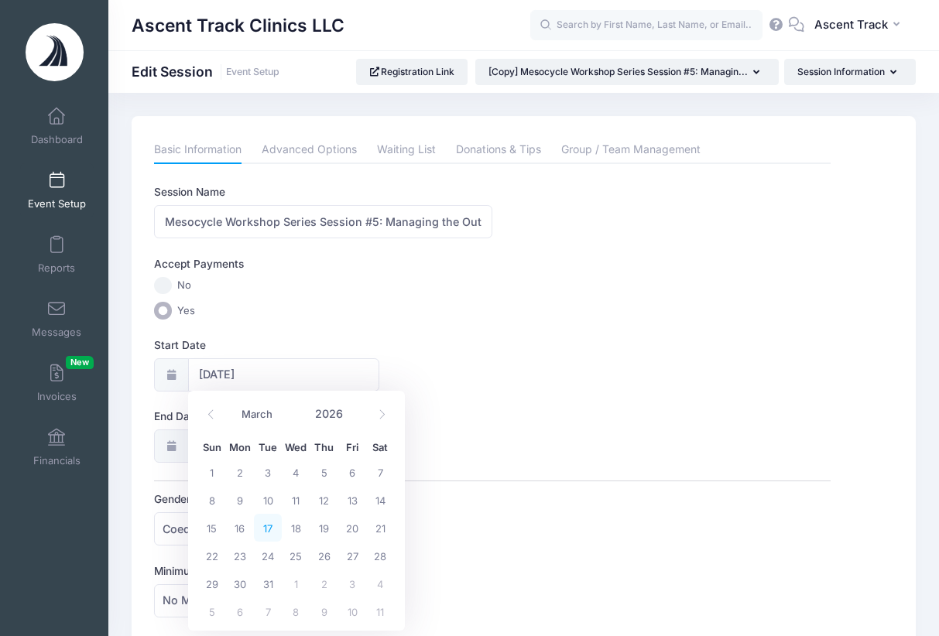
click at [263, 530] on span "17" at bounding box center [268, 528] width 28 height 28
type input "03/17/2026"
type input "03/18/2026"
type input "2026"
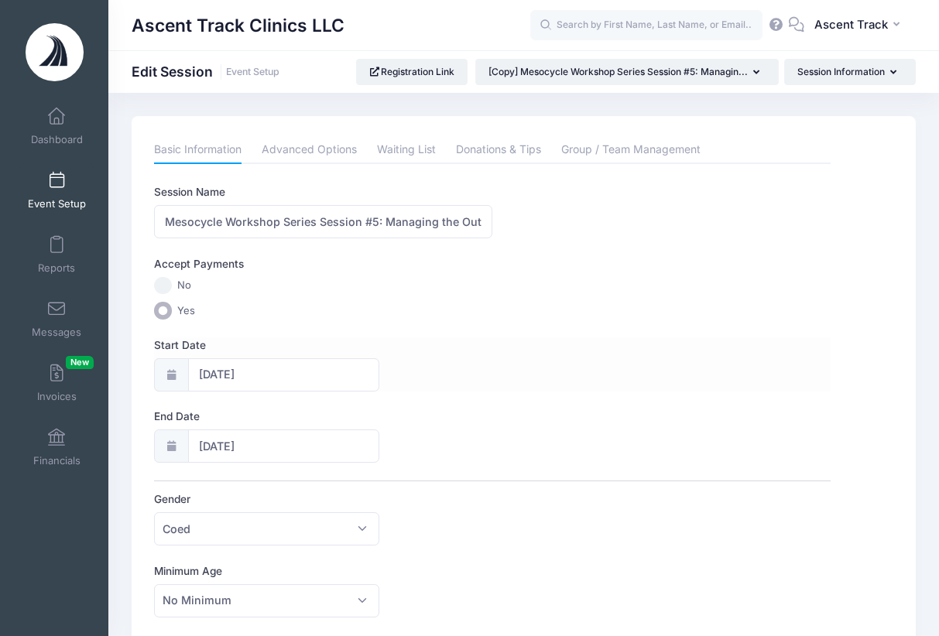
click at [472, 383] on div "Start Date 03/17/2026" at bounding box center [492, 365] width 676 height 54
click at [248, 444] on input "03/18/2026" at bounding box center [284, 446] width 192 height 33
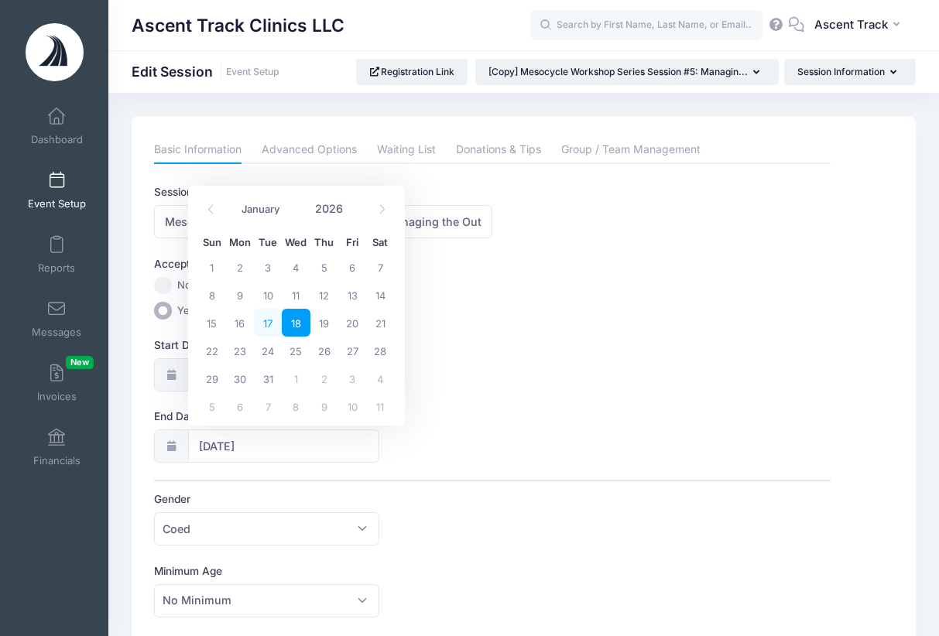
click at [269, 322] on span "17" at bounding box center [268, 323] width 28 height 28
type input "03/17/2026"
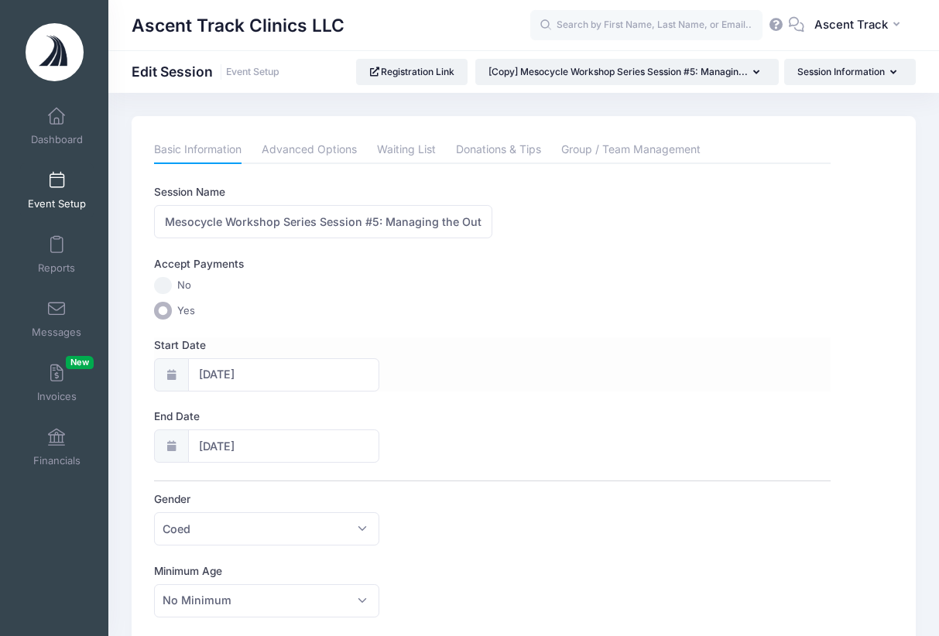
click at [510, 380] on div "Start Date 03/17/2026" at bounding box center [492, 365] width 676 height 54
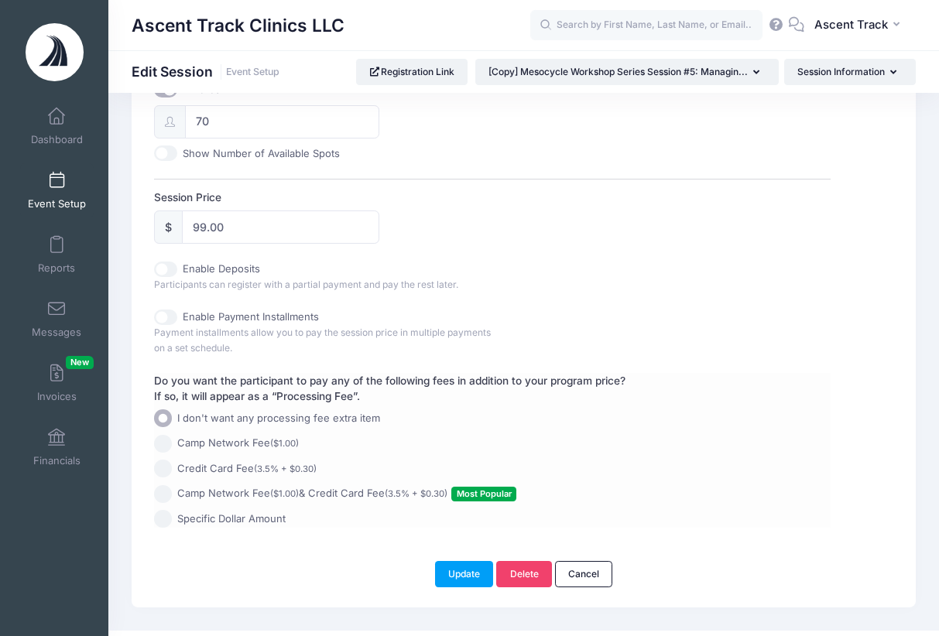
scroll to position [649, 0]
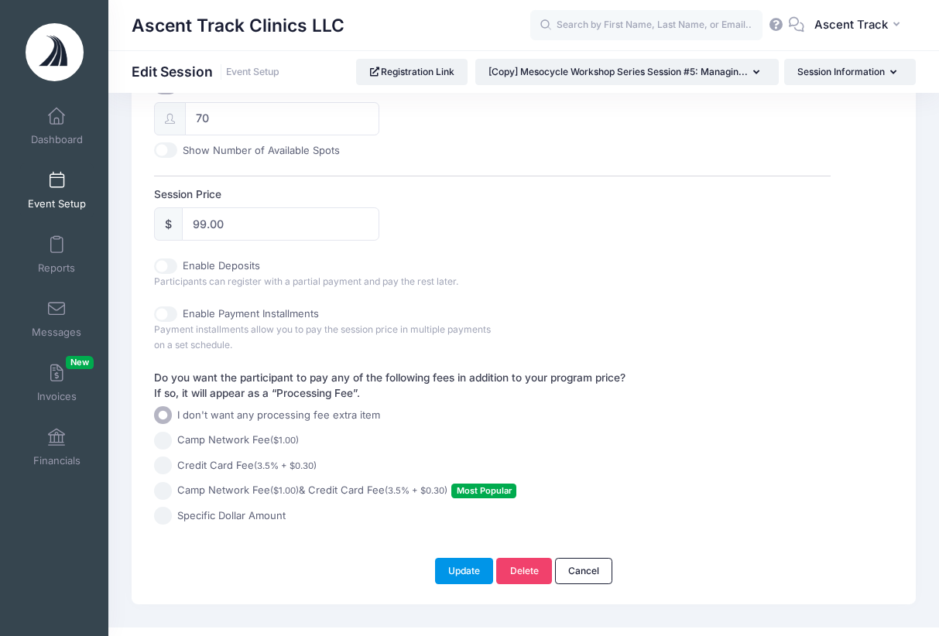
click at [459, 563] on button "Update" at bounding box center [464, 571] width 59 height 26
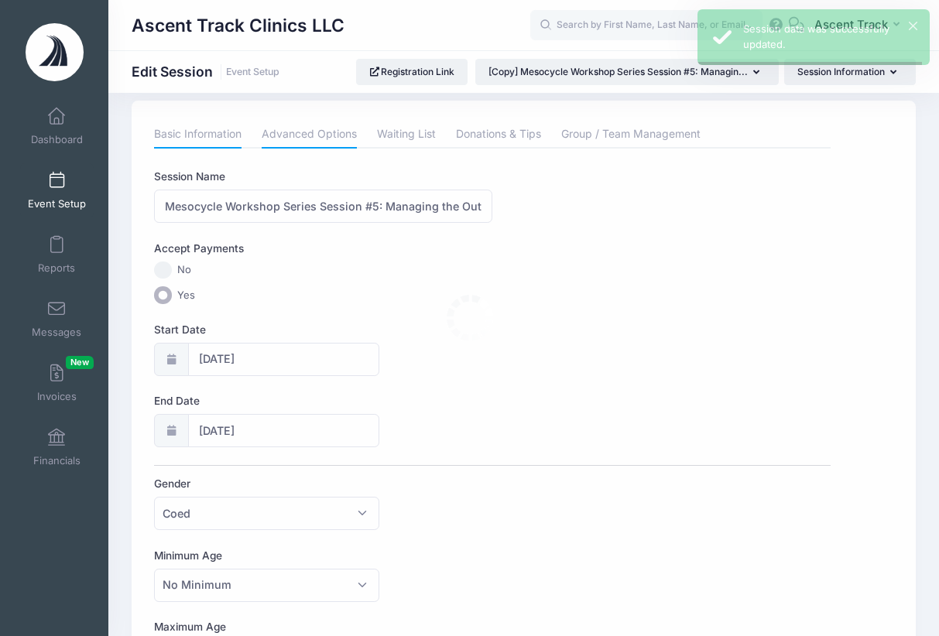
scroll to position [0, 0]
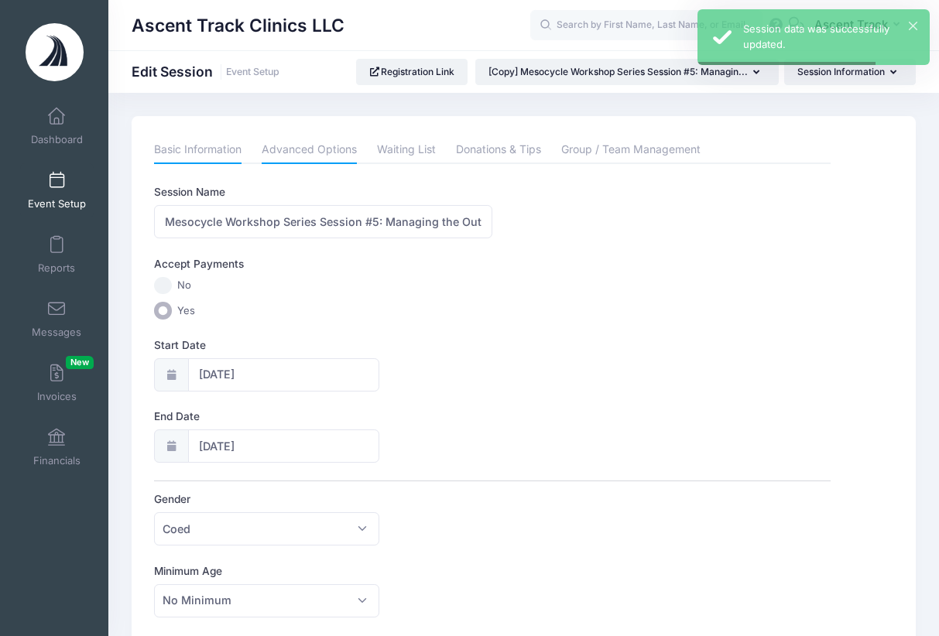
click at [301, 143] on link "Advanced Options" at bounding box center [309, 150] width 95 height 28
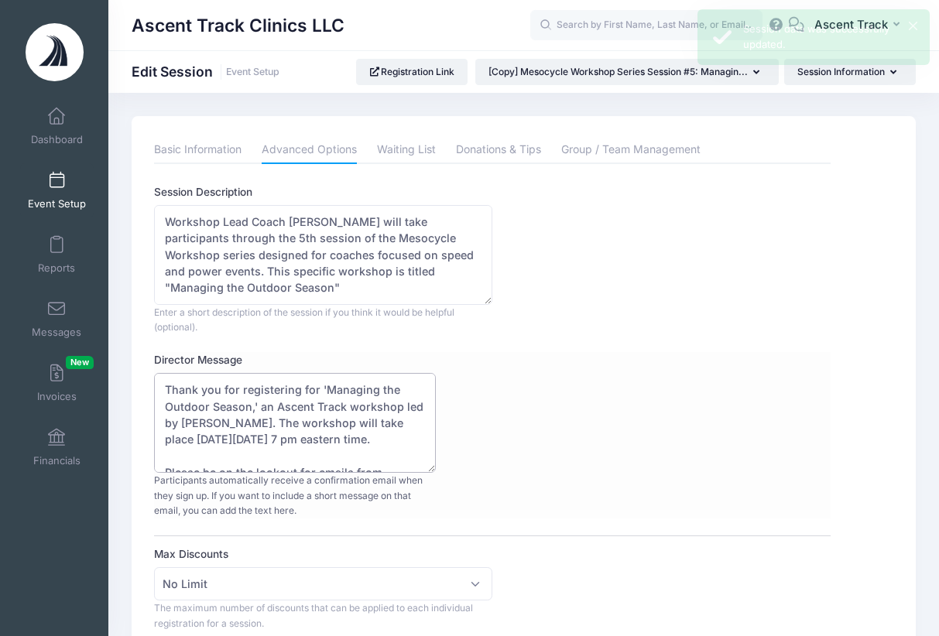
drag, startPoint x: 282, startPoint y: 437, endPoint x: 242, endPoint y: 437, distance: 40.3
click at [242, 437] on textarea "Thank you for registering for 'Managing the Outdoor Season,' an Ascent Track wo…" at bounding box center [295, 423] width 282 height 100
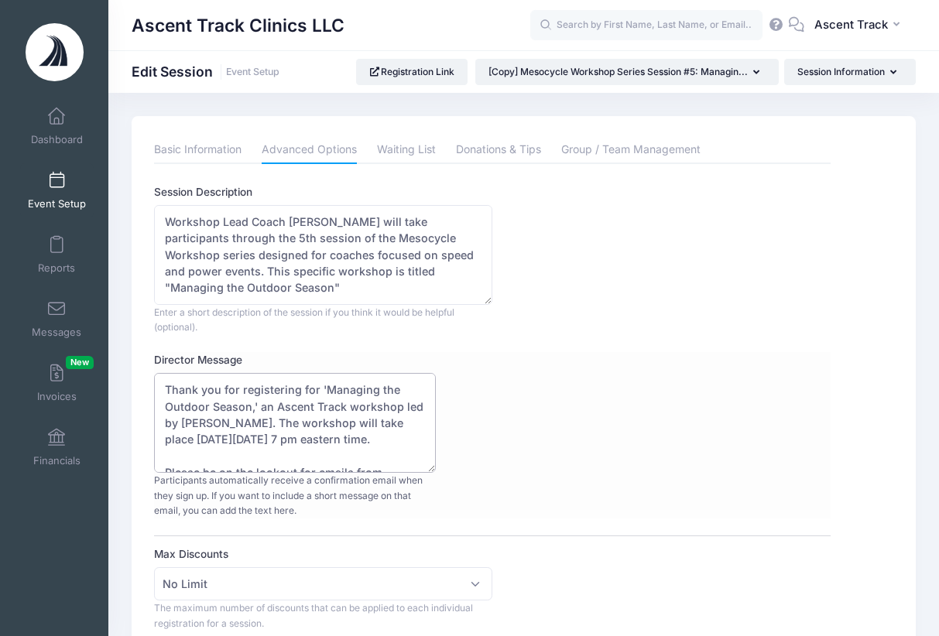
drag, startPoint x: 290, startPoint y: 419, endPoint x: 202, endPoint y: 420, distance: 88.3
click at [202, 420] on textarea "Thank you for registering for 'Managing the Outdoor Season,' an Ascent Track wo…" at bounding box center [295, 423] width 282 height 100
type textarea "Thank you for registering for 'Managing the Outdoor Season,' an Ascent Track wo…"
drag, startPoint x: 293, startPoint y: 219, endPoint x: 383, endPoint y: 218, distance: 89.8
click at [383, 218] on textarea "Workshop Lead Coach Boo Schexnayder will take participants through the 5th sess…" at bounding box center [323, 255] width 338 height 100
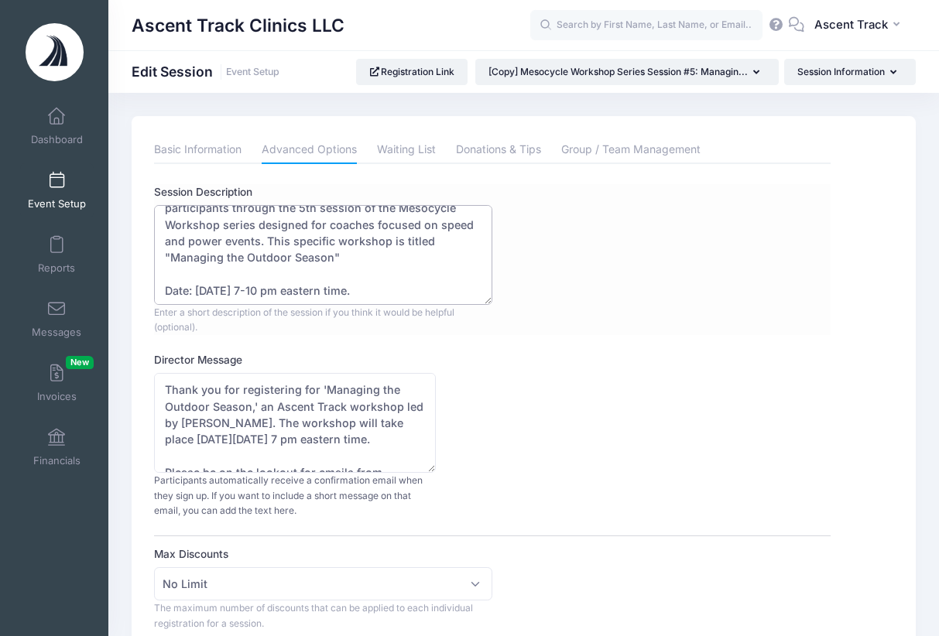
scroll to position [31, 0]
drag, startPoint x: 235, startPoint y: 288, endPoint x: 199, endPoint y: 290, distance: 36.4
click at [199, 290] on textarea "Workshop Lead Coach Boo Schexnayder will take participants through the 5th sess…" at bounding box center [323, 255] width 338 height 100
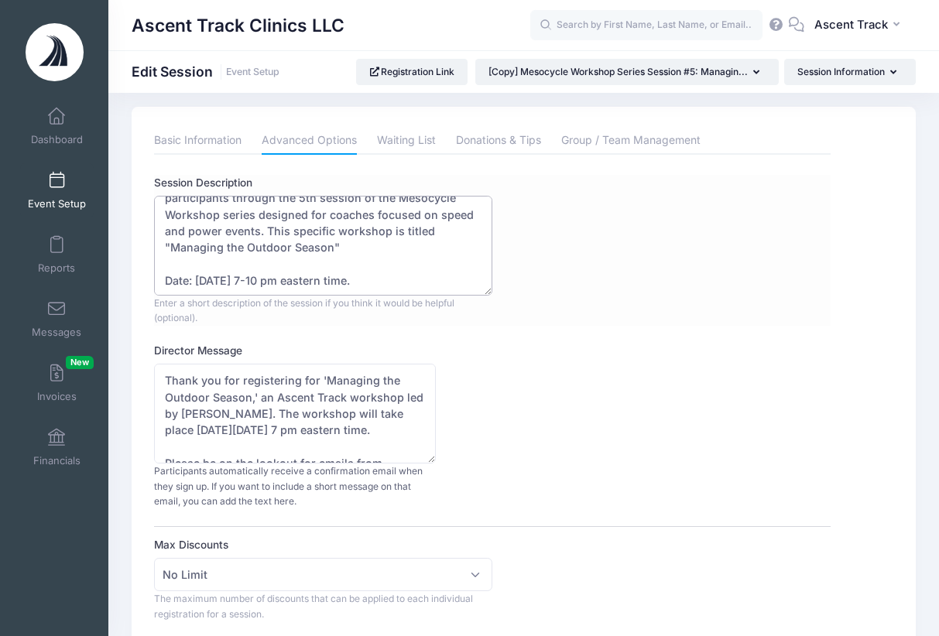
scroll to position [91, 0]
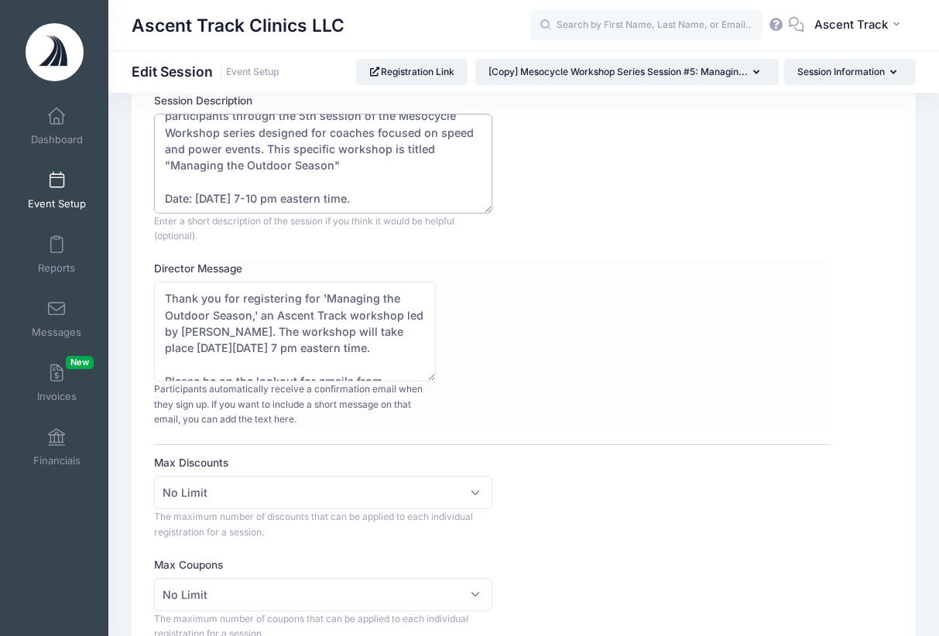
type textarea "Workshop Lead Coach Kebba Tolbert will take participants through the 5th sessio…"
click at [520, 318] on div "Director Message Thank you for registering for 'Managing the Outdoor Season,' a…" at bounding box center [492, 344] width 676 height 166
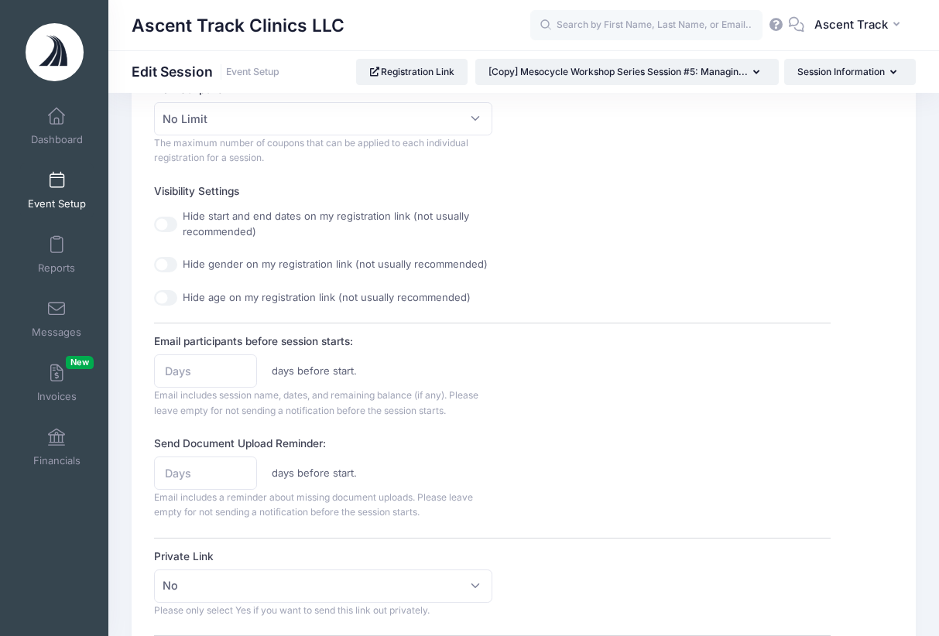
scroll to position [1105, 0]
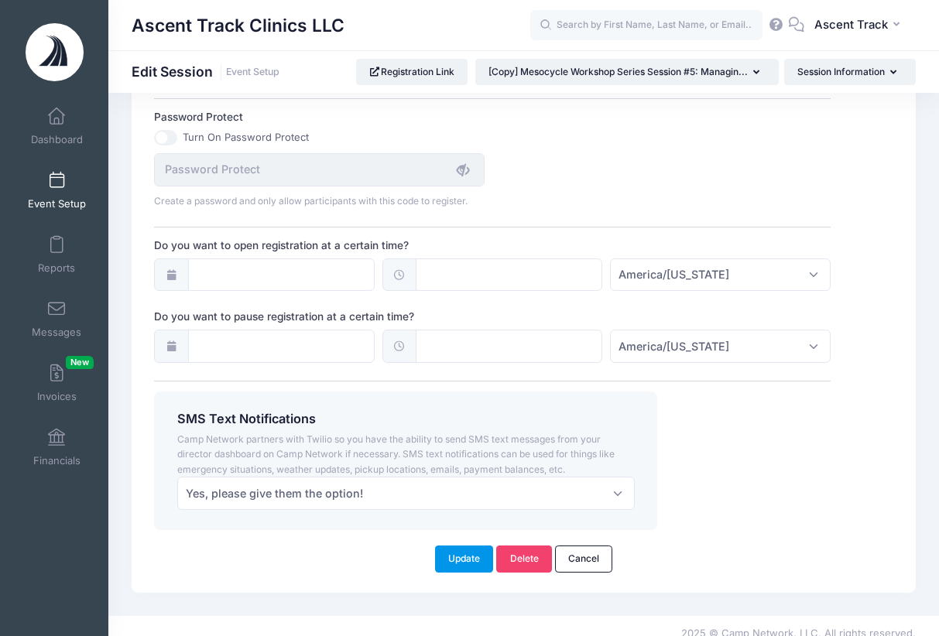
click at [471, 555] on button "Update" at bounding box center [464, 559] width 59 height 26
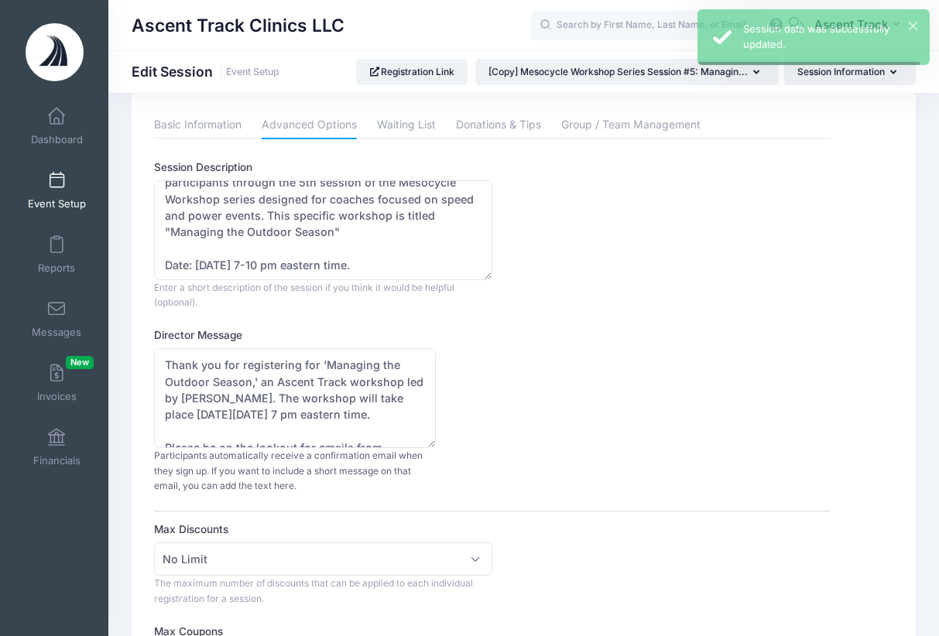
scroll to position [0, 0]
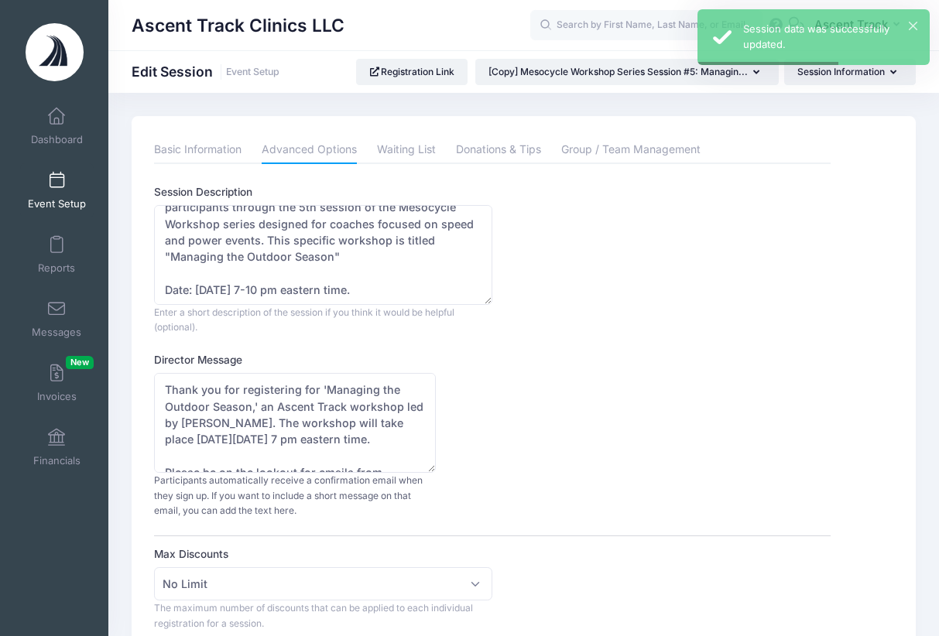
click at [57, 188] on span at bounding box center [57, 181] width 0 height 17
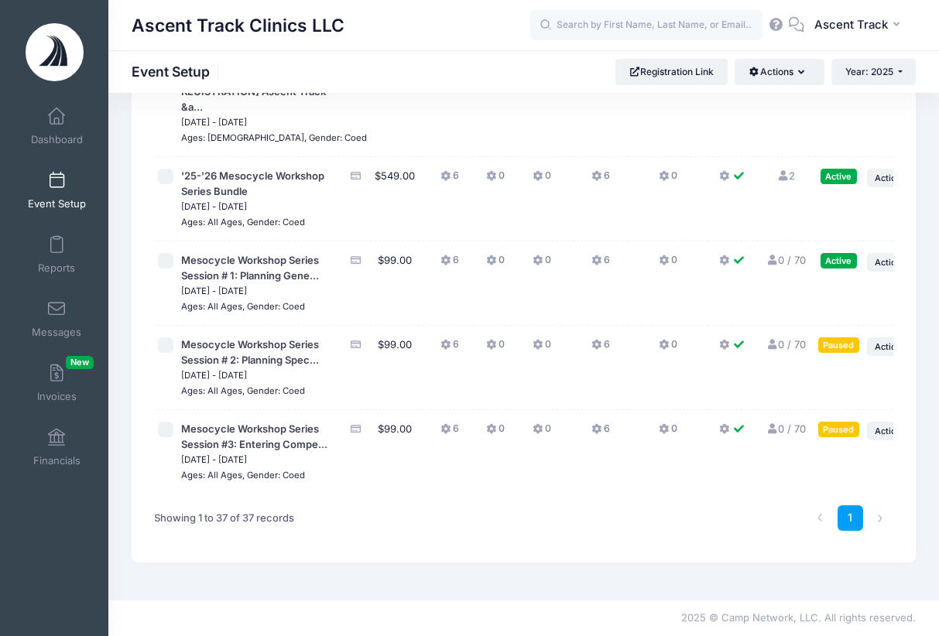
scroll to position [3469, 0]
click at [879, 531] on li at bounding box center [881, 519] width 26 height 26
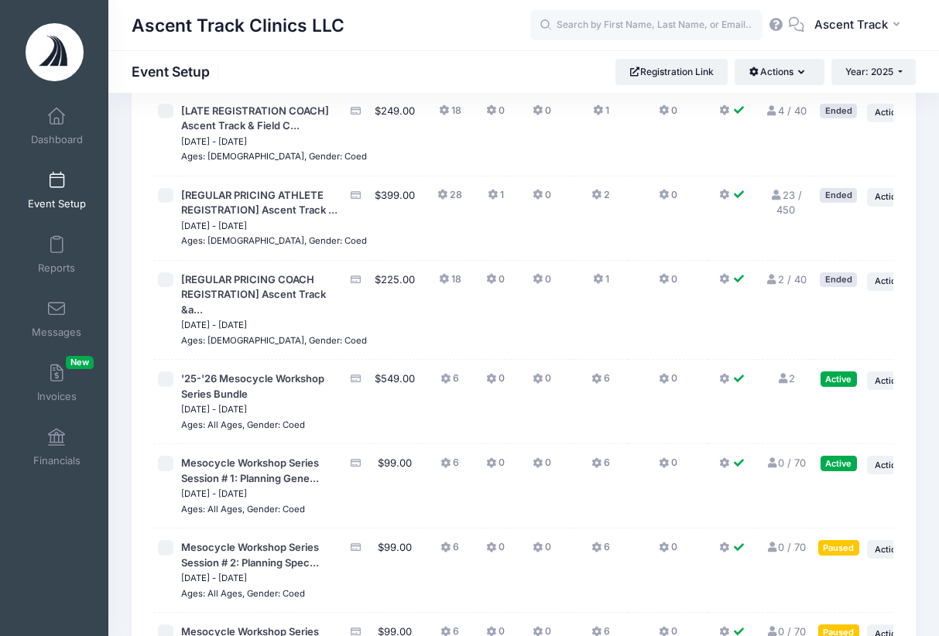
scroll to position [3500, 0]
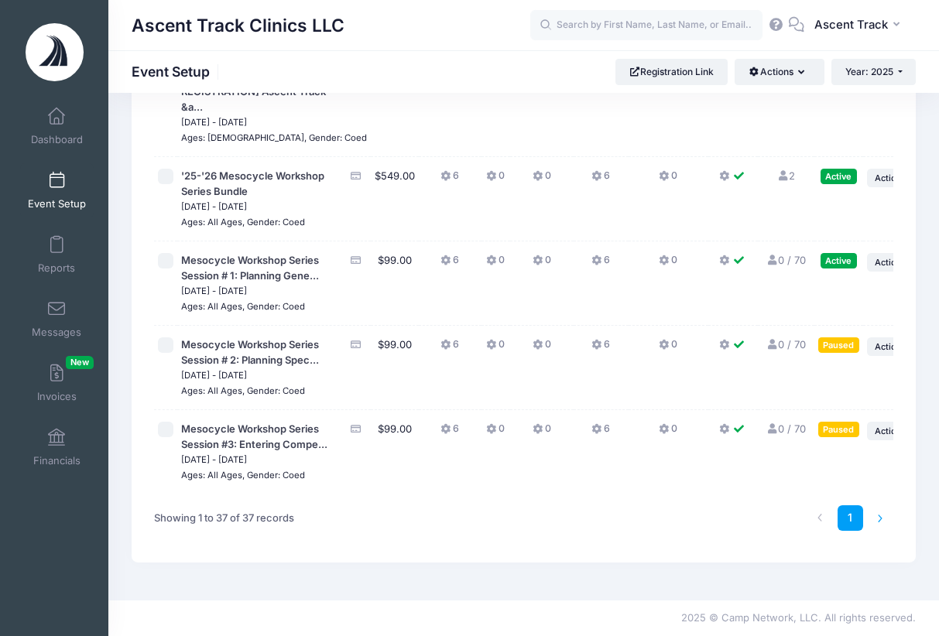
click at [878, 518] on li at bounding box center [881, 519] width 26 height 26
click at [880, 519] on li at bounding box center [881, 519] width 26 height 26
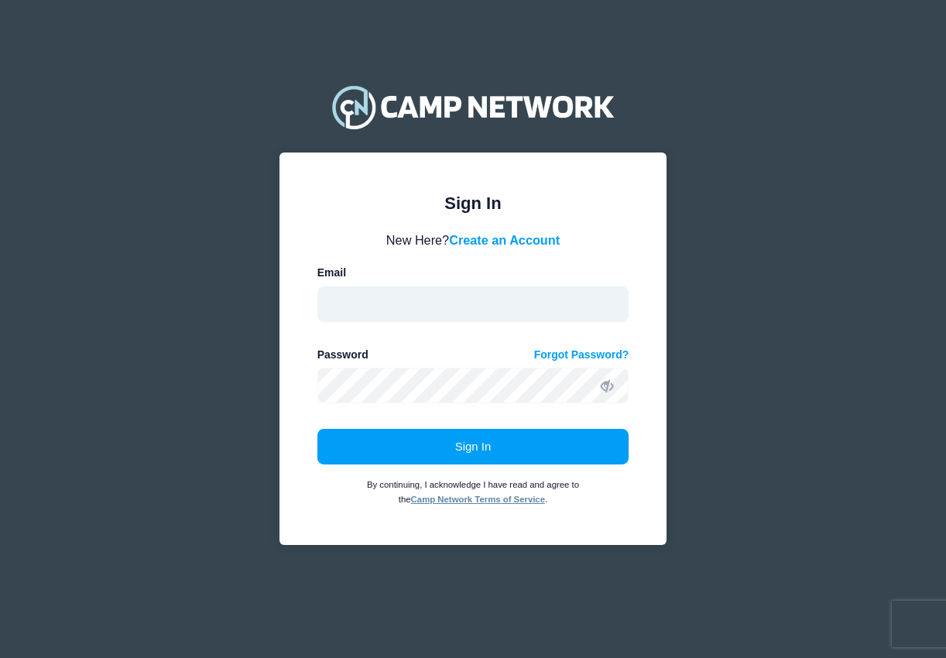
type input "[EMAIL_ADDRESS][DOMAIN_NAME]"
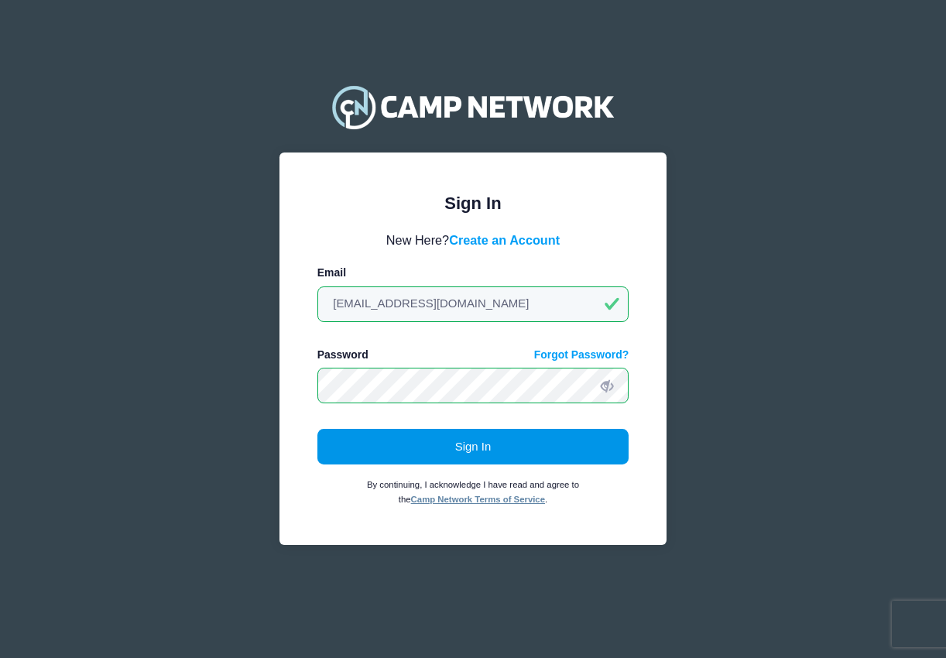
click at [505, 454] on button "Sign In" at bounding box center [473, 447] width 312 height 36
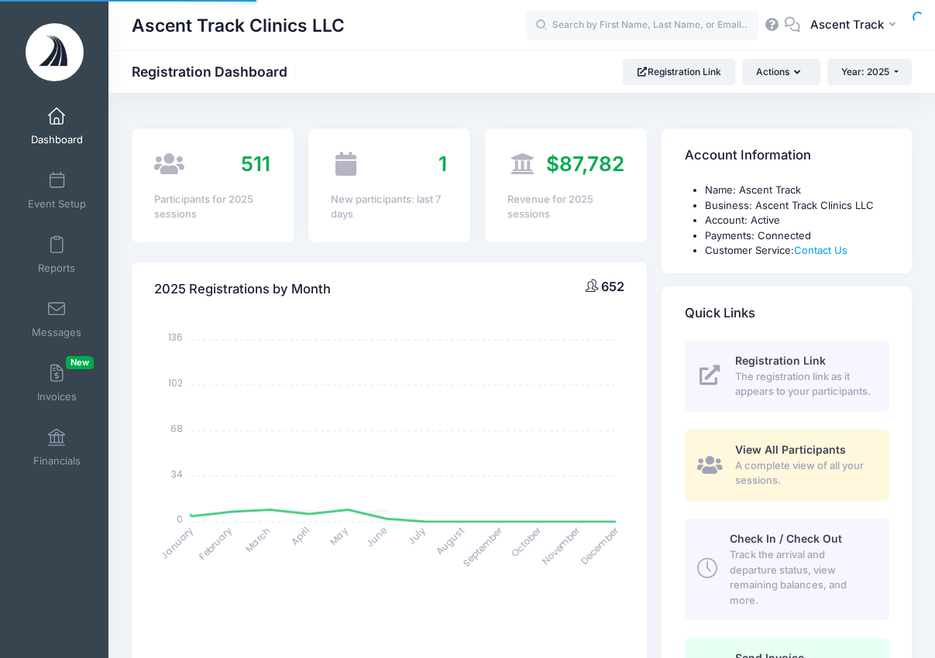
select select
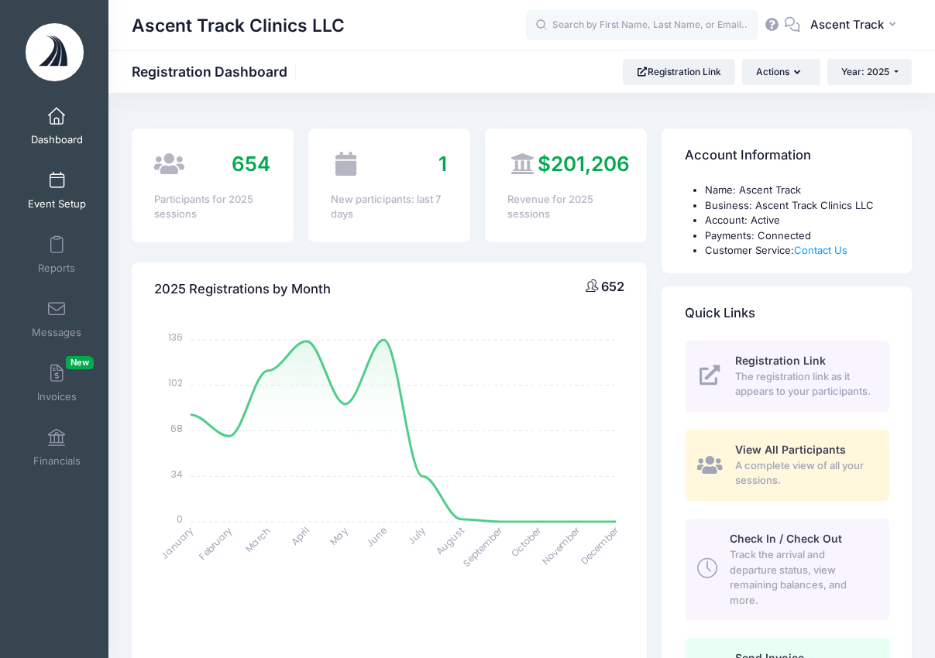
click at [57, 182] on span at bounding box center [57, 181] width 0 height 17
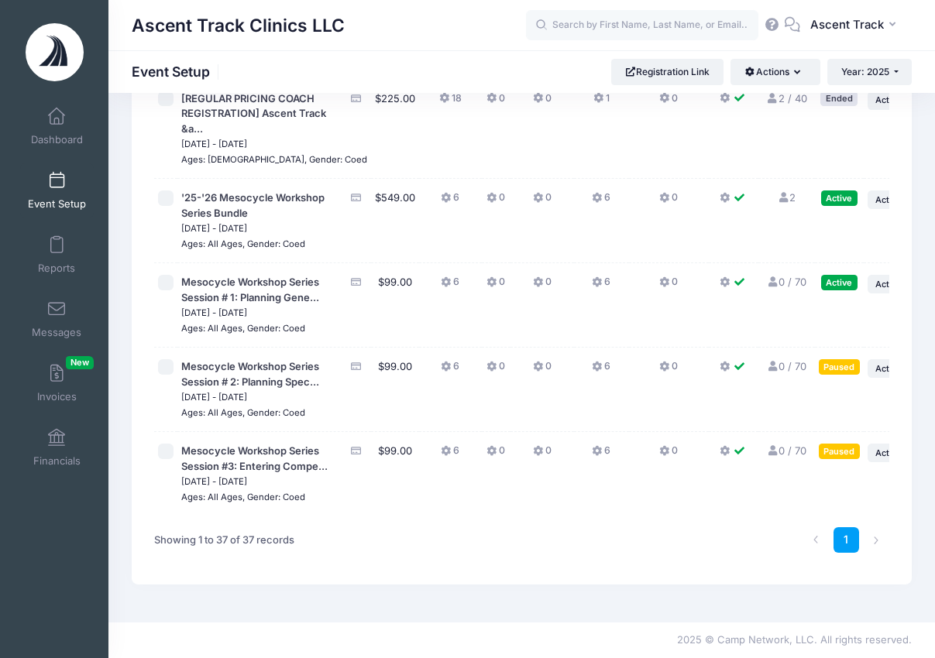
scroll to position [3514, 0]
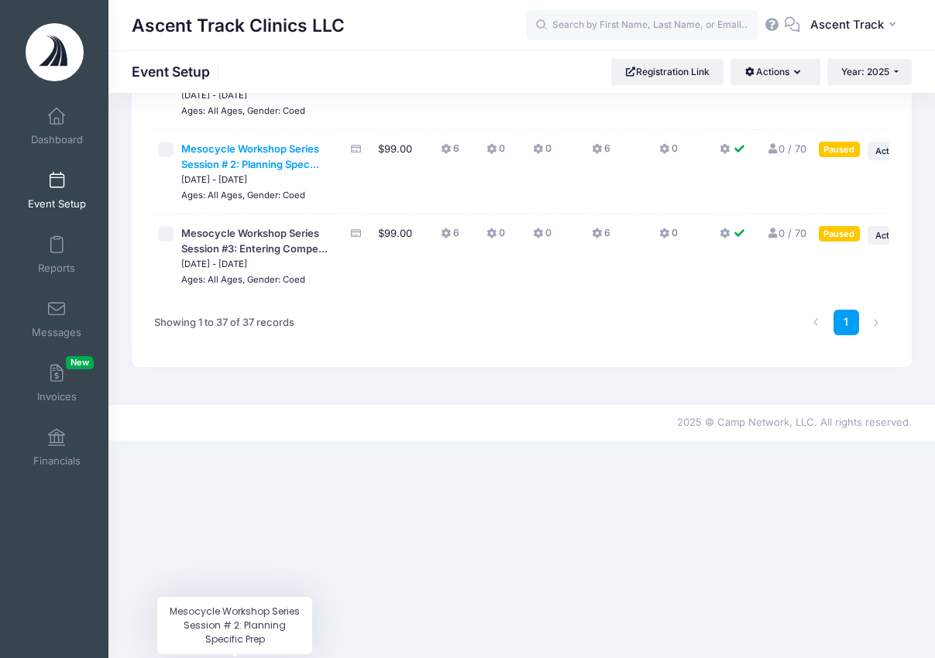
click at [223, 170] on span "Mesocycle Workshop Series Session # 2: Planning Spec..." at bounding box center [250, 156] width 138 height 28
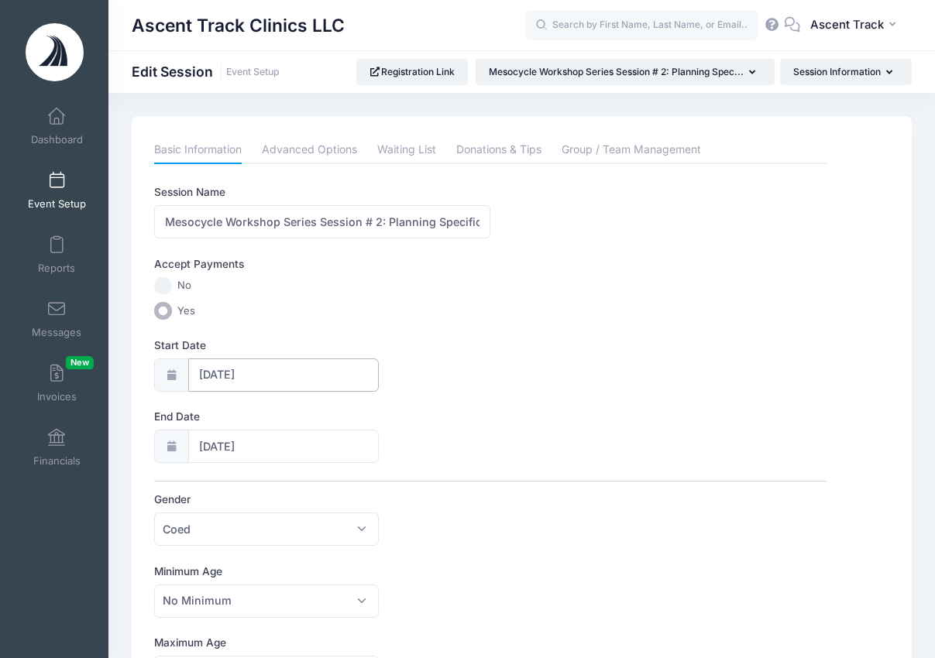
click at [255, 378] on input "[DATE]" at bounding box center [283, 375] width 190 height 33
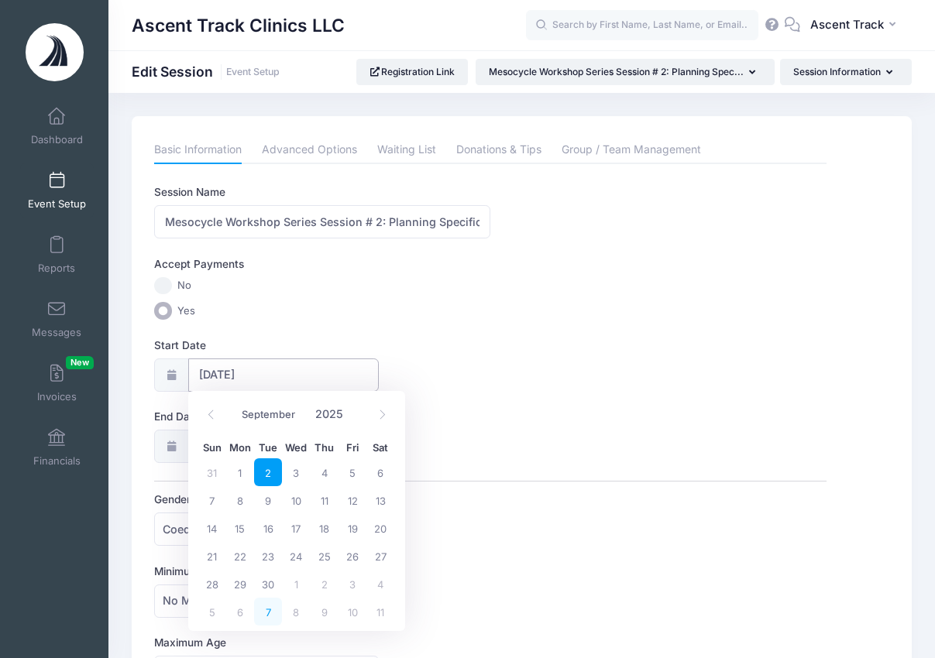
scroll to position [3, 0]
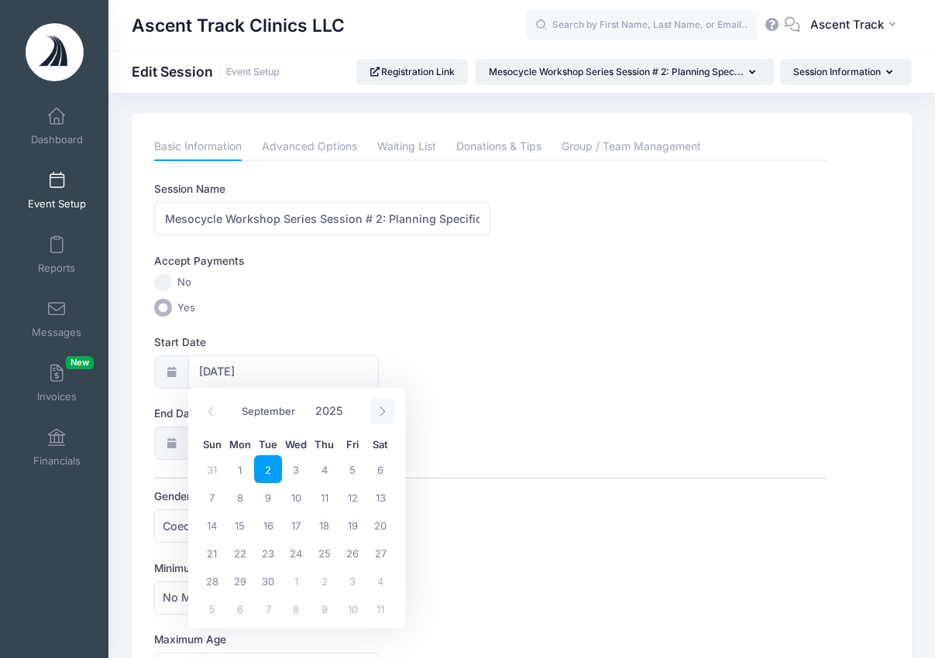
click at [377, 413] on icon at bounding box center [382, 412] width 10 height 10
select select "9"
click at [245, 527] on span "13" at bounding box center [240, 525] width 28 height 28
type input "10/13/2025"
type input "10/14/2025"
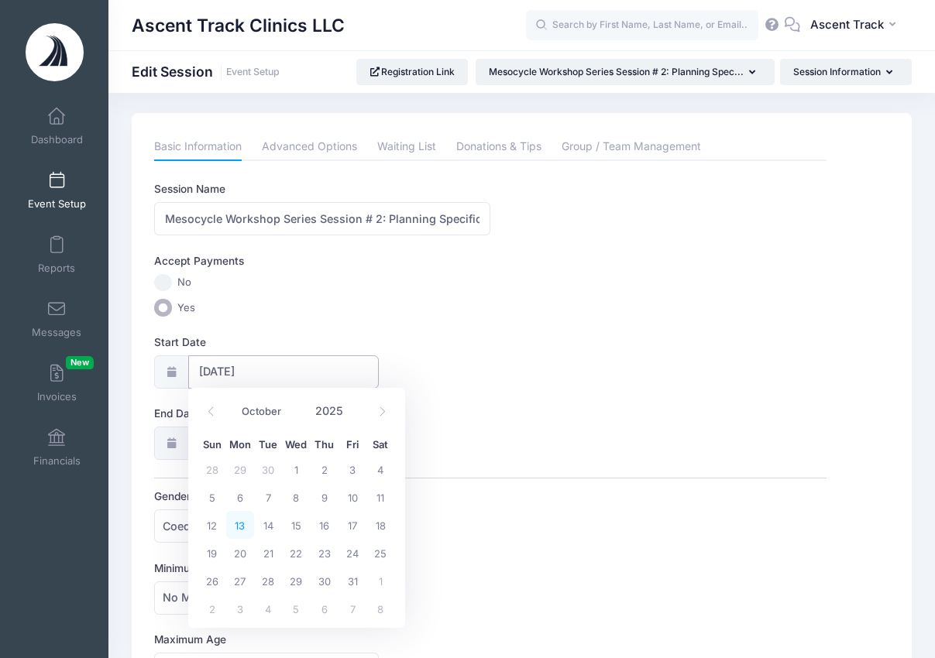
select select "9"
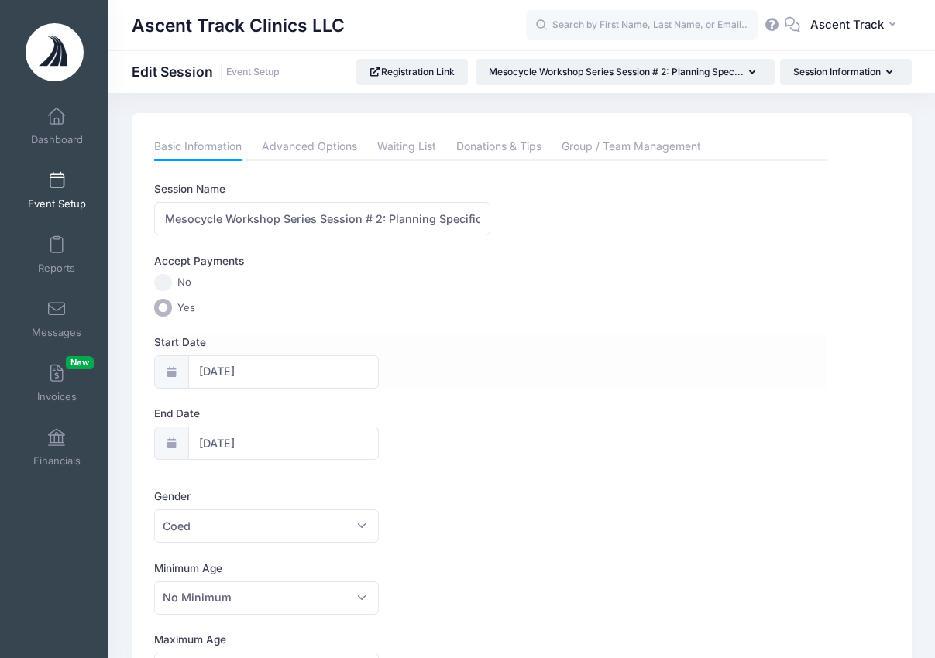
click at [479, 386] on div "Start Date 10/13/2025" at bounding box center [490, 362] width 672 height 54
click at [233, 447] on input "10/14/2025" at bounding box center [283, 443] width 190 height 33
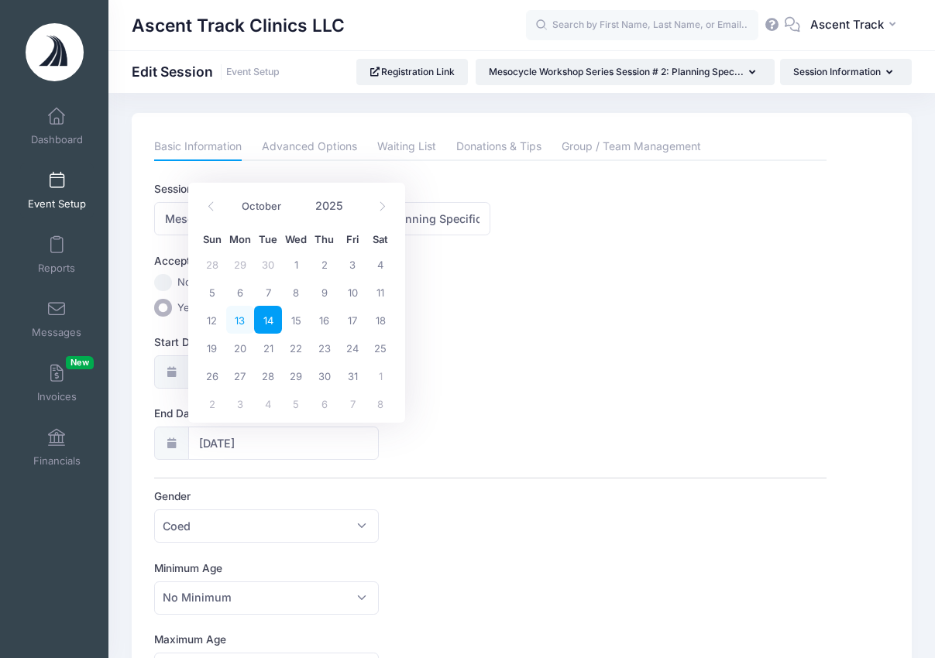
click at [244, 320] on span "13" at bounding box center [240, 320] width 28 height 28
type input "10/13/2025"
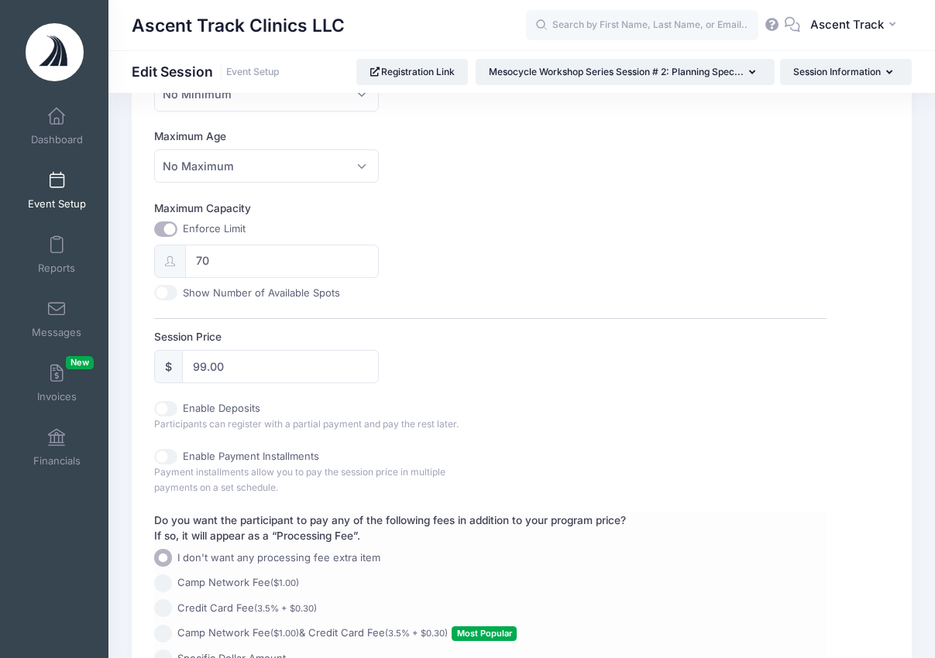
scroll to position [647, 0]
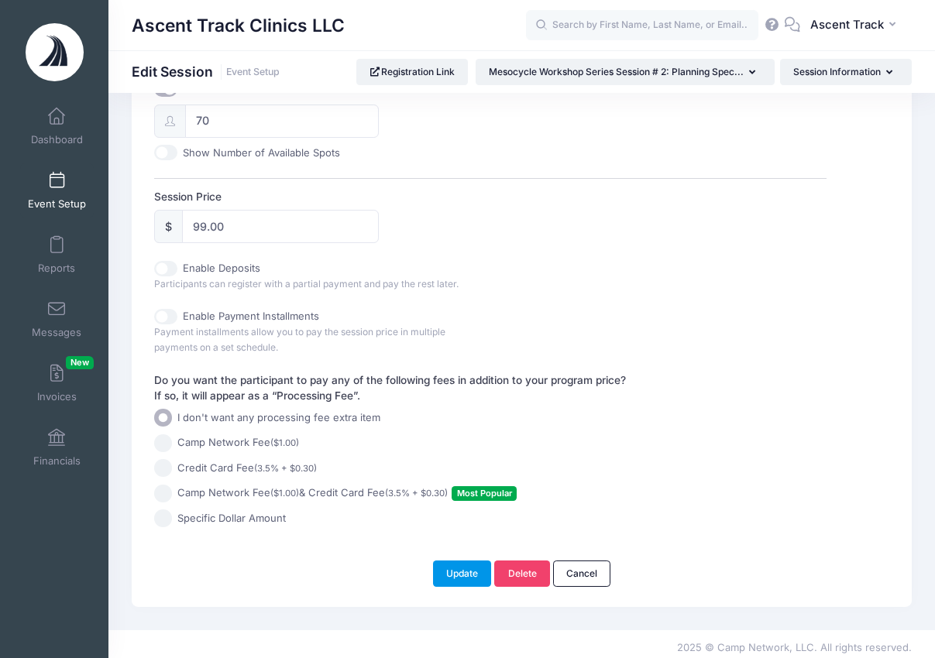
click at [469, 562] on button "Update" at bounding box center [462, 574] width 59 height 26
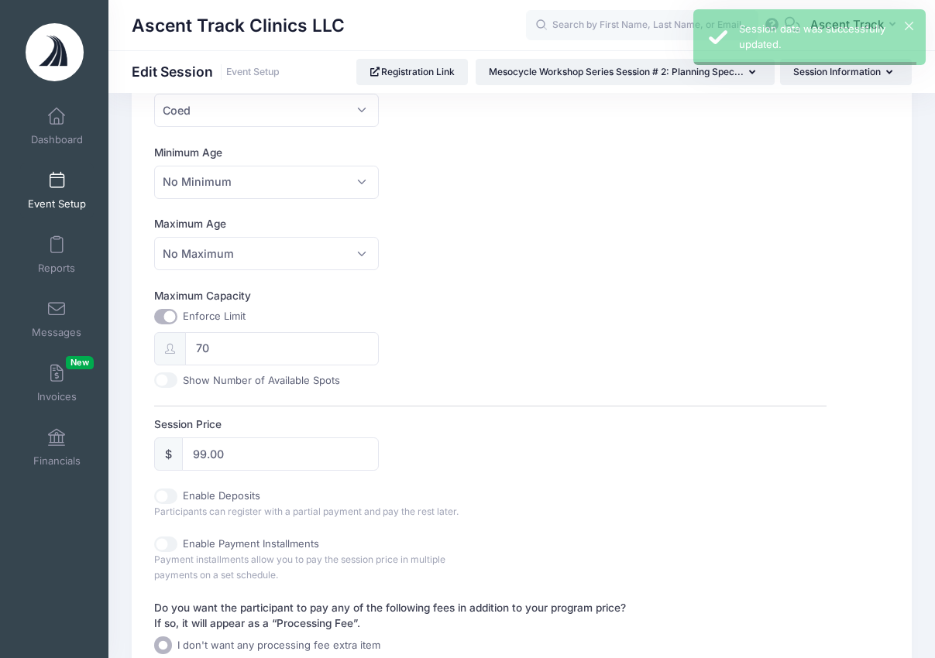
scroll to position [0, 0]
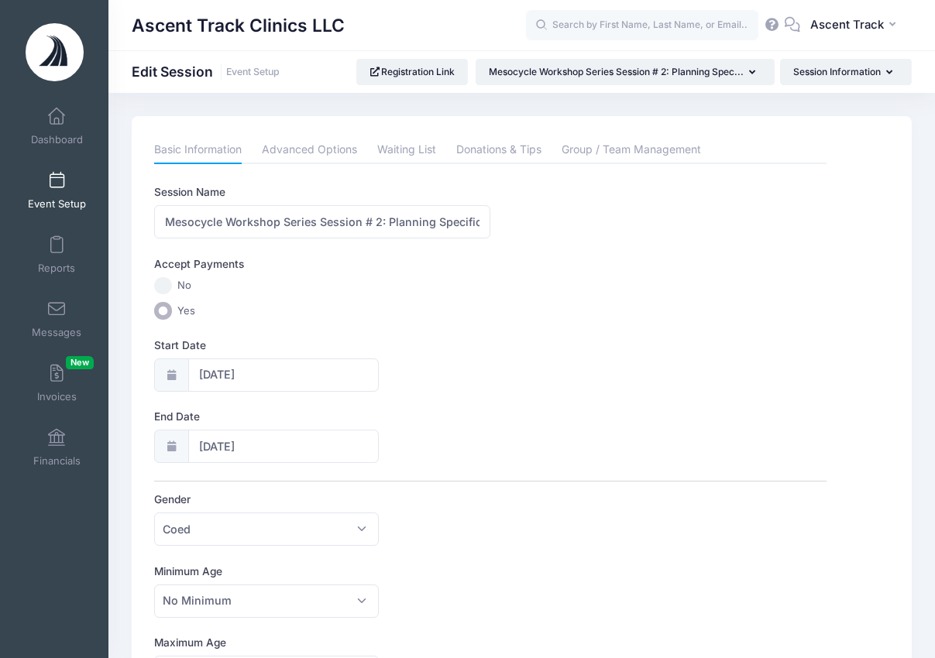
click at [72, 187] on link "Event Setup" at bounding box center [57, 190] width 74 height 54
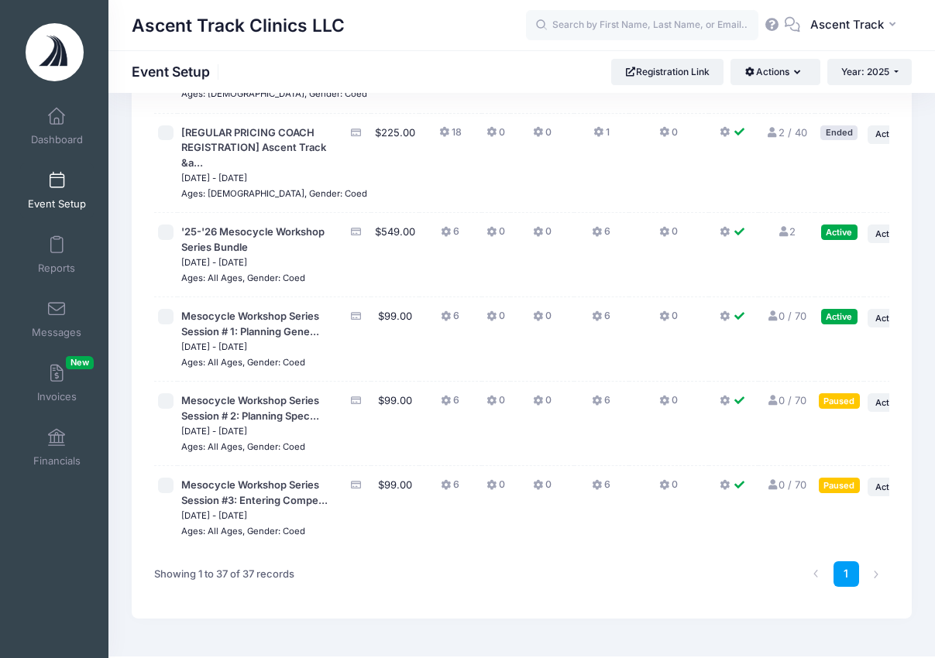
scroll to position [3522, 0]
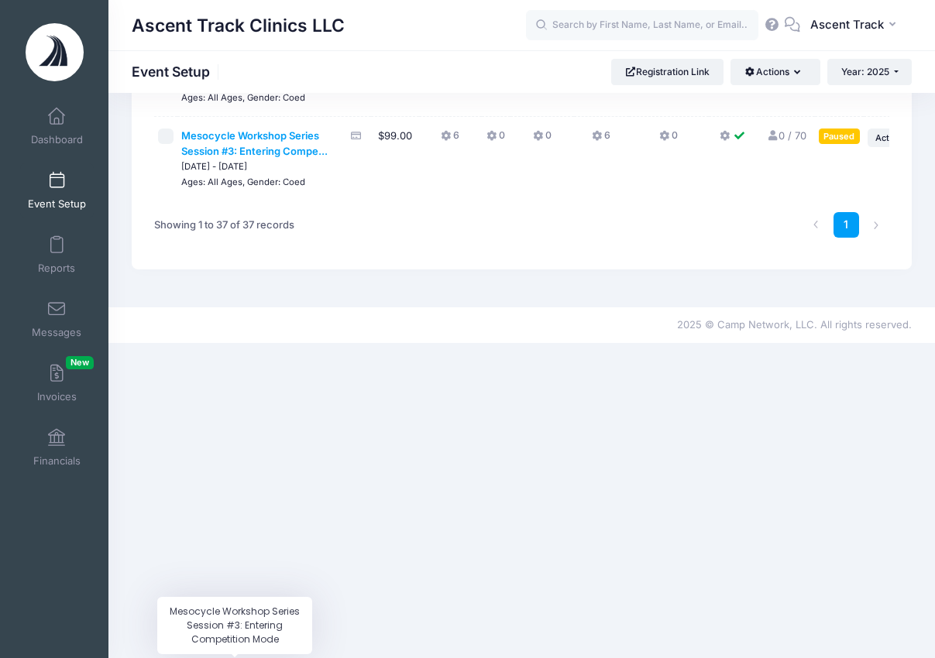
click at [245, 157] on span "Mesocycle Workshop Series Session #3: Entering Compe..." at bounding box center [254, 143] width 146 height 28
